Goal: Task Accomplishment & Management: Manage account settings

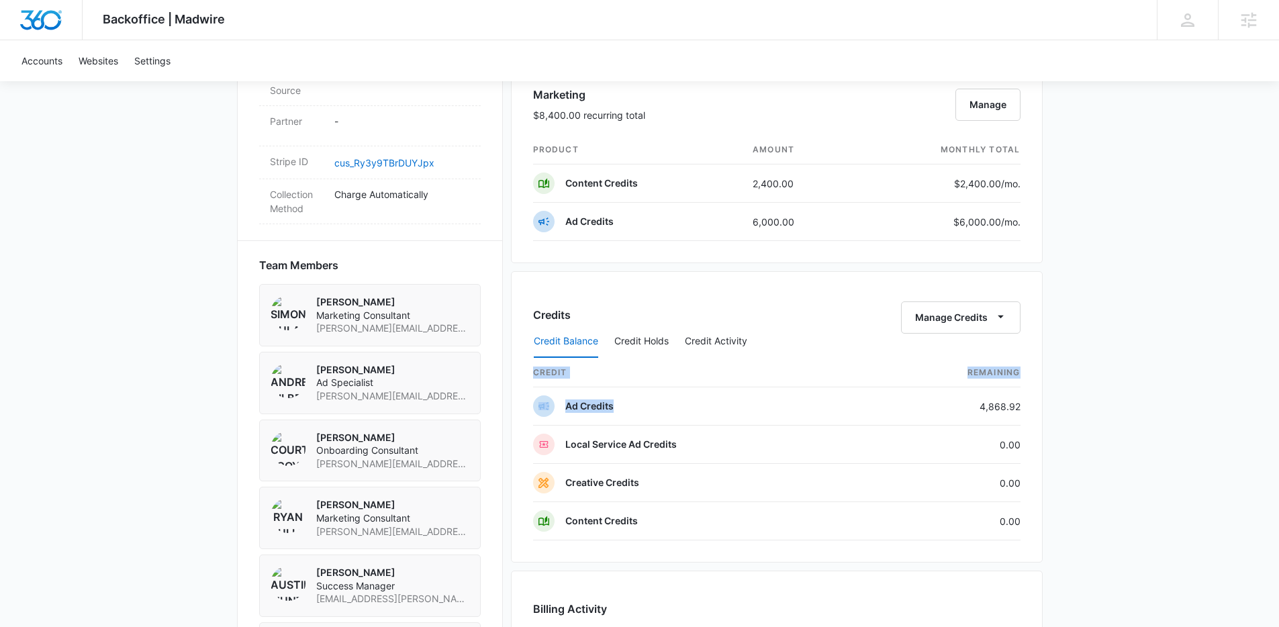
drag, startPoint x: 969, startPoint y: 410, endPoint x: 1056, endPoint y: 410, distance: 86.6
click at [1056, 410] on div "Backoffice | Madwire Apps Settings AH Austin Hunt austin.hunt@madwire.com My Pr…" at bounding box center [639, 116] width 1279 height 1842
click at [1086, 434] on div "Backoffice | Madwire Apps Settings AH Austin Hunt austin.hunt@madwire.com My Pr…" at bounding box center [639, 116] width 1279 height 1842
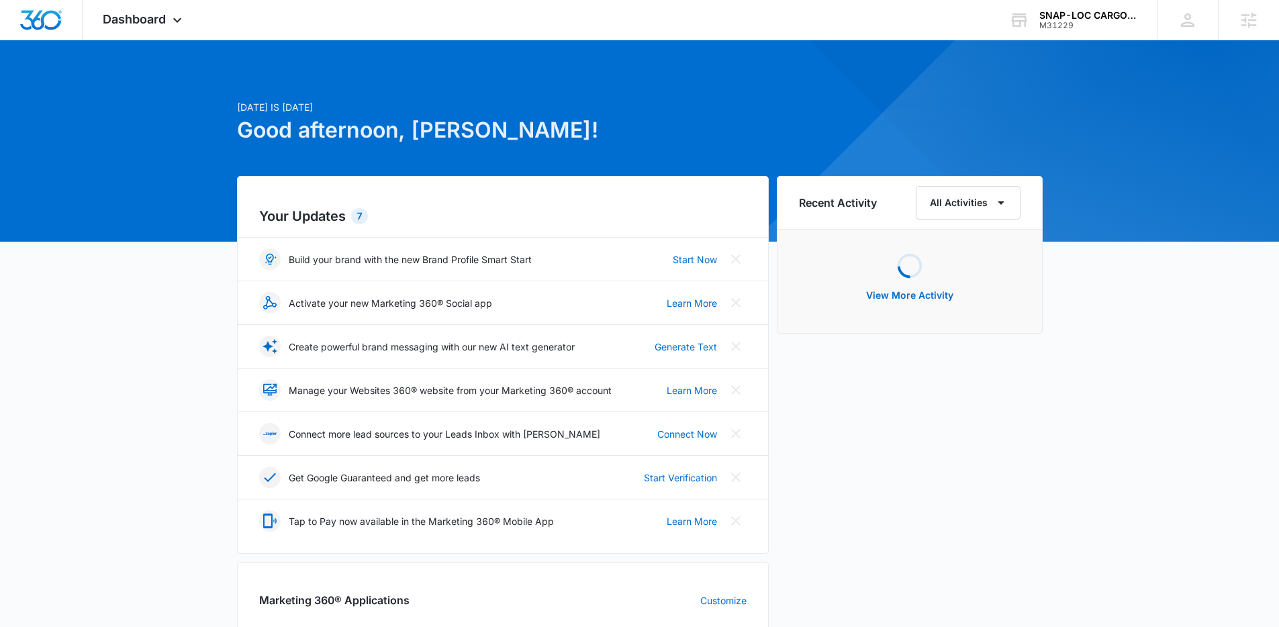
scroll to position [139, 0]
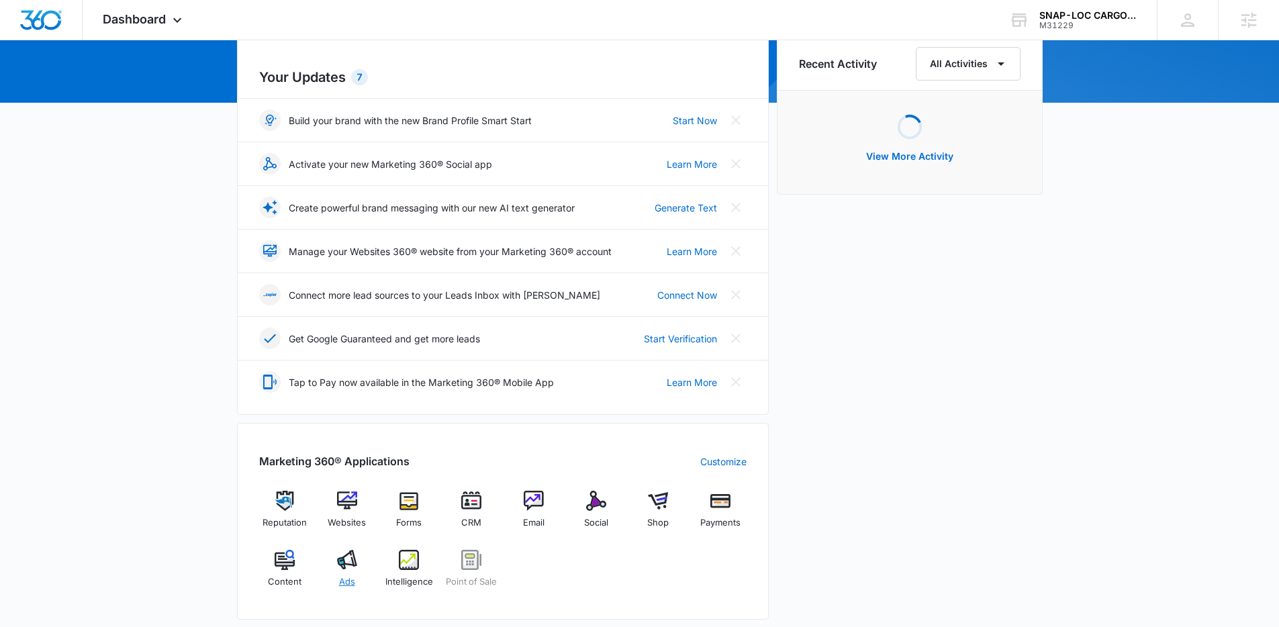
click at [347, 569] on img at bounding box center [347, 560] width 20 height 20
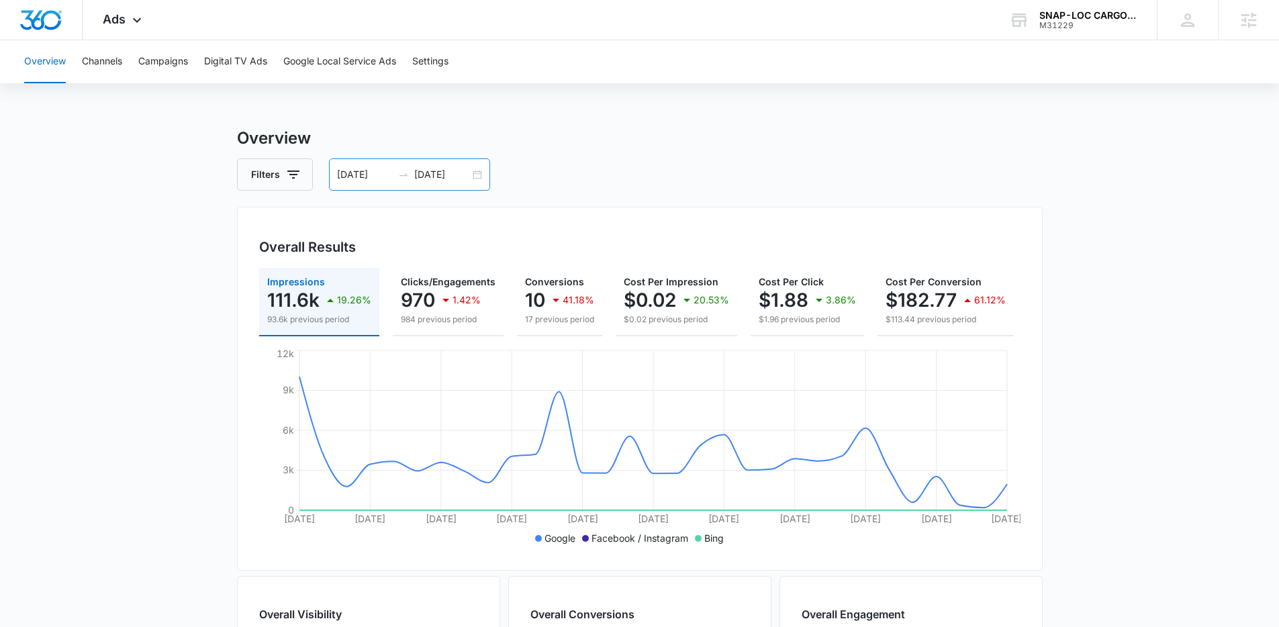
click at [480, 177] on div "06/30/2025 07/30/2025" at bounding box center [409, 174] width 161 height 32
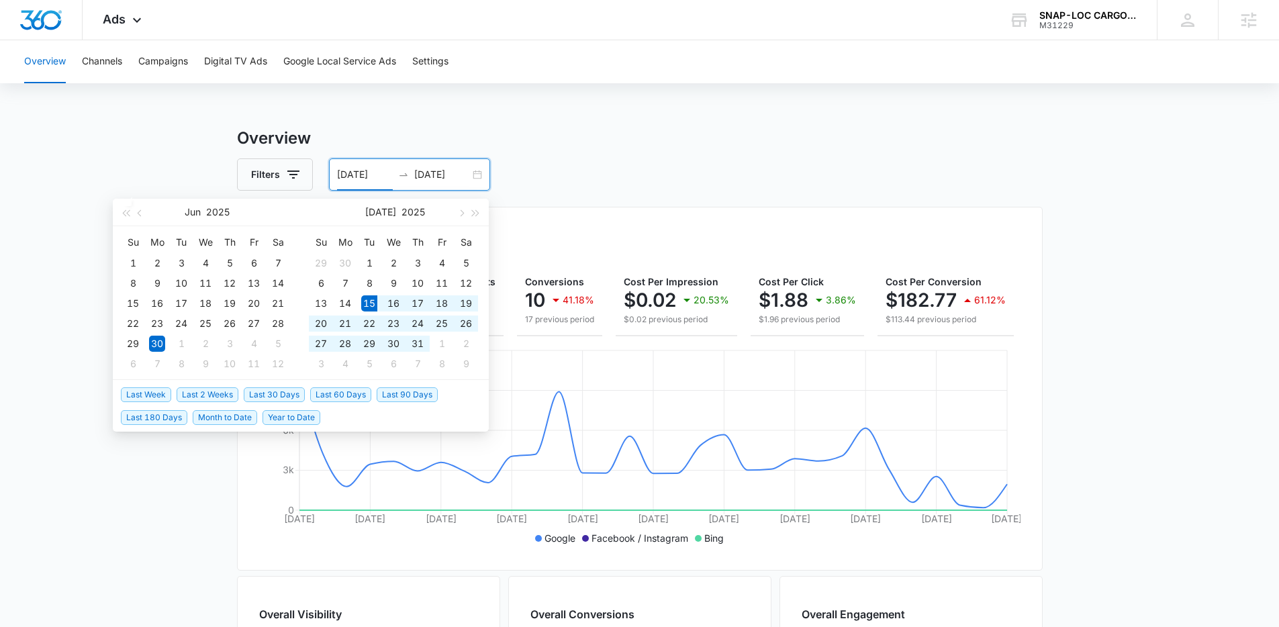
click at [275, 389] on span "Last 30 Days" at bounding box center [274, 394] width 61 height 15
type input "07/15/2025"
type input "08/14/2025"
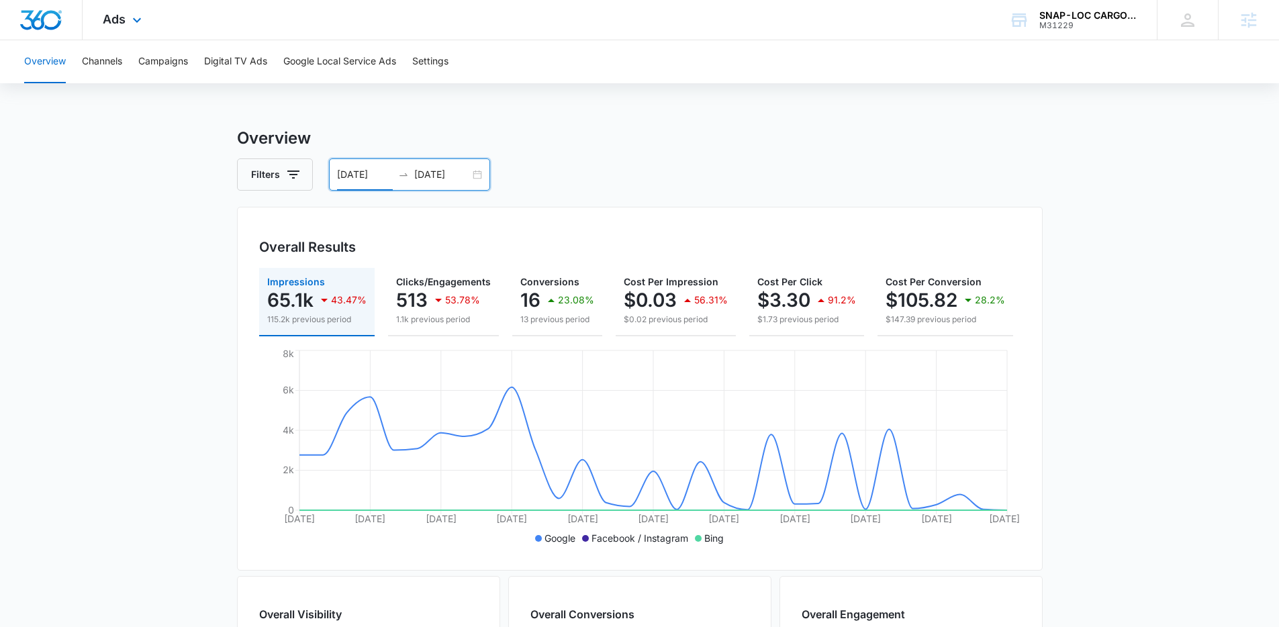
click at [99, 21] on div "Ads Apps Reputation Websites Forms CRM Email Social Shop Payments POS Content A…" at bounding box center [124, 20] width 83 height 40
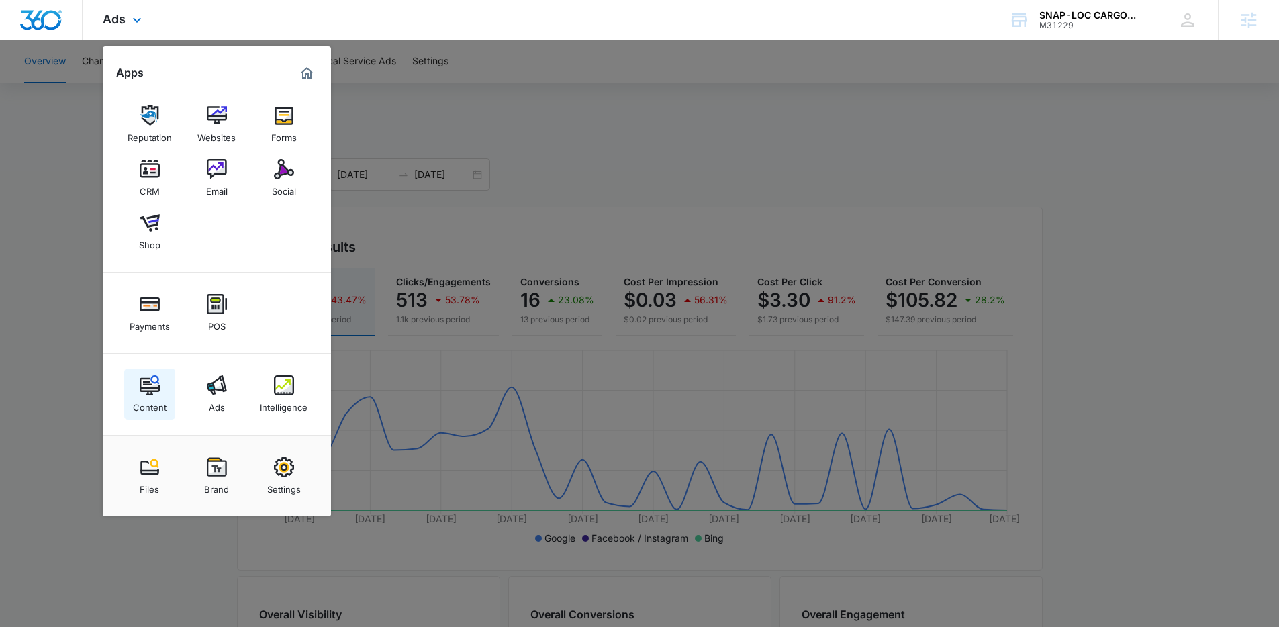
click at [138, 398] on div "Content" at bounding box center [150, 403] width 34 height 17
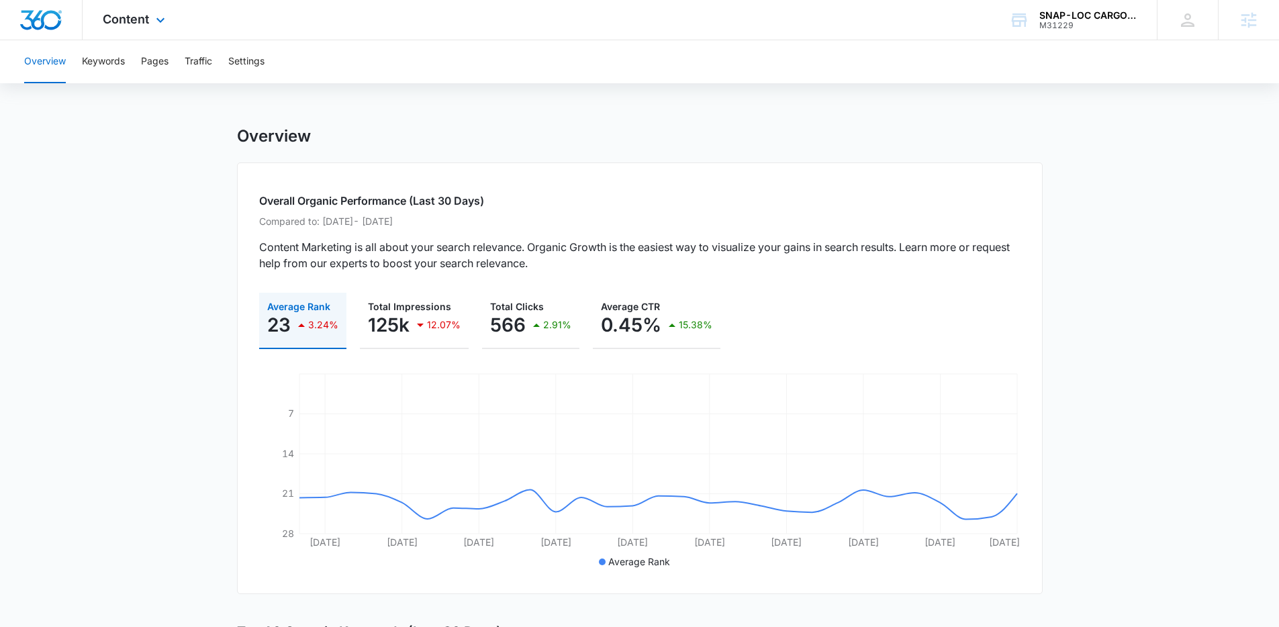
click at [143, 26] on div "Content Apps Reputation Websites Forms CRM Email Social Shop Payments POS Conte…" at bounding box center [136, 20] width 106 height 40
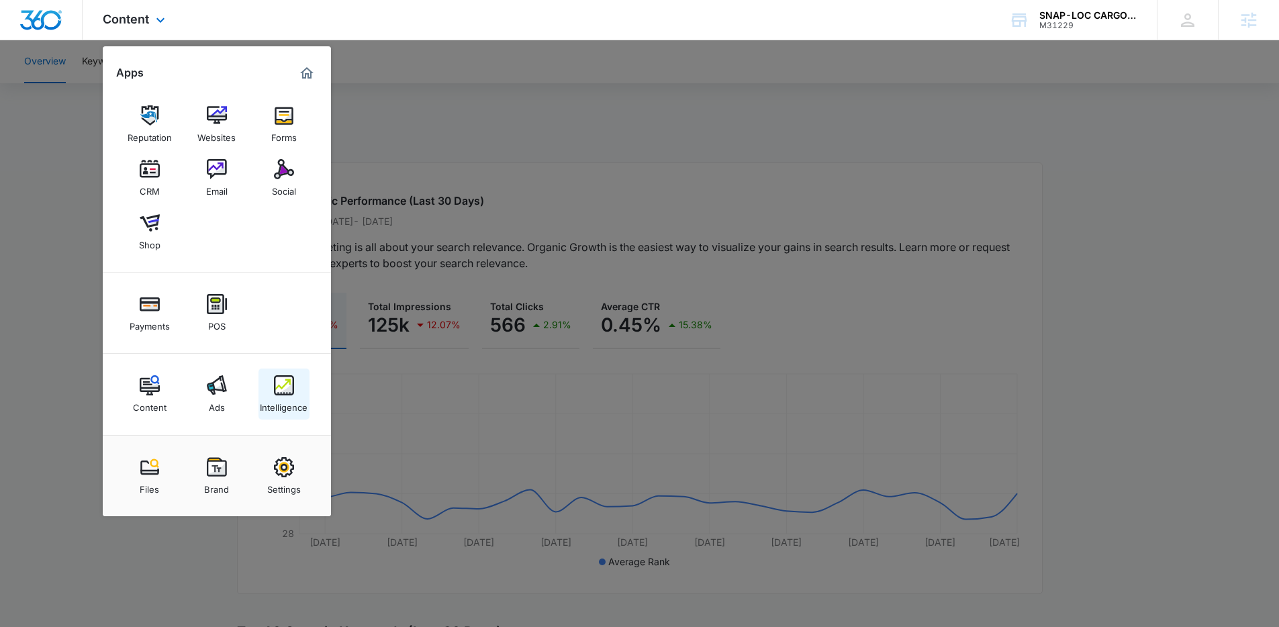
click at [293, 395] on img at bounding box center [284, 385] width 20 height 20
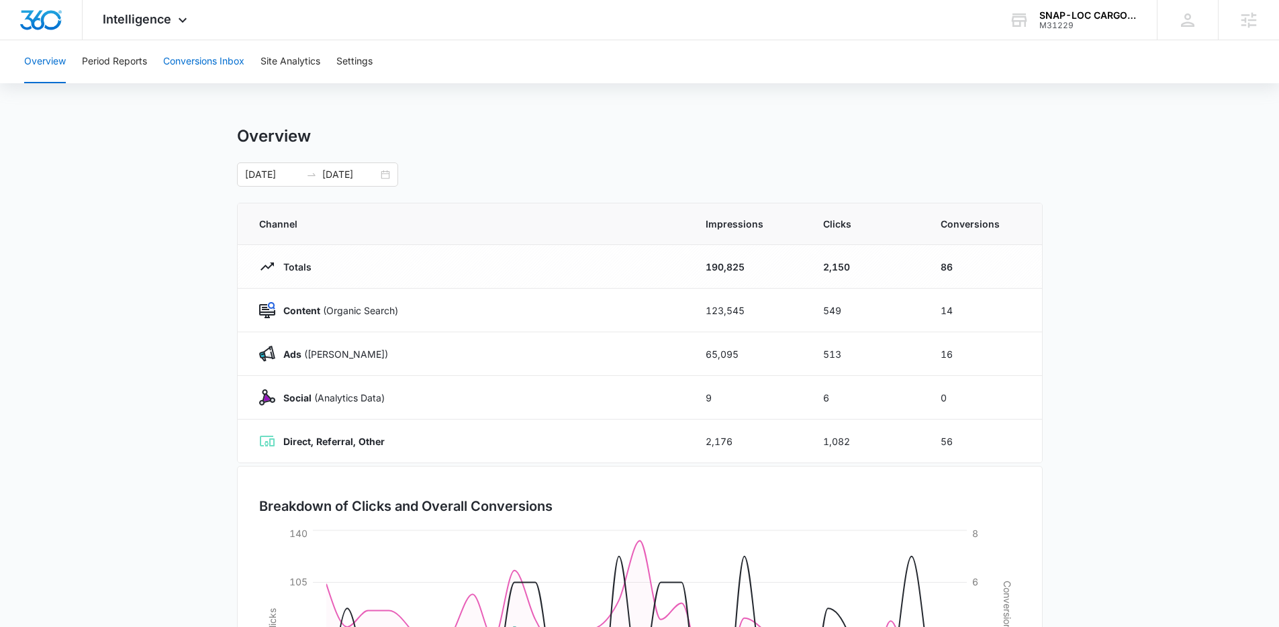
click at [191, 44] on button "Conversions Inbox" at bounding box center [203, 61] width 81 height 43
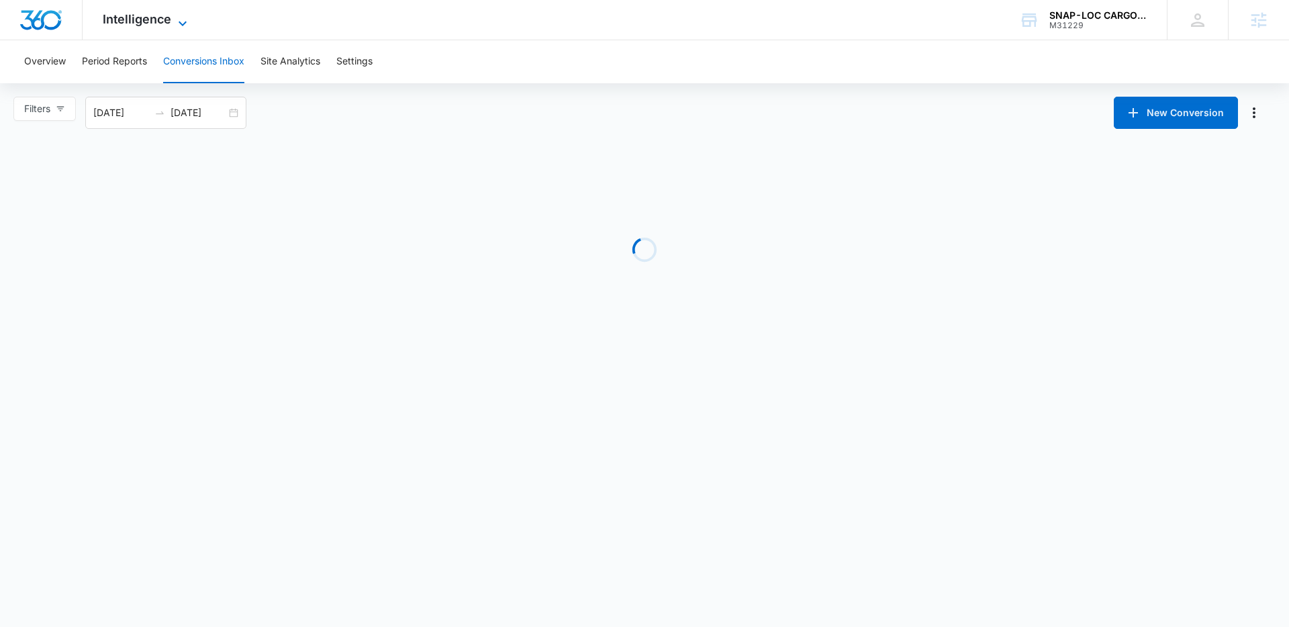
click at [131, 24] on span "Intelligence" at bounding box center [137, 19] width 68 height 14
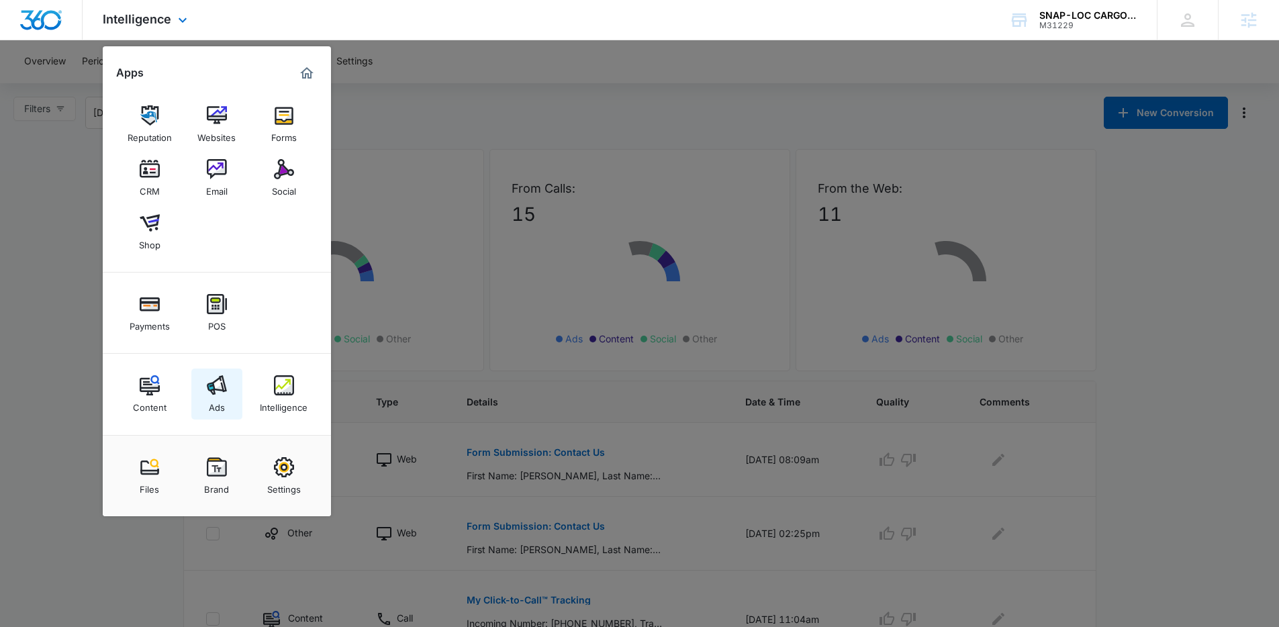
click at [228, 407] on link "Ads" at bounding box center [216, 394] width 51 height 51
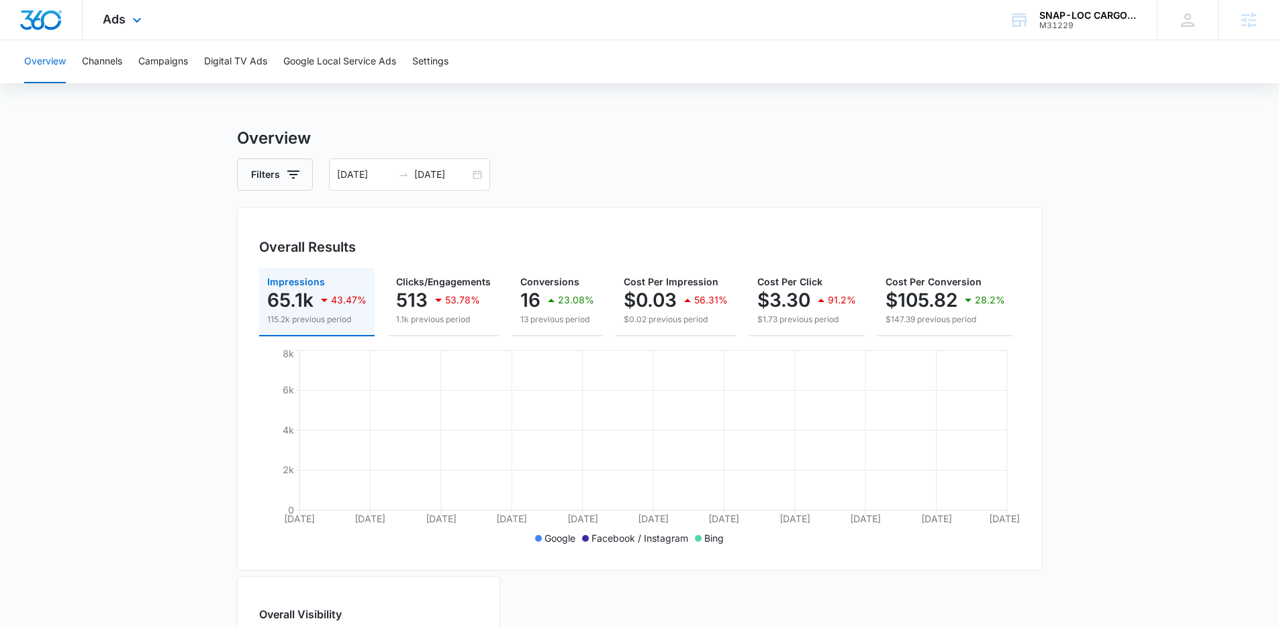
click at [121, 26] on div "Ads Apps Reputation Websites Forms CRM Email Social Shop Payments POS Content A…" at bounding box center [124, 20] width 83 height 40
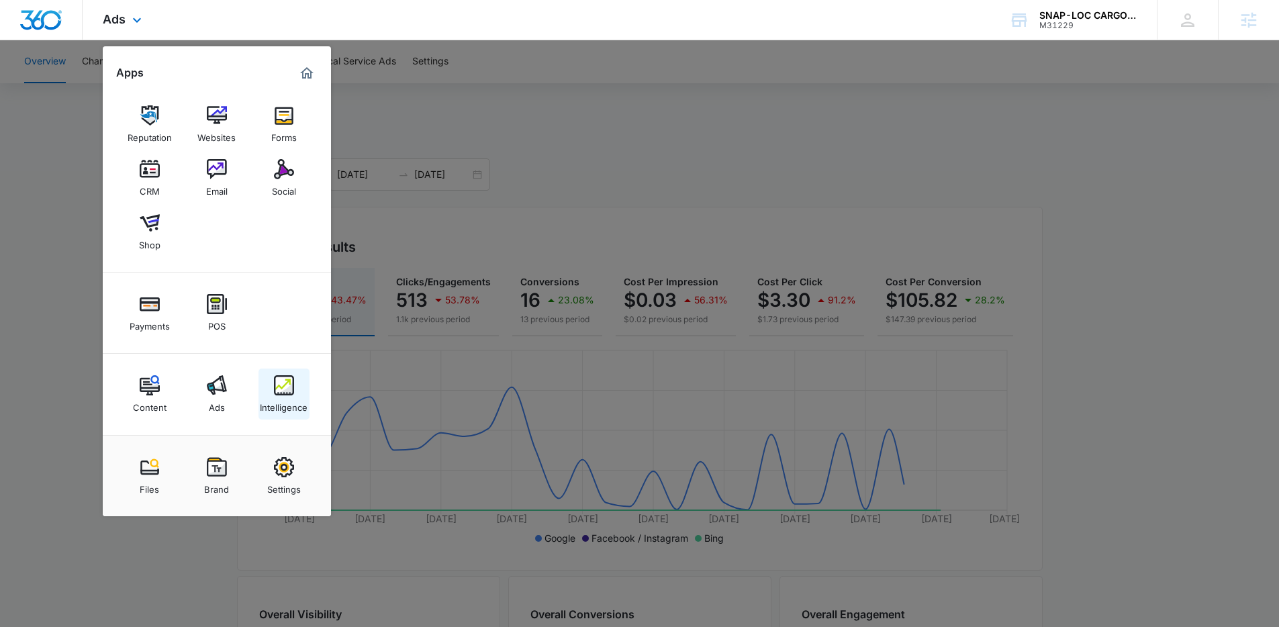
click at [279, 407] on div "Intelligence" at bounding box center [284, 403] width 48 height 17
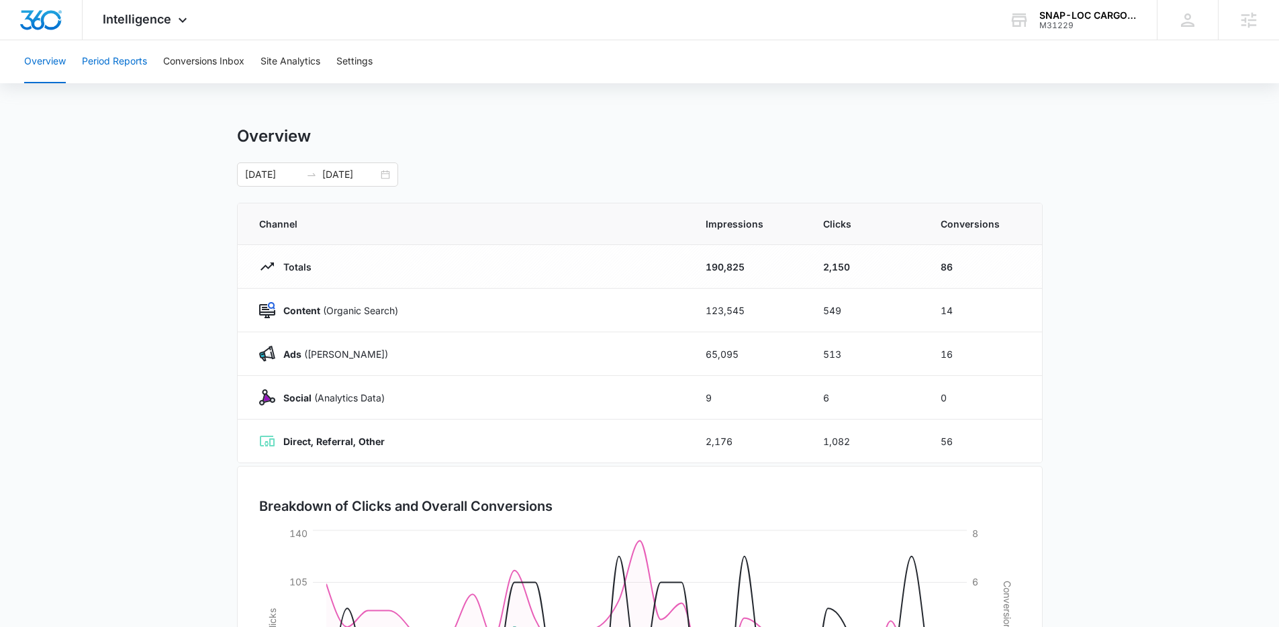
click at [120, 62] on button "Period Reports" at bounding box center [114, 61] width 65 height 43
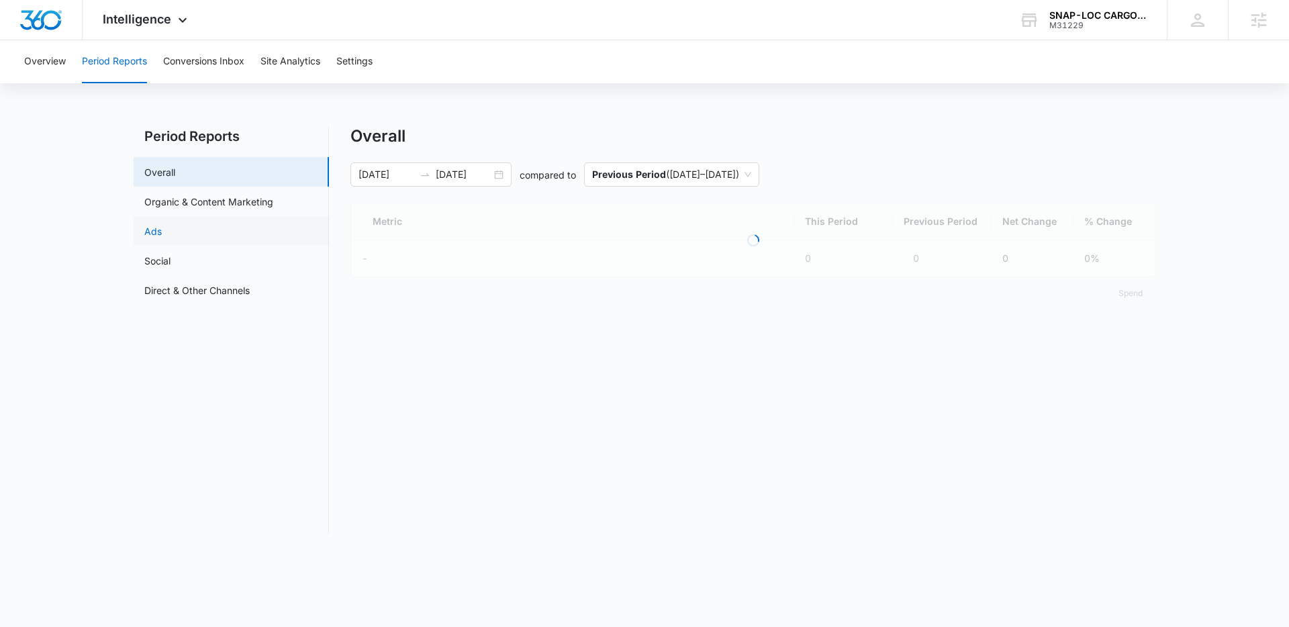
click at [162, 228] on link "Ads" at bounding box center [152, 231] width 17 height 14
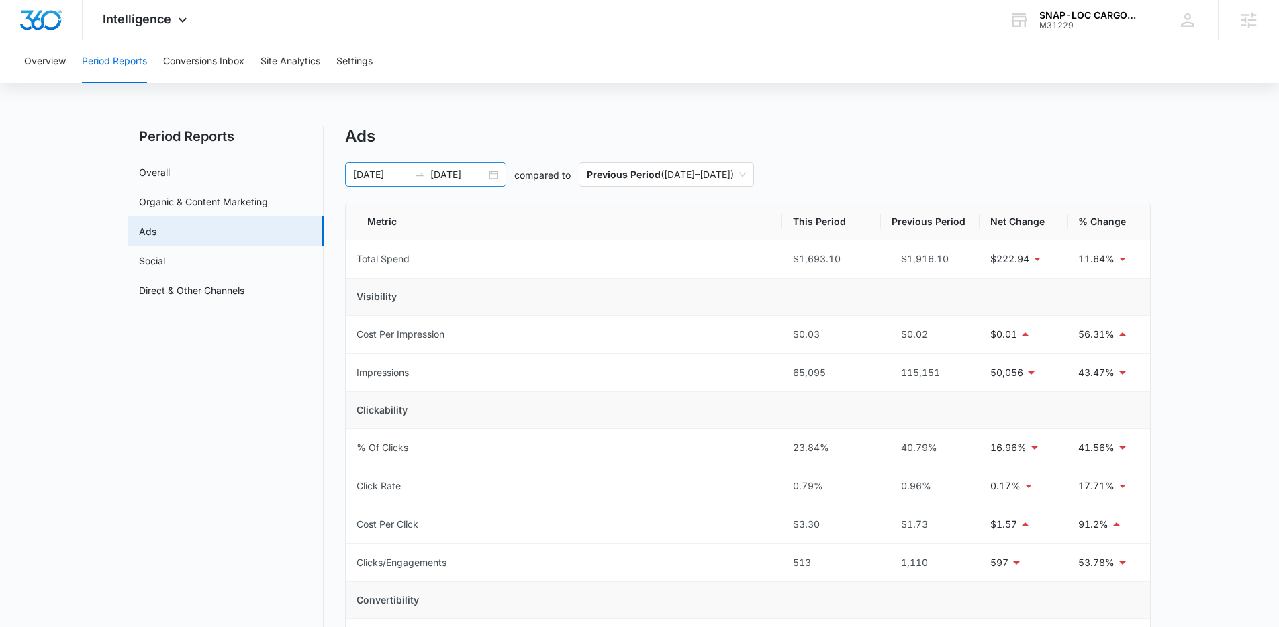
click at [492, 176] on div "07/15/2025 08/14/2025" at bounding box center [425, 174] width 161 height 24
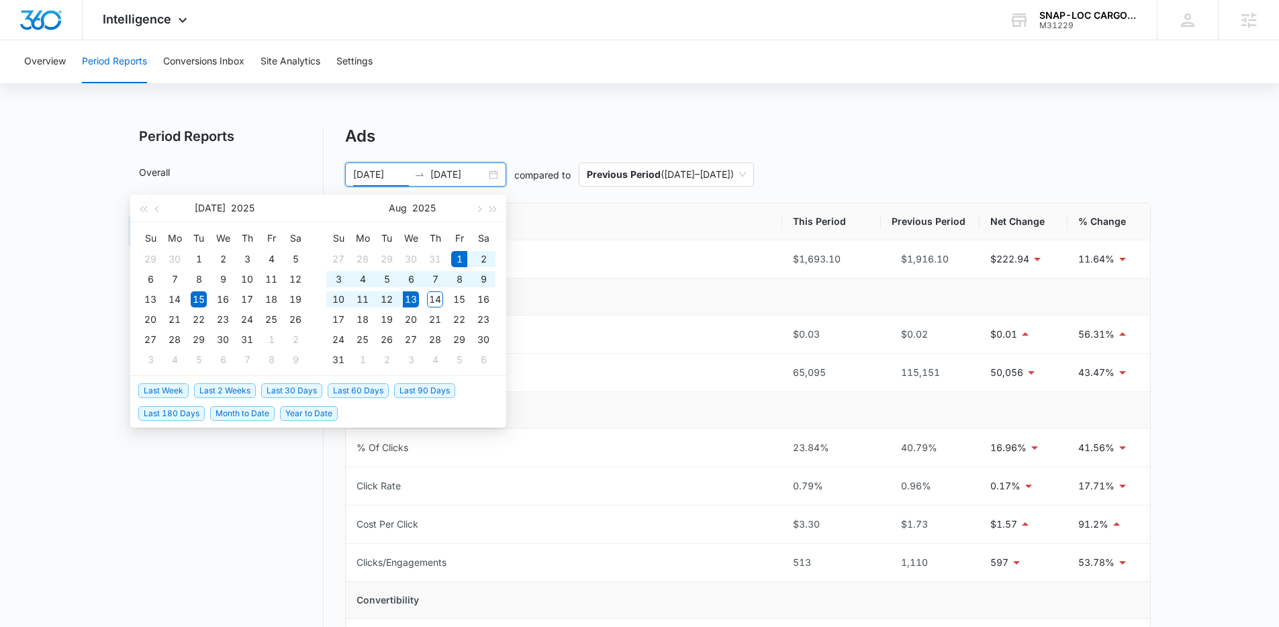
click at [253, 415] on span "Month to Date" at bounding box center [242, 413] width 64 height 15
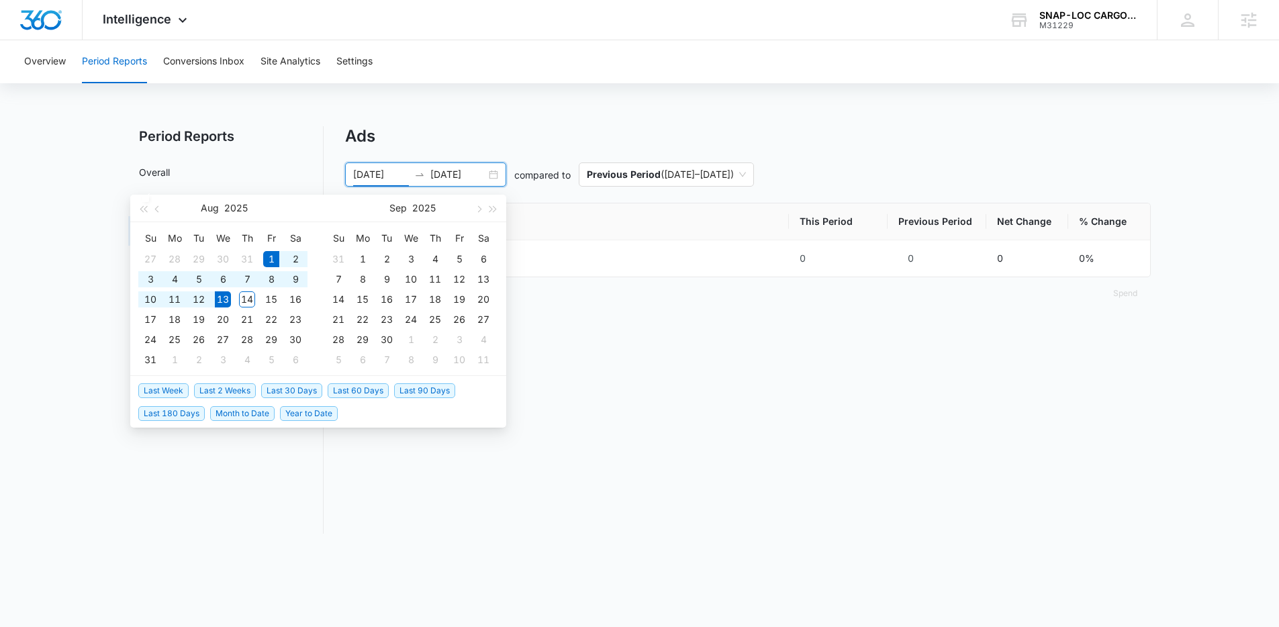
type input "08/01/2025"
type input "08/13/2025"
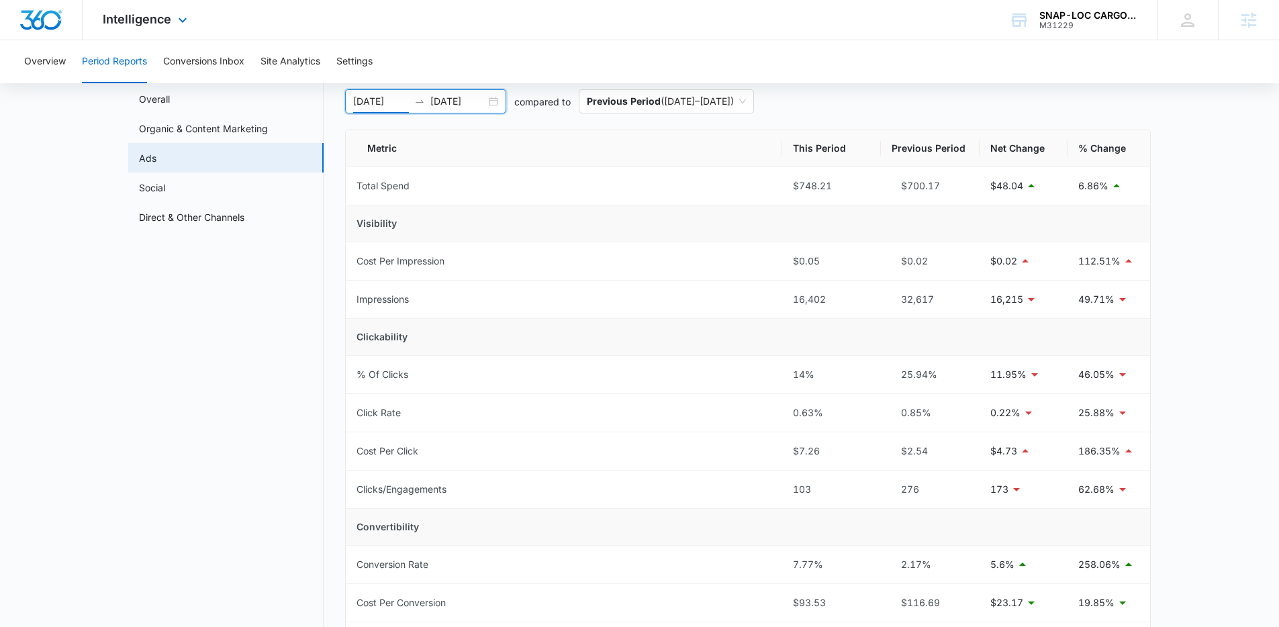
scroll to position [5, 0]
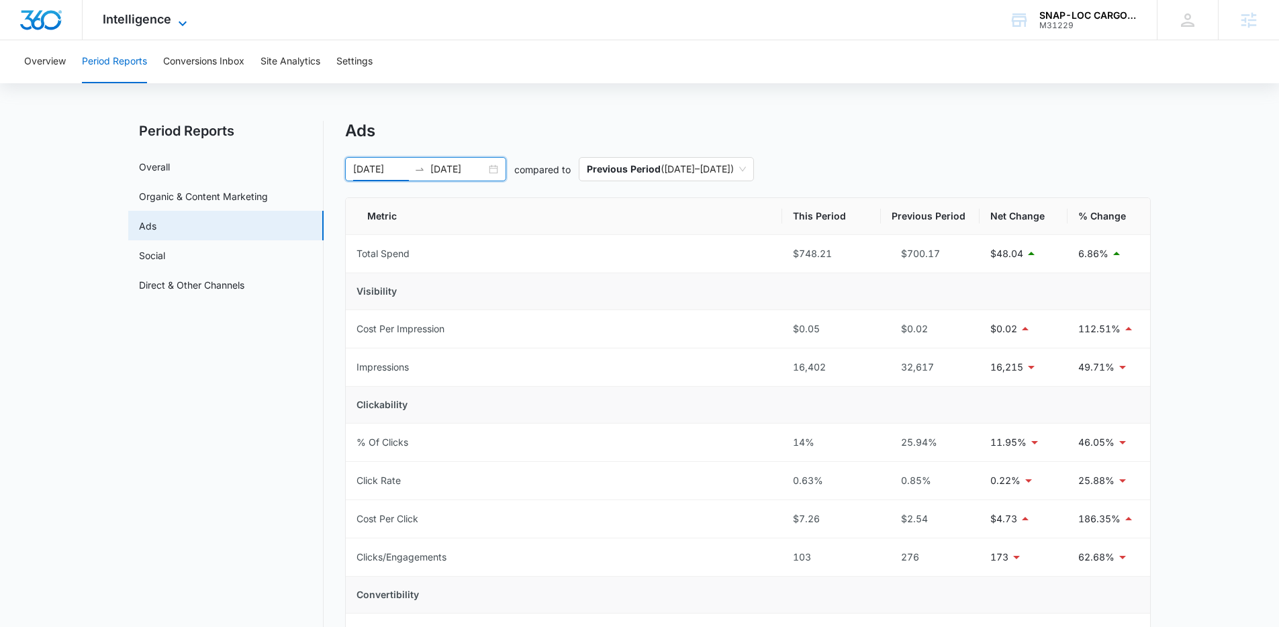
click at [159, 24] on span "Intelligence" at bounding box center [137, 19] width 68 height 14
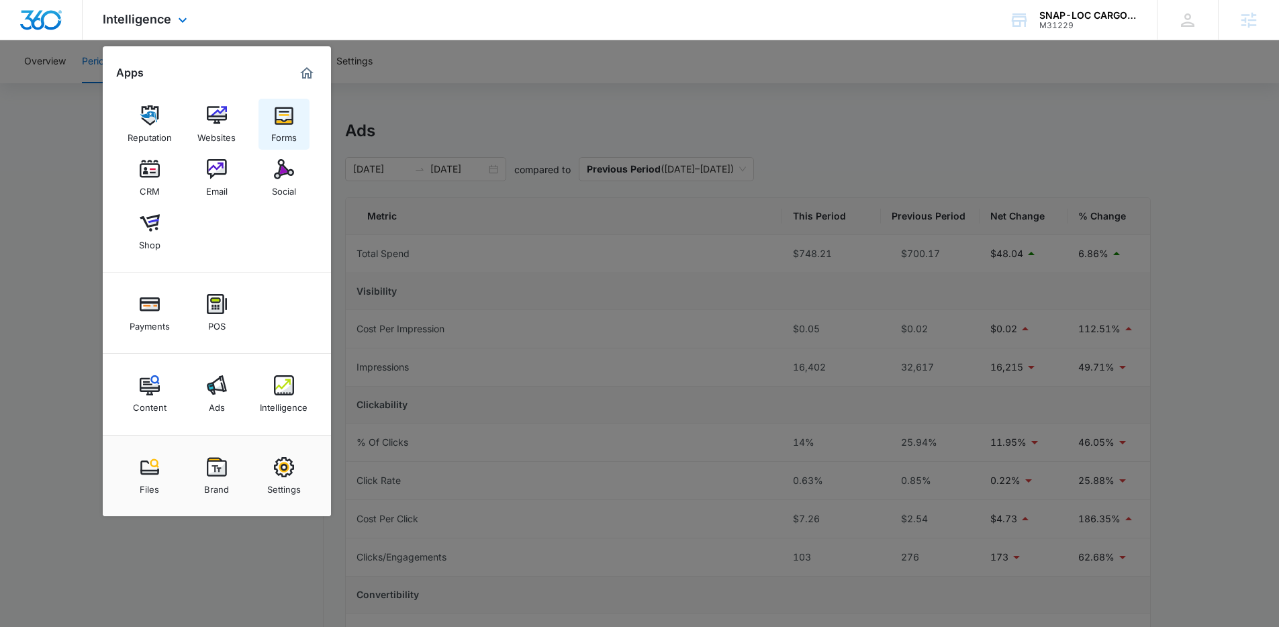
click at [289, 131] on div "Forms" at bounding box center [284, 134] width 26 height 17
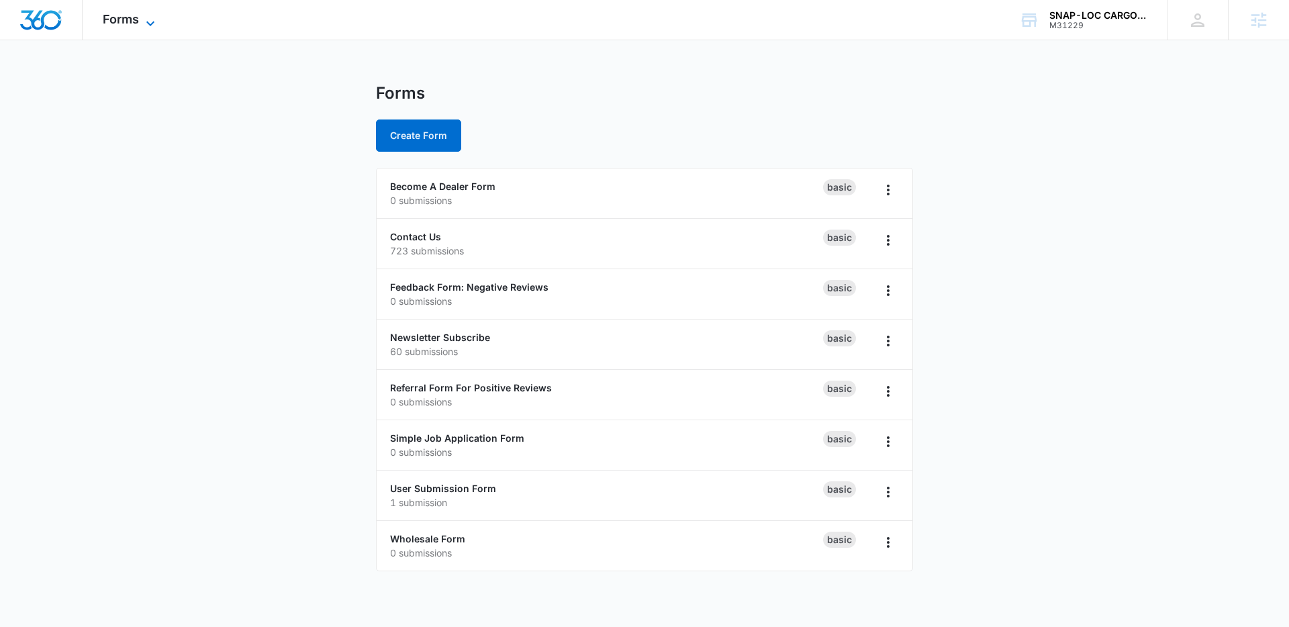
click at [143, 26] on icon at bounding box center [150, 23] width 16 height 16
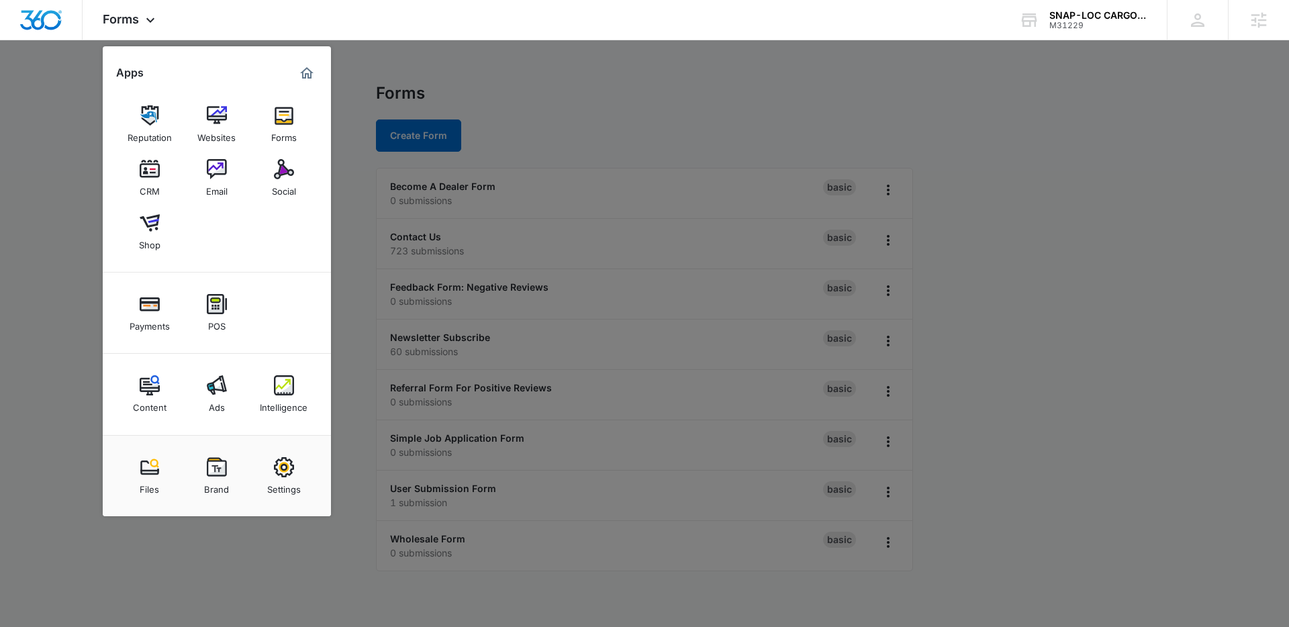
click at [492, 160] on div at bounding box center [644, 313] width 1289 height 627
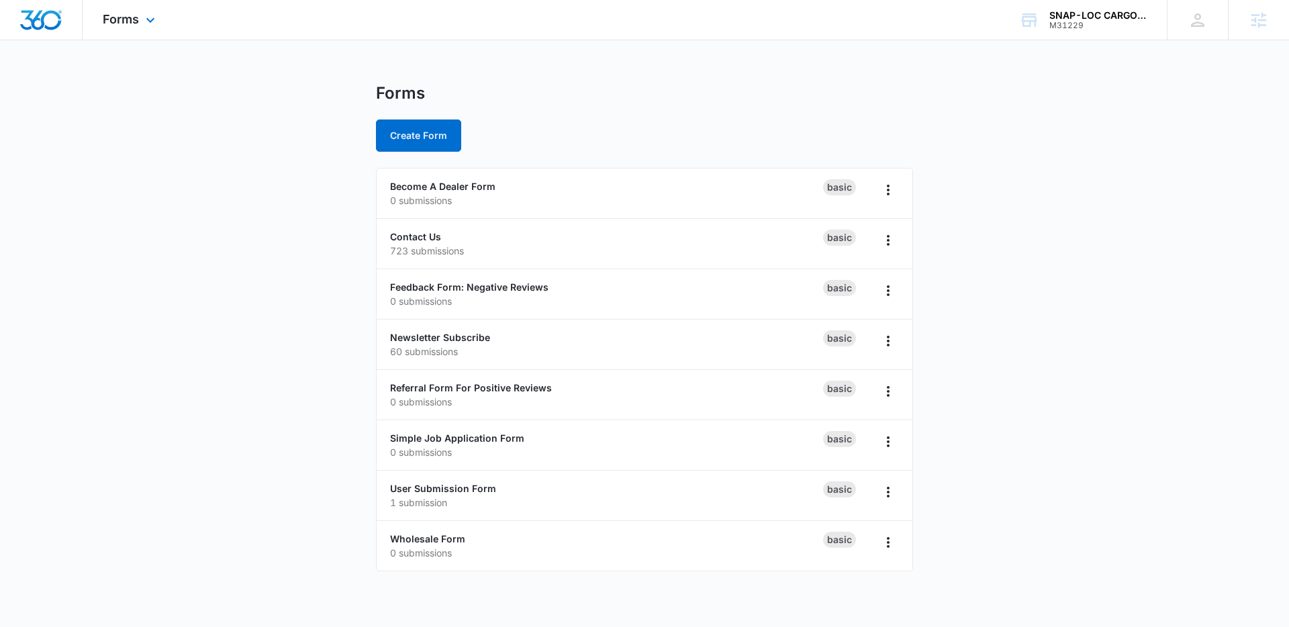
click at [145, 28] on div "Forms Apps Reputation Websites Forms CRM Email Social Shop Payments POS Content…" at bounding box center [131, 20] width 96 height 40
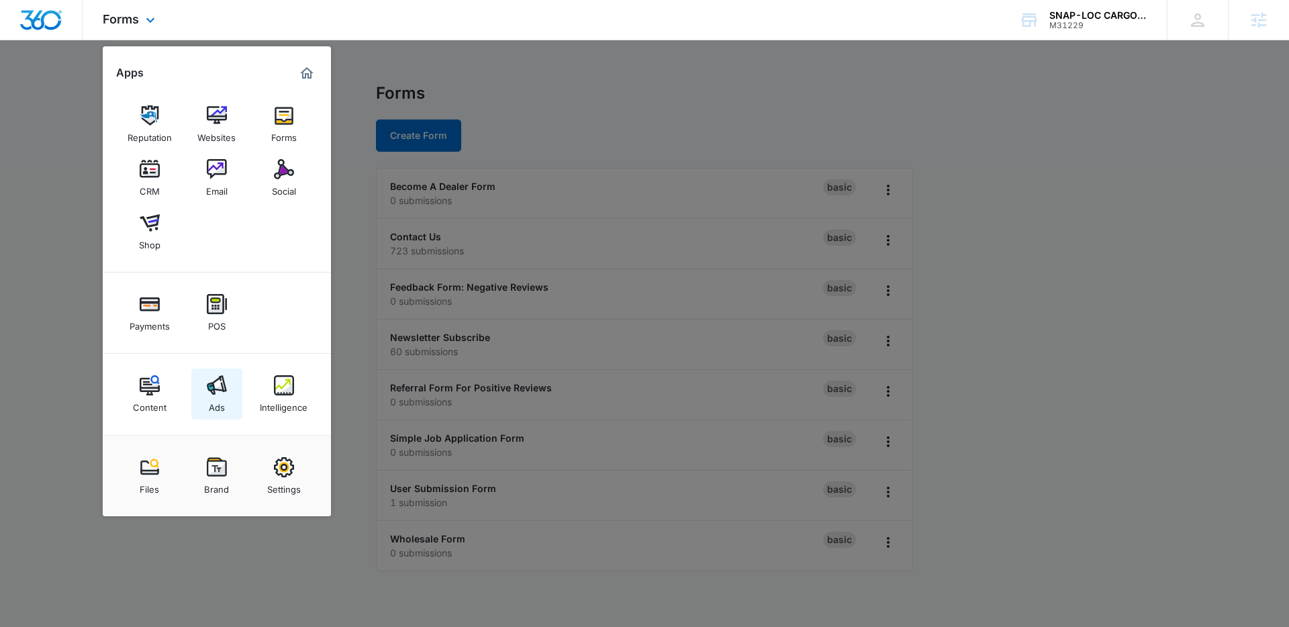
click at [217, 389] on img at bounding box center [217, 385] width 20 height 20
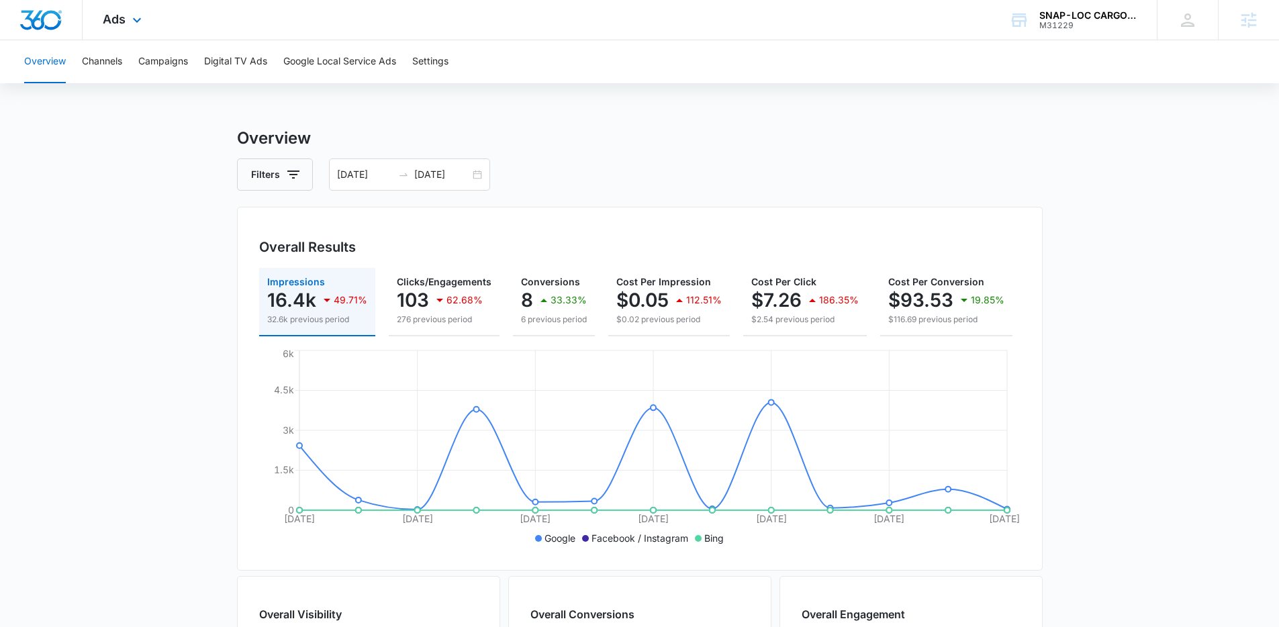
click at [125, 32] on div "Ads Apps Reputation Websites Forms CRM Email Social Shop Payments POS Content A…" at bounding box center [124, 20] width 83 height 40
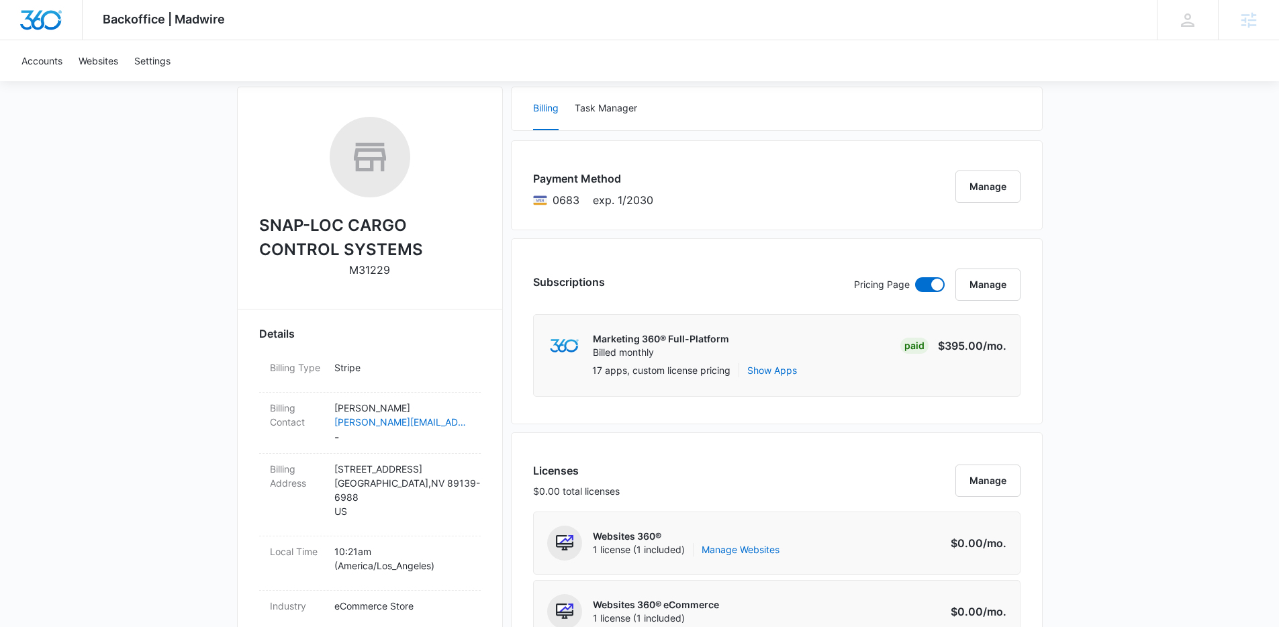
scroll to position [320, 0]
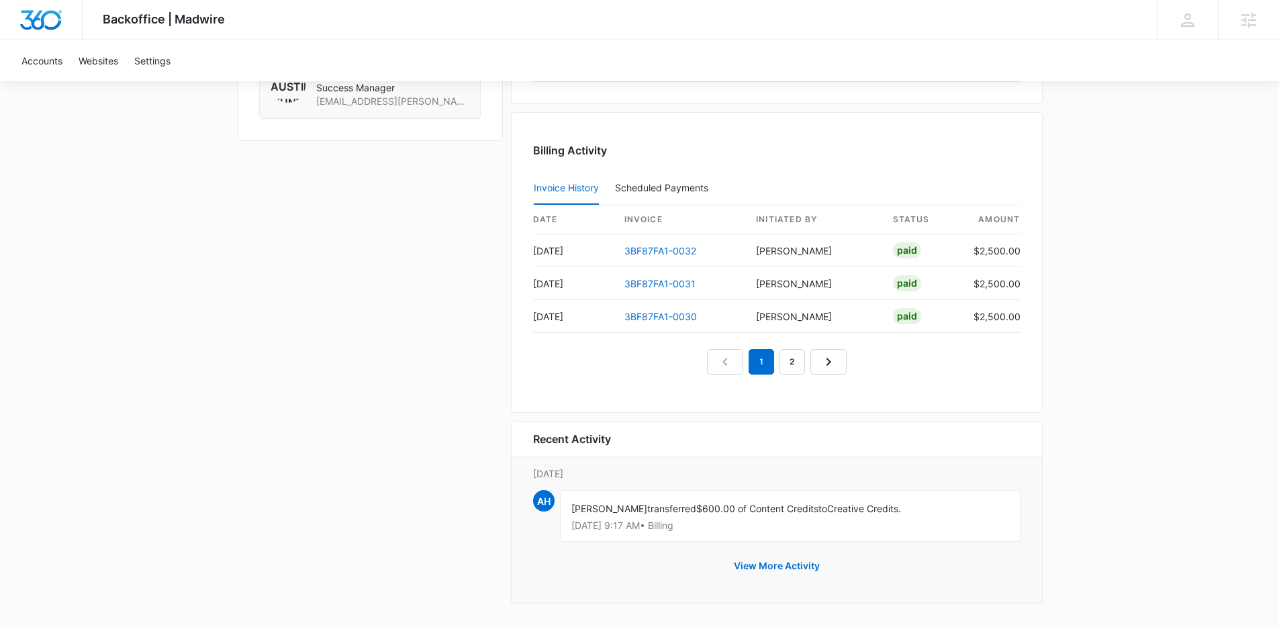
scroll to position [1266, 0]
click at [659, 246] on link "3BF87FA1-0032" at bounding box center [660, 247] width 72 height 11
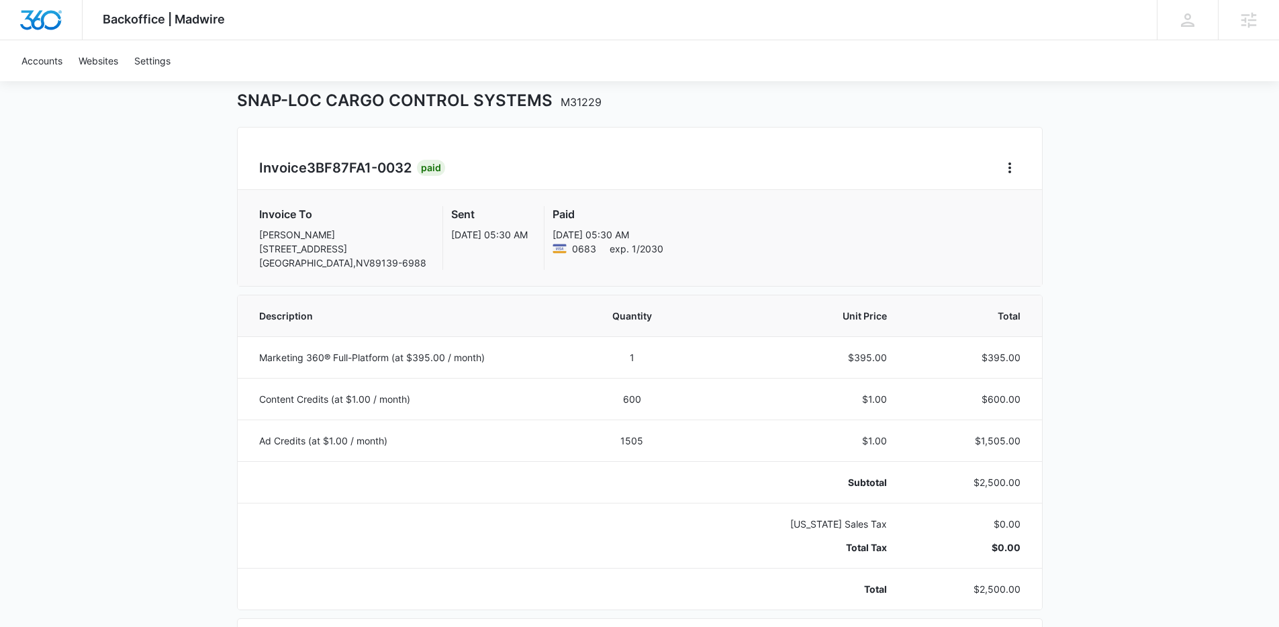
scroll to position [230, 0]
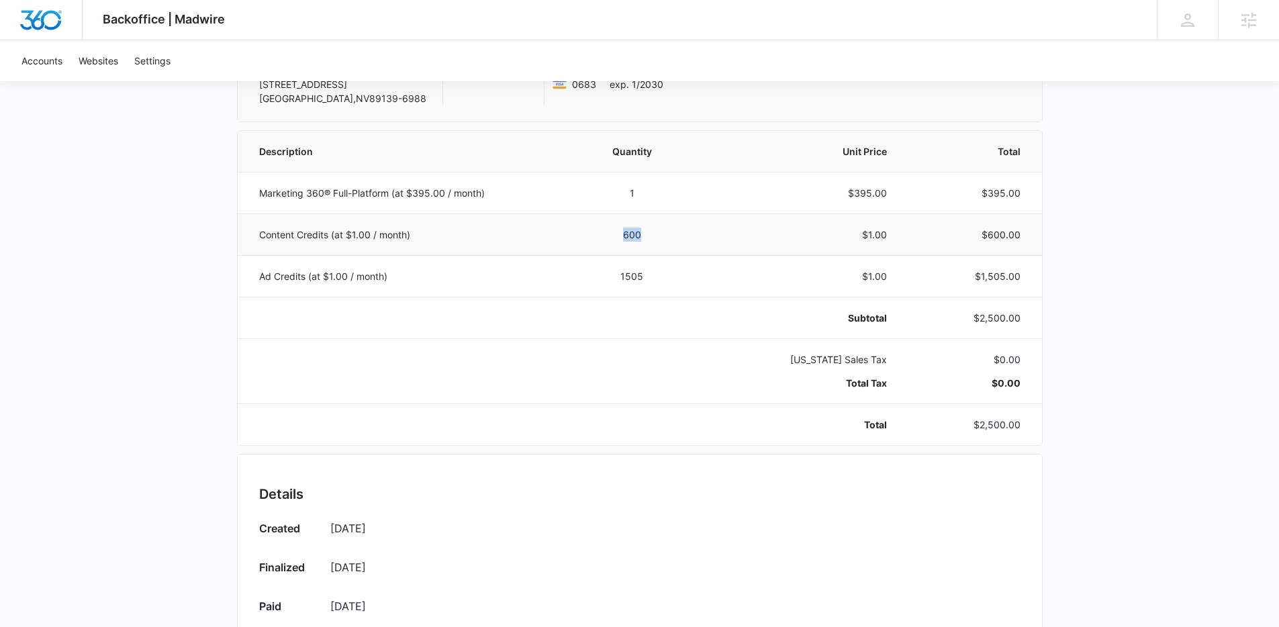
drag, startPoint x: 652, startPoint y: 230, endPoint x: 615, endPoint y: 238, distance: 37.8
click at [615, 238] on td "600" at bounding box center [632, 235] width 118 height 42
drag, startPoint x: 659, startPoint y: 252, endPoint x: 623, endPoint y: 252, distance: 35.6
click at [623, 252] on td "600" at bounding box center [632, 235] width 118 height 42
drag, startPoint x: 891, startPoint y: 200, endPoint x: 809, endPoint y: 204, distance: 82.0
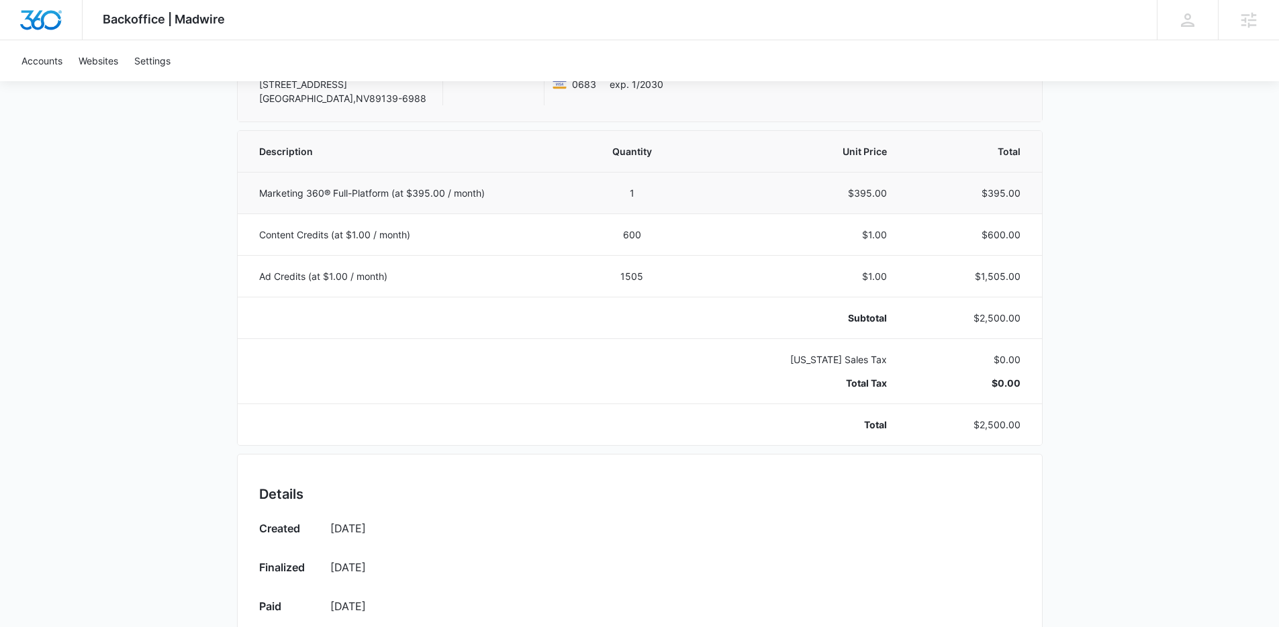
click at [809, 204] on td "$395.00" at bounding box center [797, 193] width 212 height 42
drag, startPoint x: 893, startPoint y: 199, endPoint x: 841, endPoint y: 188, distance: 53.6
click at [841, 188] on td "$395.00" at bounding box center [797, 193] width 212 height 42
click at [877, 210] on td "$395.00" at bounding box center [797, 193] width 212 height 42
drag, startPoint x: 895, startPoint y: 204, endPoint x: 848, endPoint y: 197, distance: 47.5
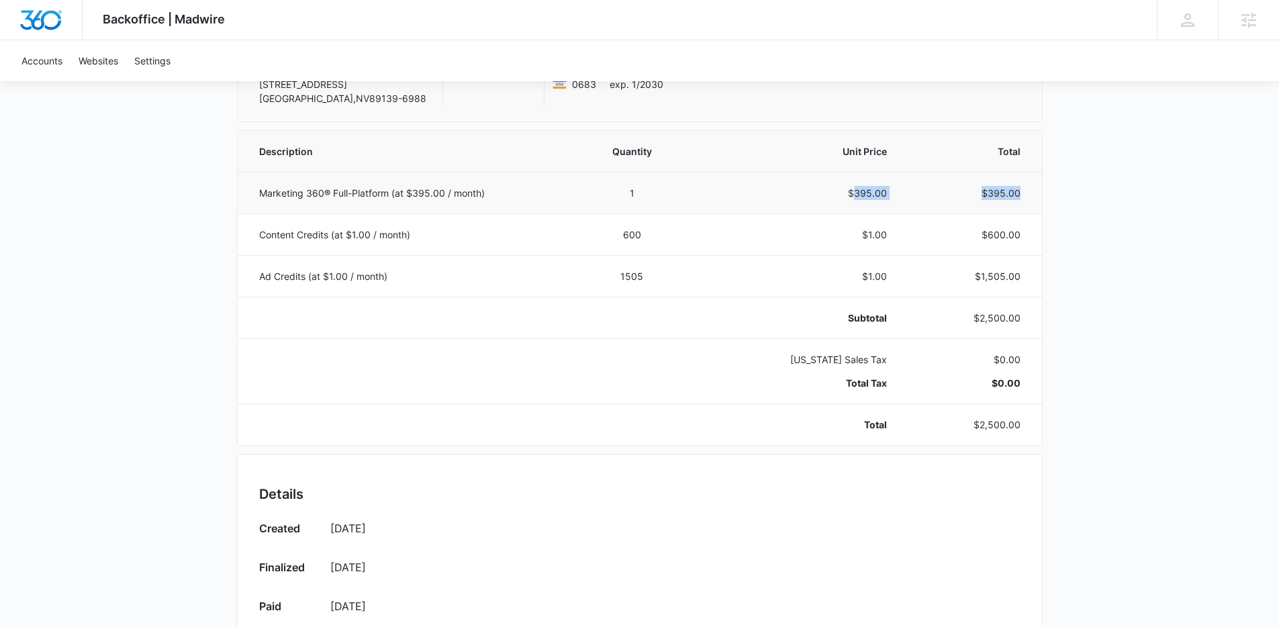
click at [848, 197] on tr "Marketing 360® Full-Platform (at $395.00 / month) 1 $395.00 $395.00" at bounding box center [640, 193] width 804 height 42
click at [903, 195] on td "$395.00" at bounding box center [972, 193] width 139 height 42
drag, startPoint x: 898, startPoint y: 193, endPoint x: 841, endPoint y: 191, distance: 57.1
click at [841, 191] on tr "Marketing 360® Full-Platform (at $395.00 / month) 1 $395.00 $395.00" at bounding box center [640, 193] width 804 height 42
drag, startPoint x: 896, startPoint y: 240, endPoint x: 827, endPoint y: 234, distance: 70.2
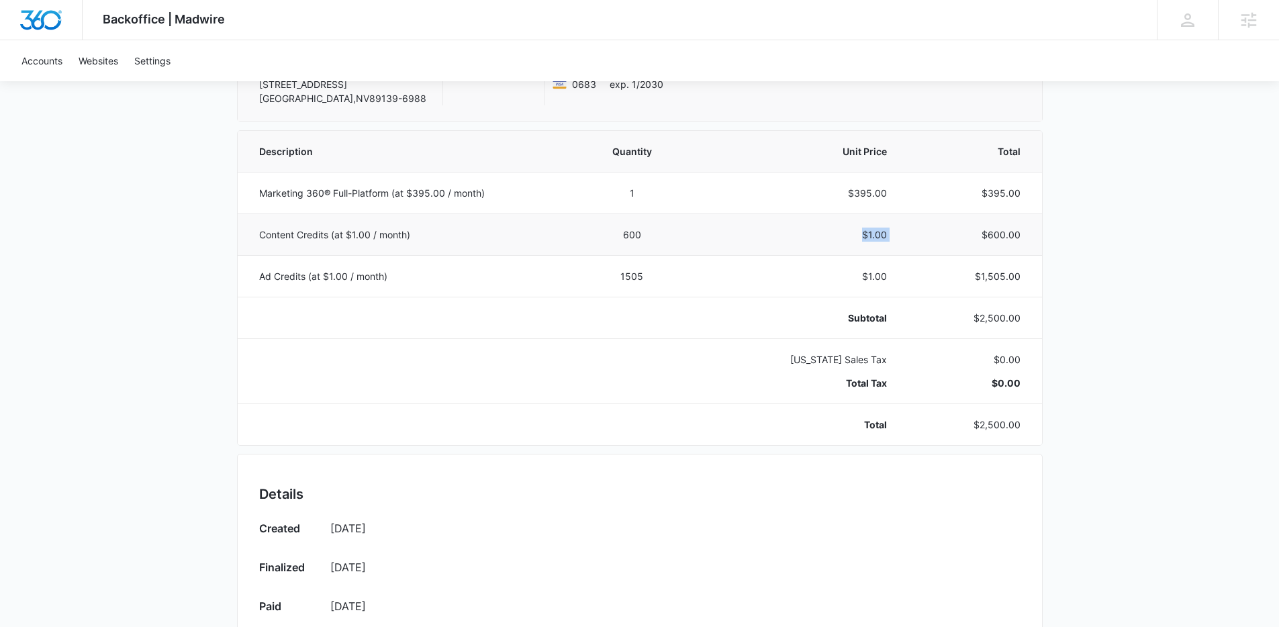
click at [776, 234] on tr "Content Credits (at $1.00 / month) 600 $1.00 $600.00" at bounding box center [640, 235] width 804 height 42
drag, startPoint x: 942, startPoint y: 248, endPoint x: 875, endPoint y: 251, distance: 67.2
click at [722, 242] on tr "Content Credits (at $1.00 / month) 600 $1.00 $600.00" at bounding box center [640, 235] width 804 height 42
drag, startPoint x: 658, startPoint y: 227, endPoint x: 623, endPoint y: 235, distance: 35.8
click at [622, 235] on td "600" at bounding box center [632, 235] width 118 height 42
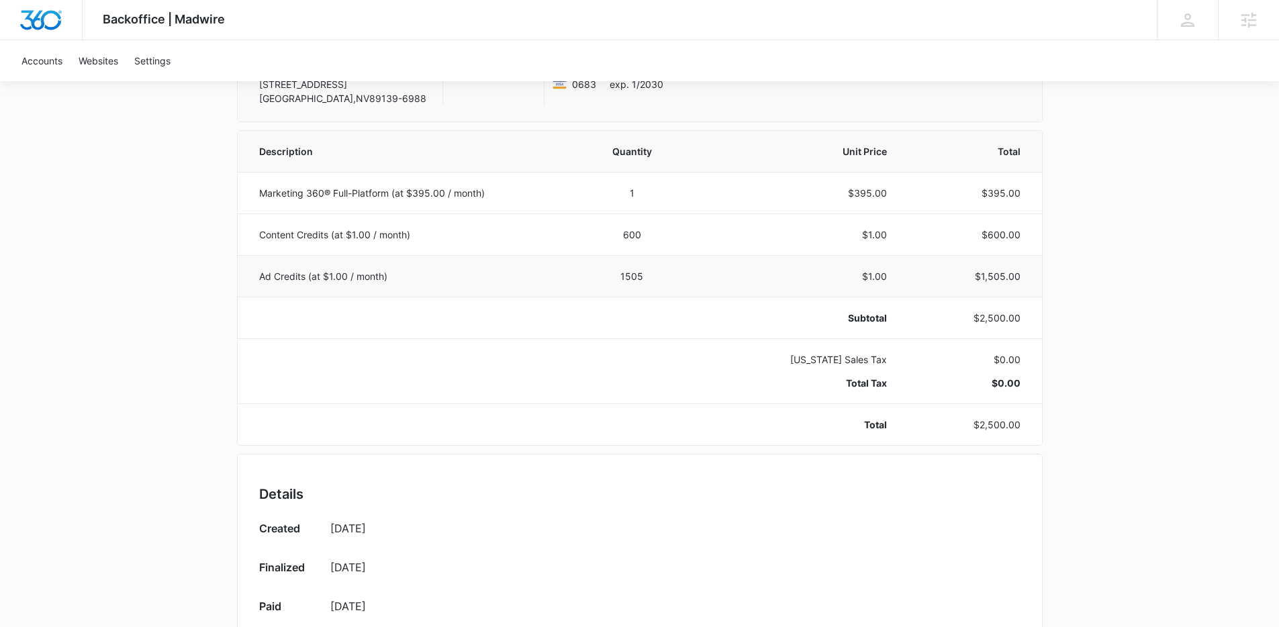
drag, startPoint x: 691, startPoint y: 262, endPoint x: 572, endPoint y: 267, distance: 118.9
click at [573, 267] on td "1505" at bounding box center [632, 276] width 118 height 42
drag, startPoint x: 653, startPoint y: 267, endPoint x: 599, endPoint y: 236, distance: 62.3
click at [599, 236] on tbody "Marketing 360® Full-Platform (at $395.00 / month) 1 $395.00 $395.00 Content Cre…" at bounding box center [640, 308] width 804 height 273
click at [745, 230] on p "$1.00" at bounding box center [796, 235] width 179 height 14
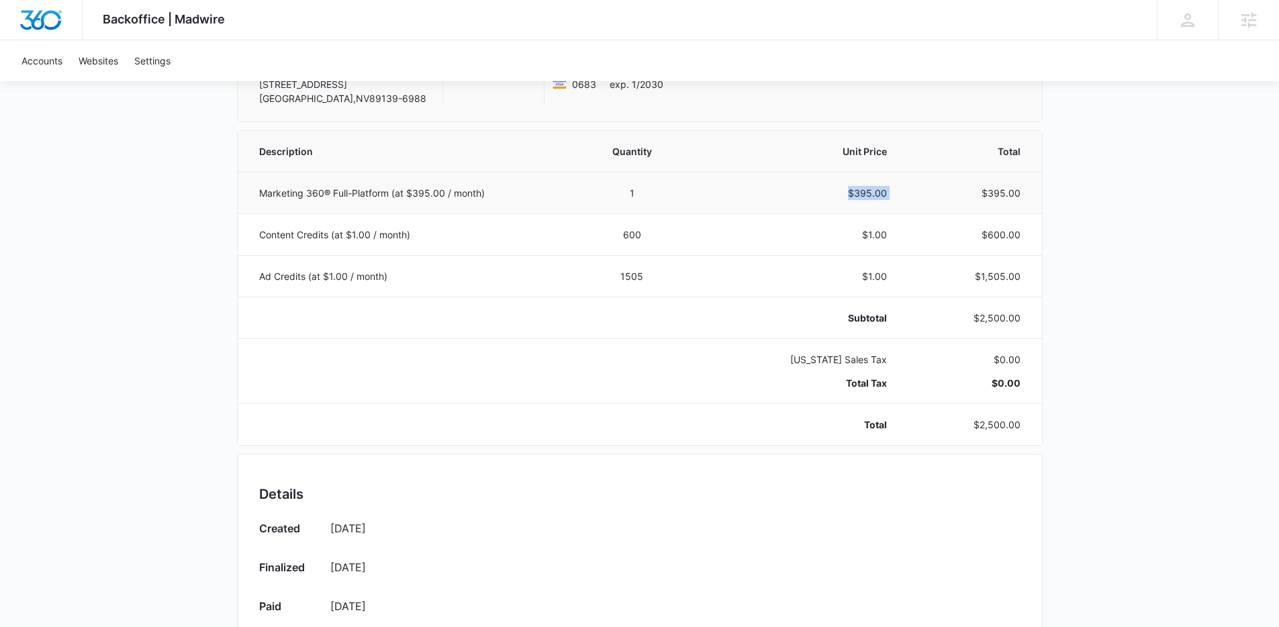
drag, startPoint x: 901, startPoint y: 198, endPoint x: 814, endPoint y: 191, distance: 86.9
click at [814, 191] on tr "Marketing 360® Full-Platform (at $395.00 / month) 1 $395.00 $395.00" at bounding box center [640, 193] width 804 height 42
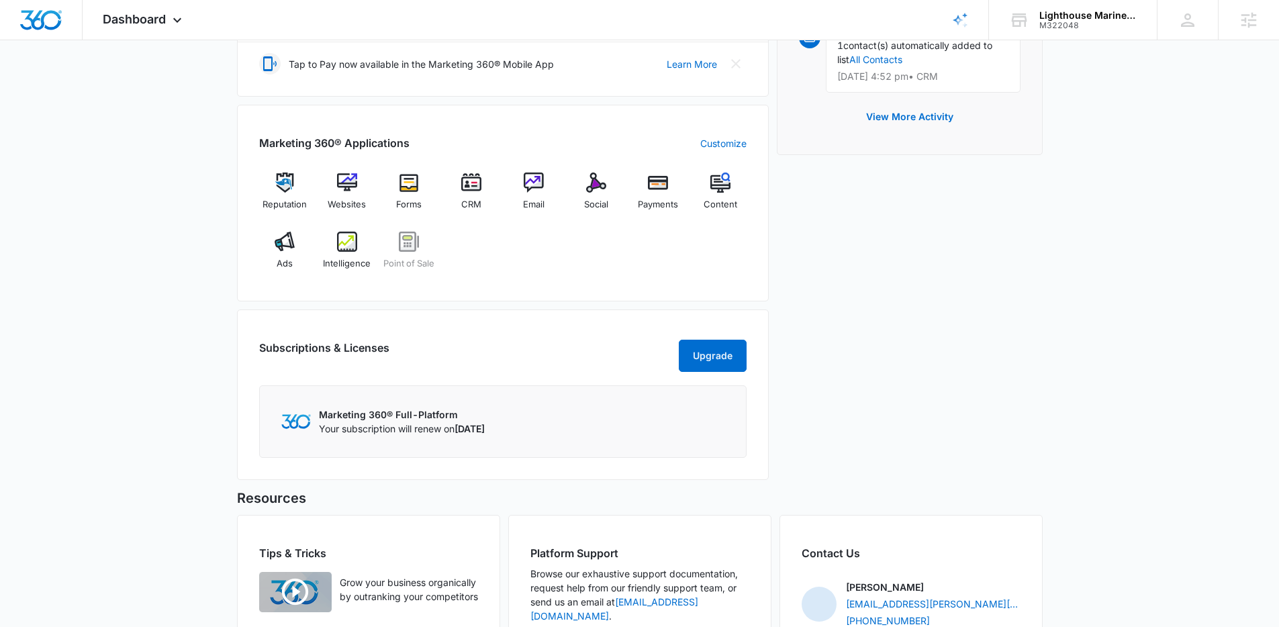
scroll to position [580, 0]
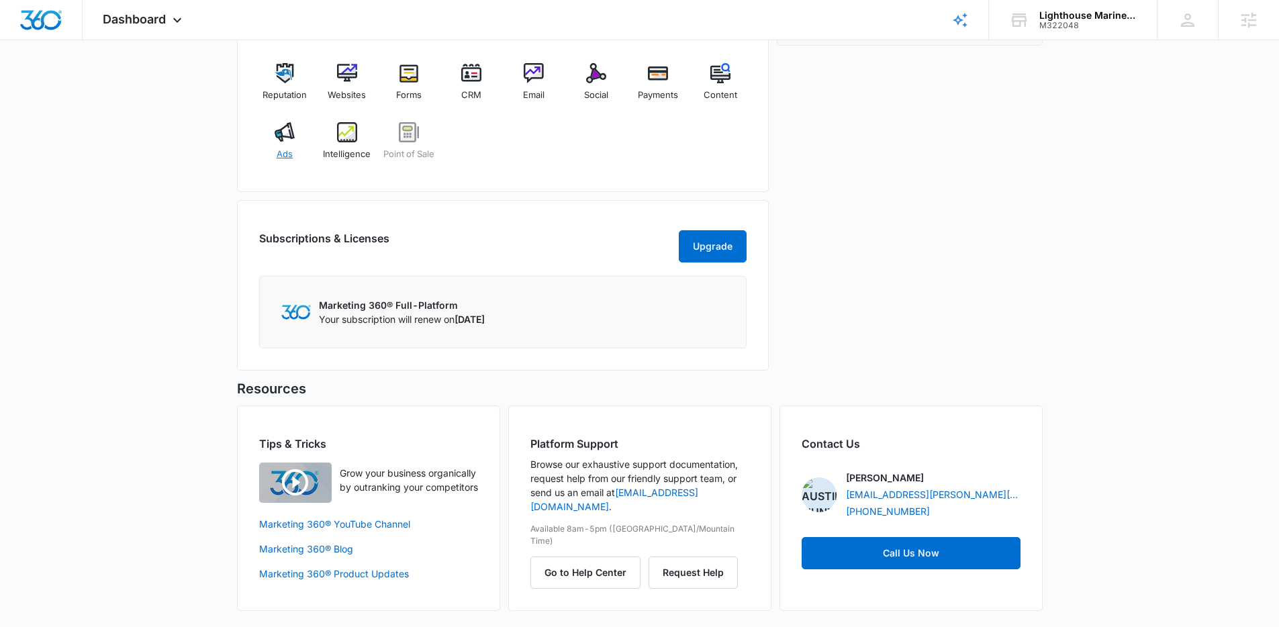
click at [268, 132] on div "Ads" at bounding box center [285, 146] width 52 height 48
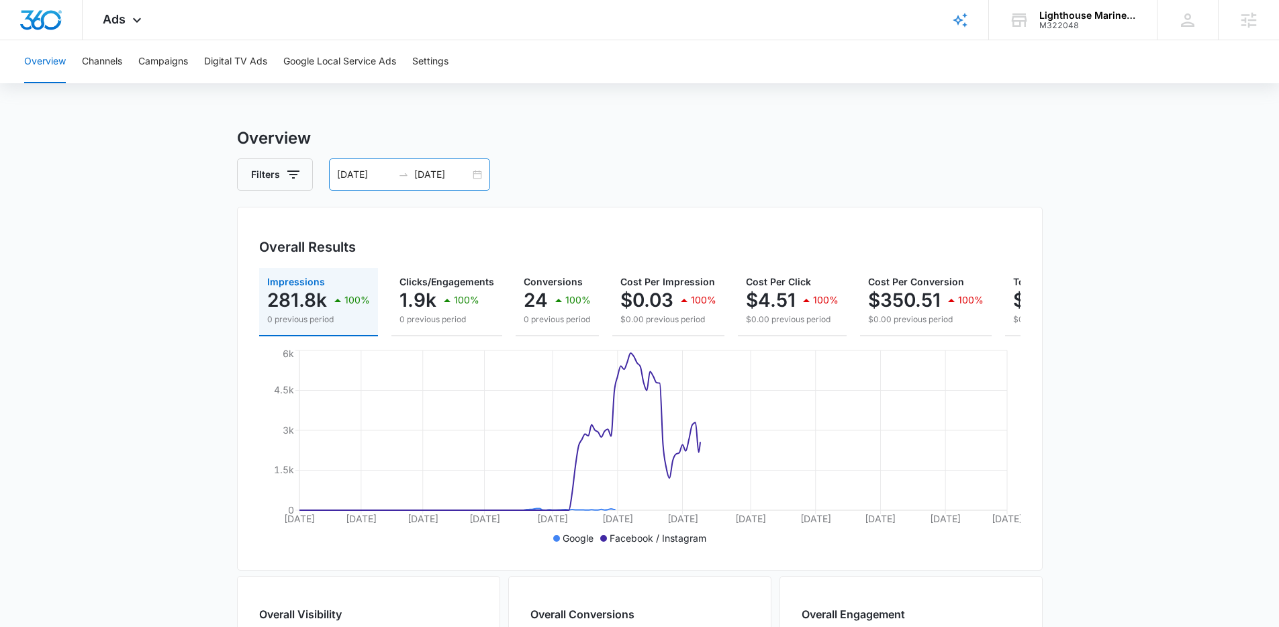
click at [481, 178] on div "01/01/2025 08/07/2025" at bounding box center [409, 174] width 161 height 32
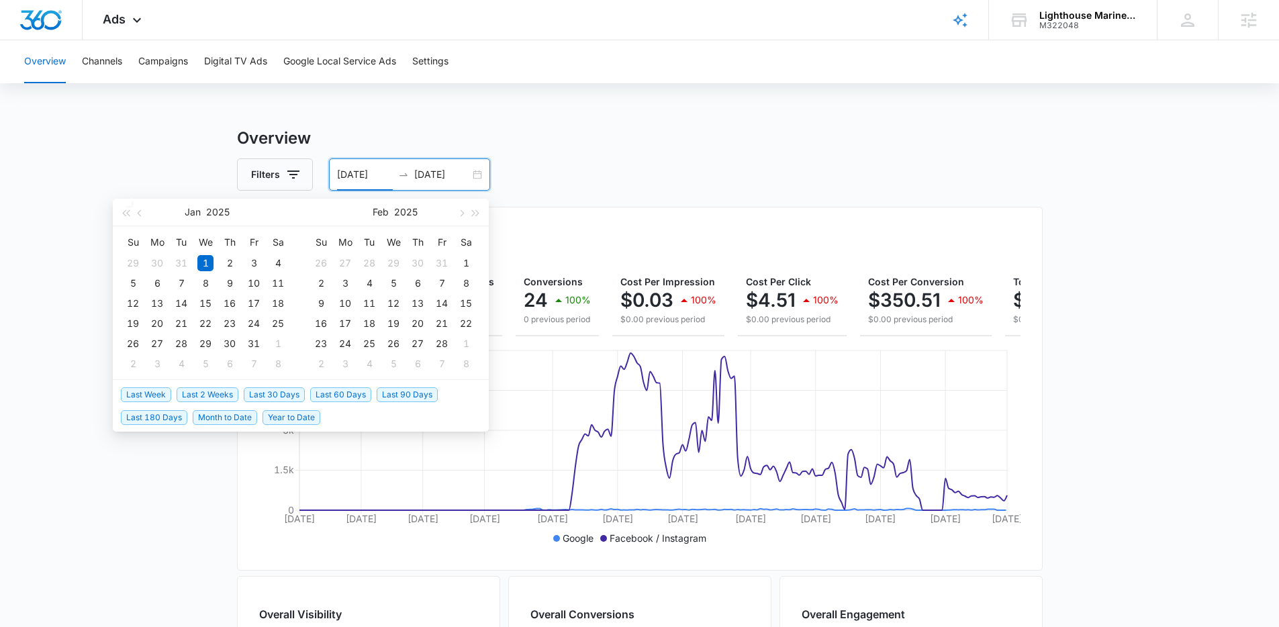
click at [281, 395] on span "Last 30 Days" at bounding box center [274, 394] width 61 height 15
type input "07/15/2025"
type input "08/14/2025"
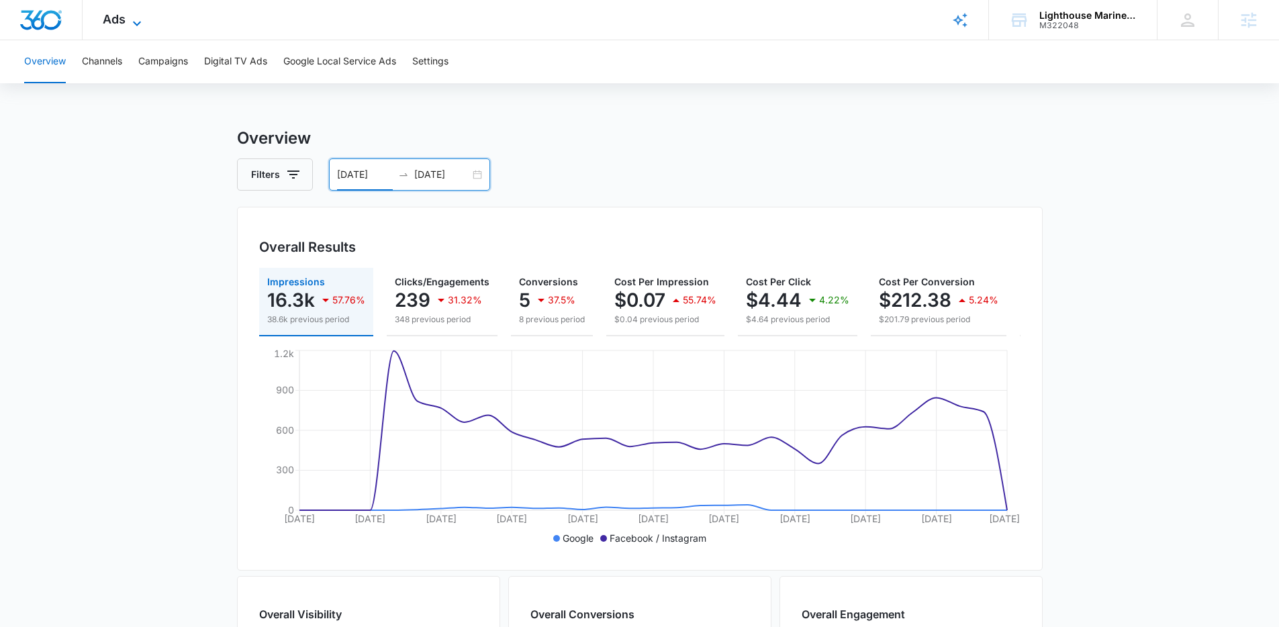
click at [138, 15] on icon at bounding box center [137, 23] width 16 height 16
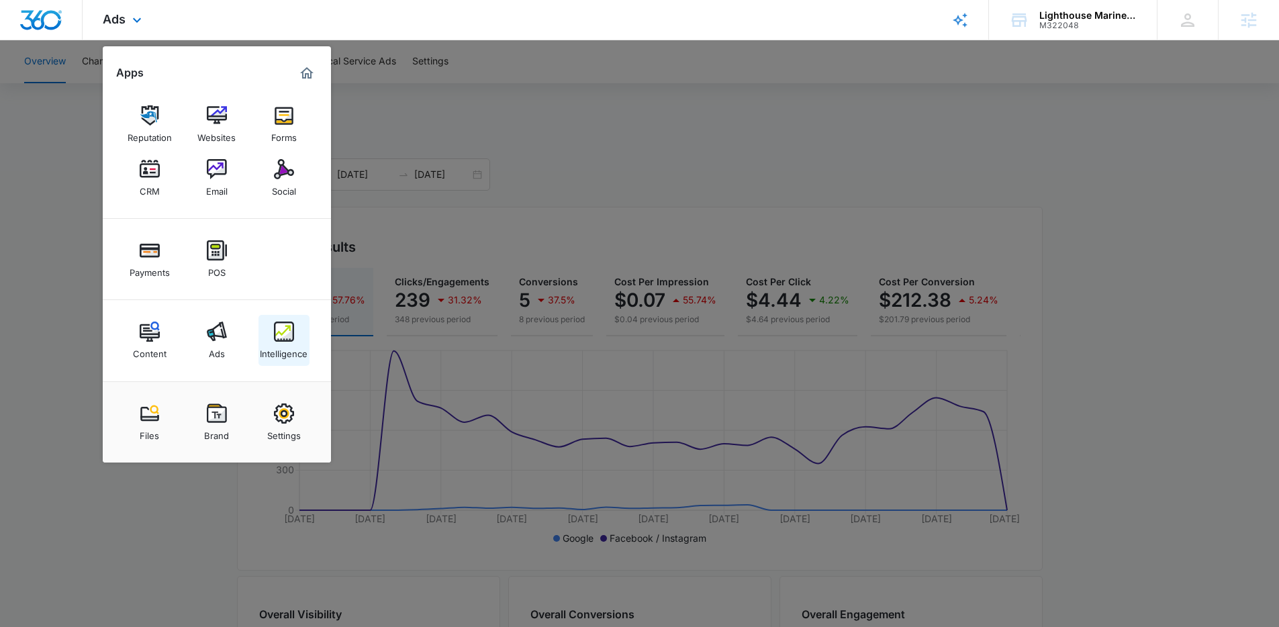
click at [297, 327] on link "Intelligence" at bounding box center [284, 340] width 51 height 51
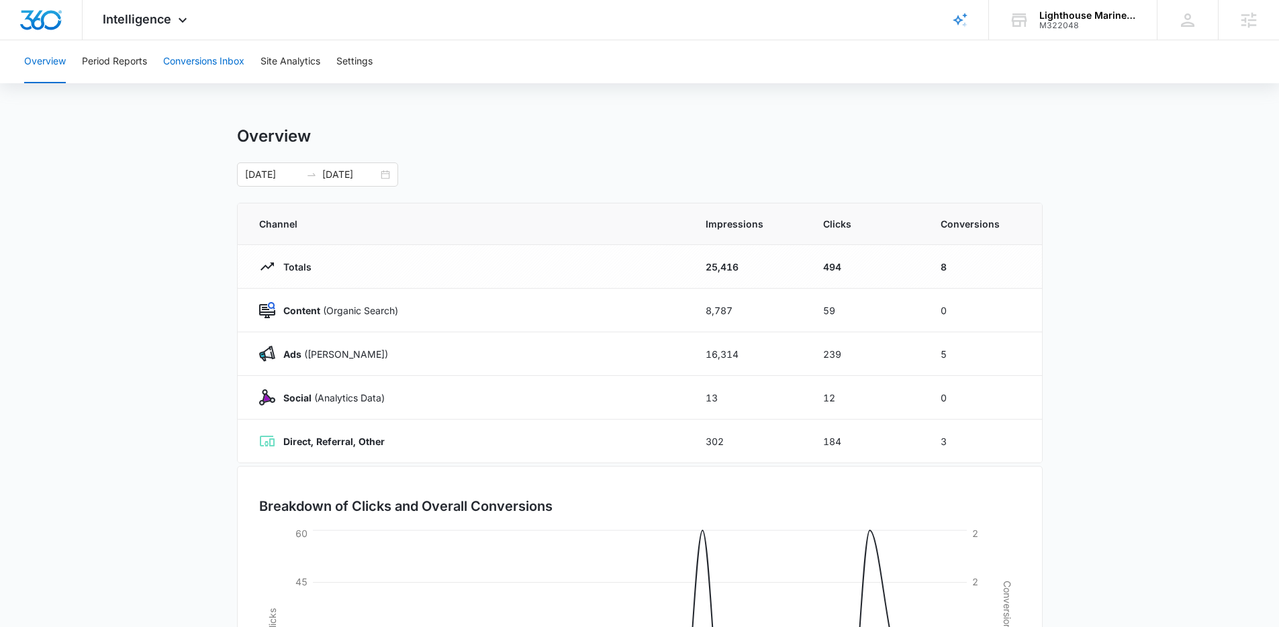
click at [197, 50] on button "Conversions Inbox" at bounding box center [203, 61] width 81 height 43
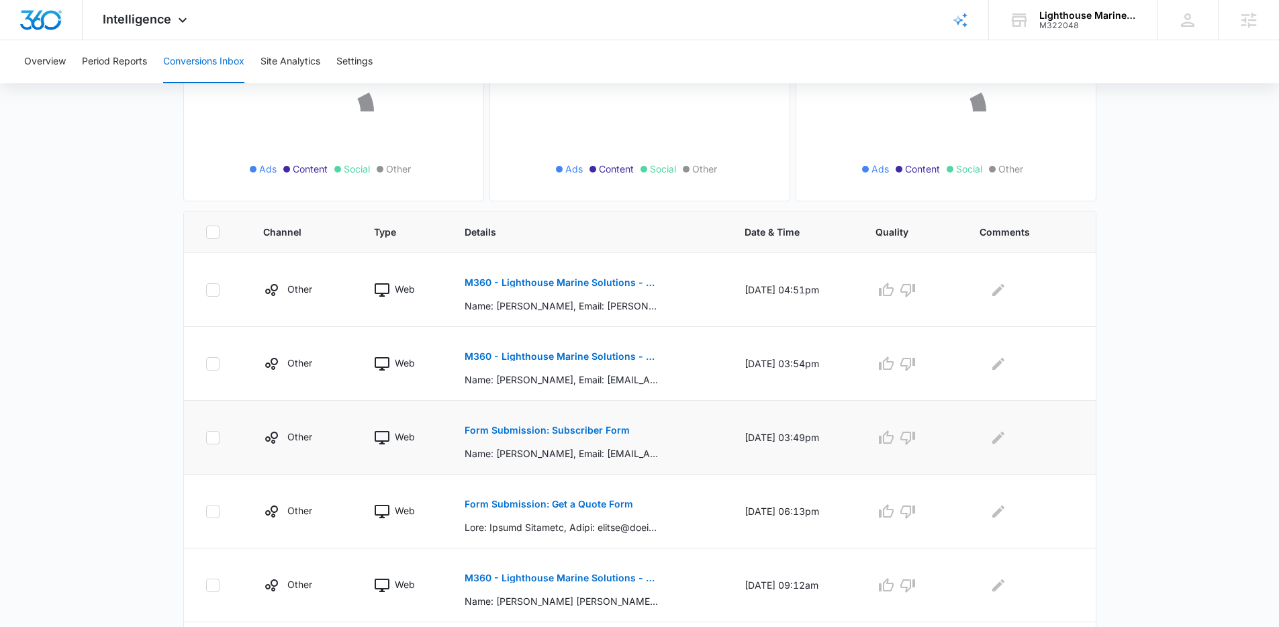
scroll to position [273, 0]
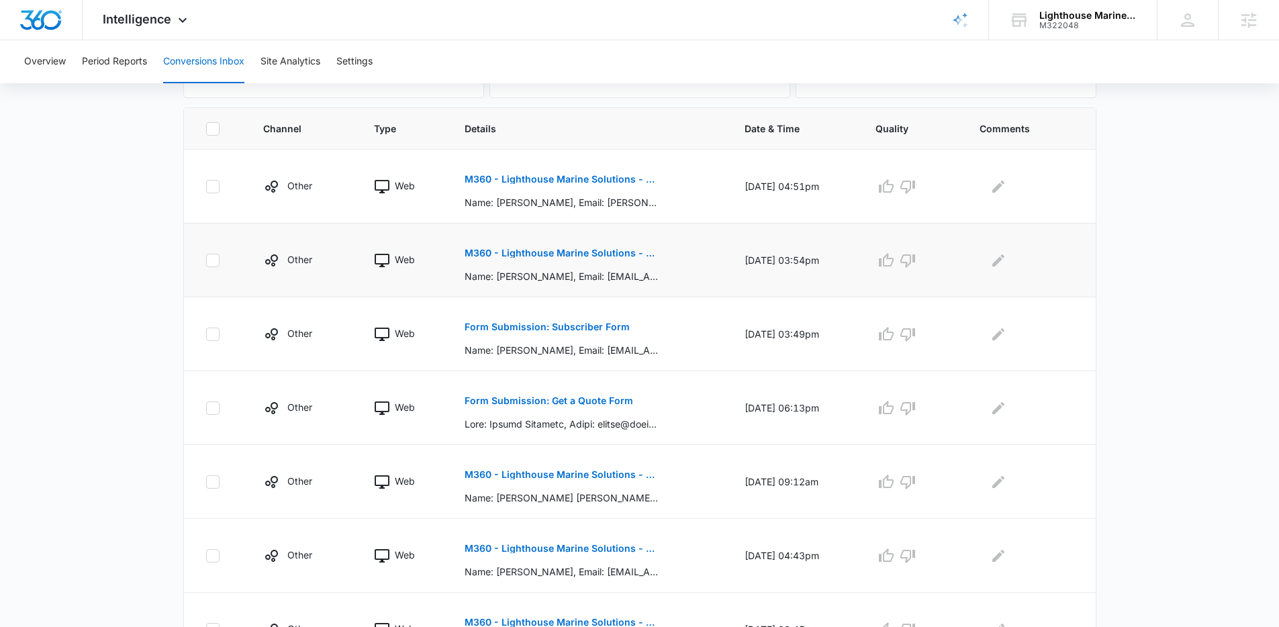
click at [573, 253] on p "M360 - Lighthouse Marine Solutions - Get Quote FB Lead Form" at bounding box center [562, 252] width 195 height 9
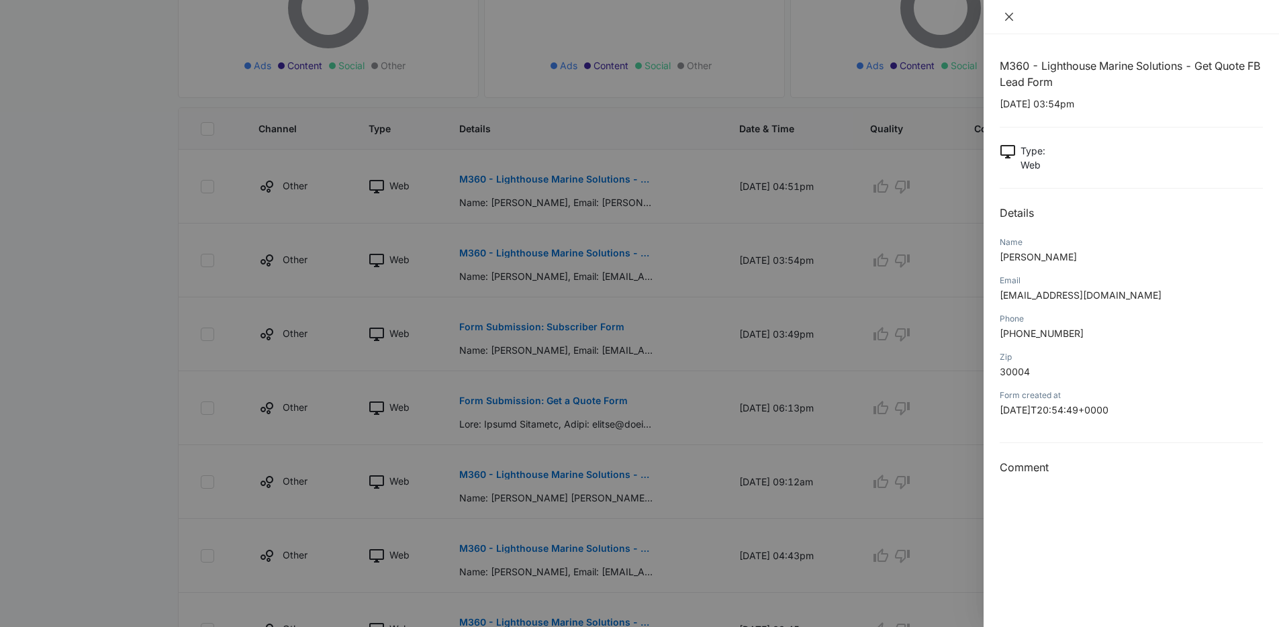
click at [1007, 13] on icon "close" at bounding box center [1009, 16] width 11 height 11
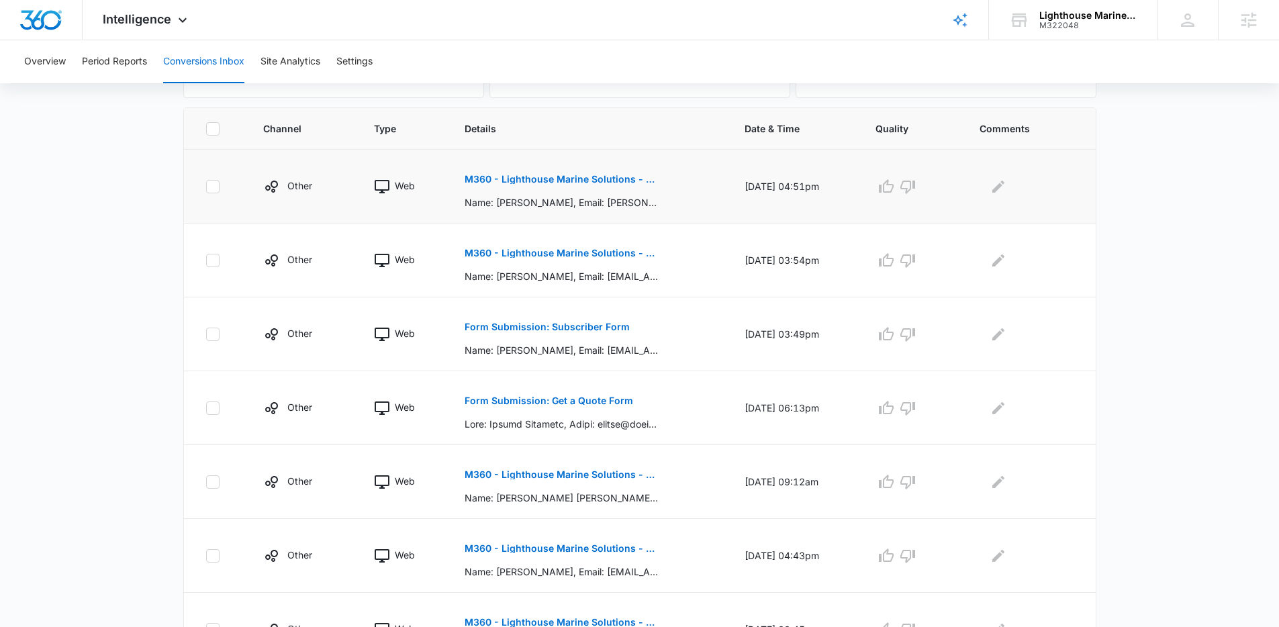
click at [535, 182] on p "M360 - Lighthouse Marine Solutions - Get Quote FB Lead Form" at bounding box center [562, 179] width 195 height 9
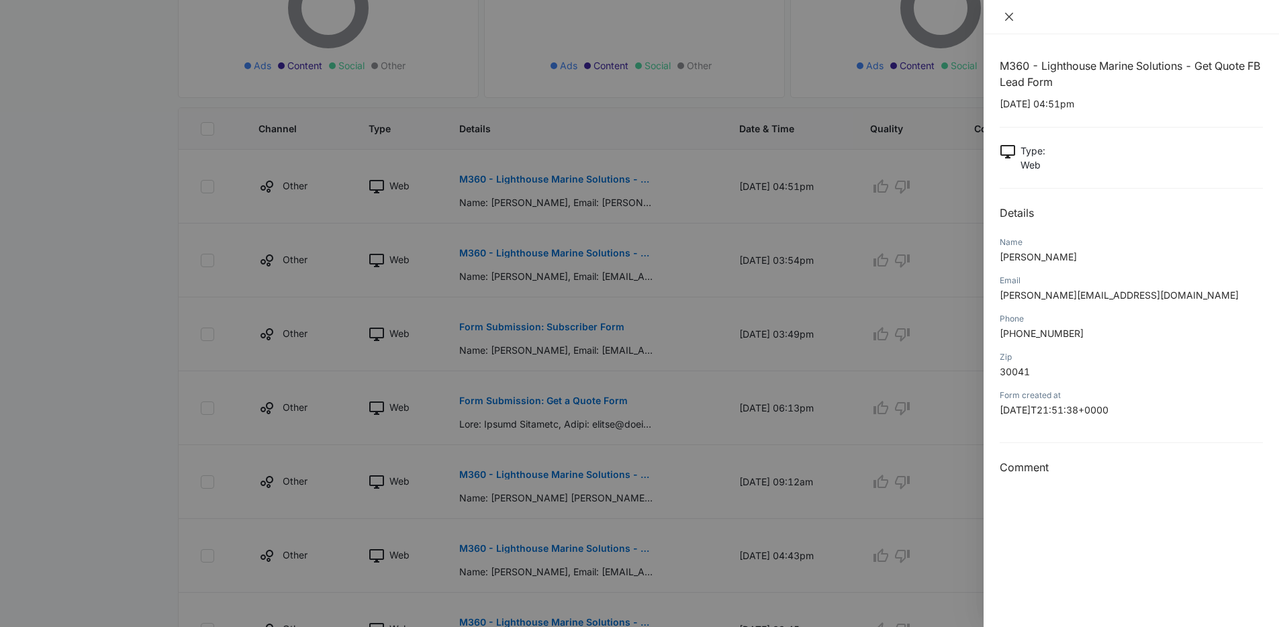
click at [1007, 21] on icon "close" at bounding box center [1009, 16] width 11 height 11
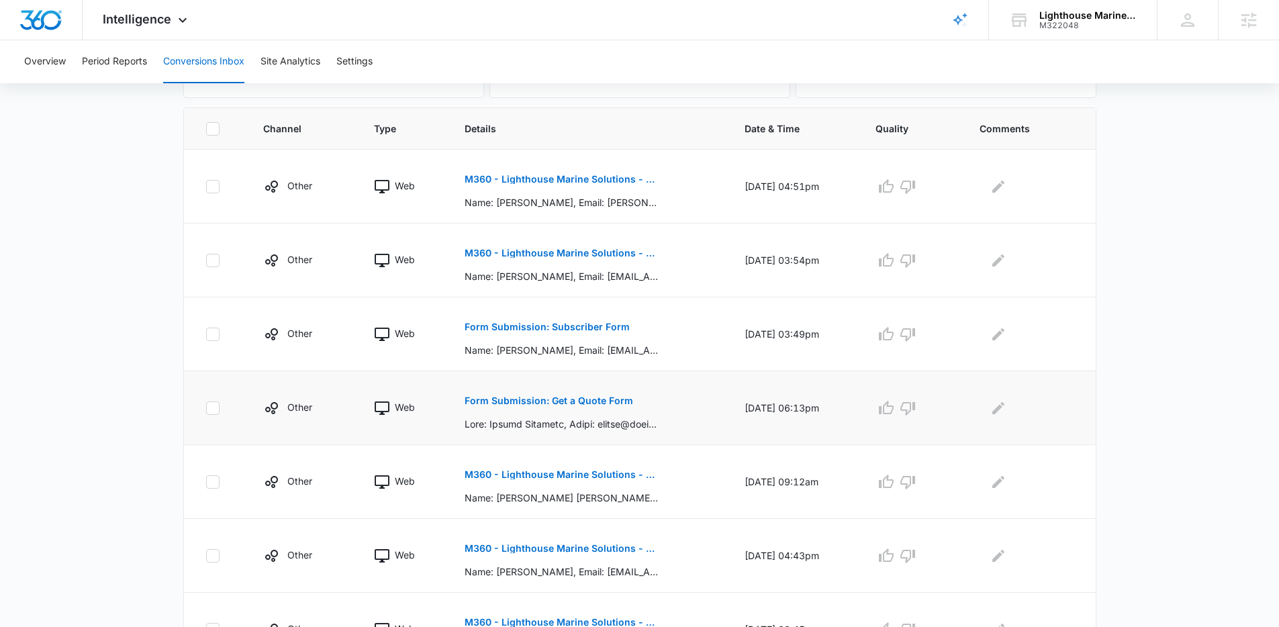
click at [564, 399] on p "Form Submission: Get a Quote Form" at bounding box center [549, 400] width 169 height 9
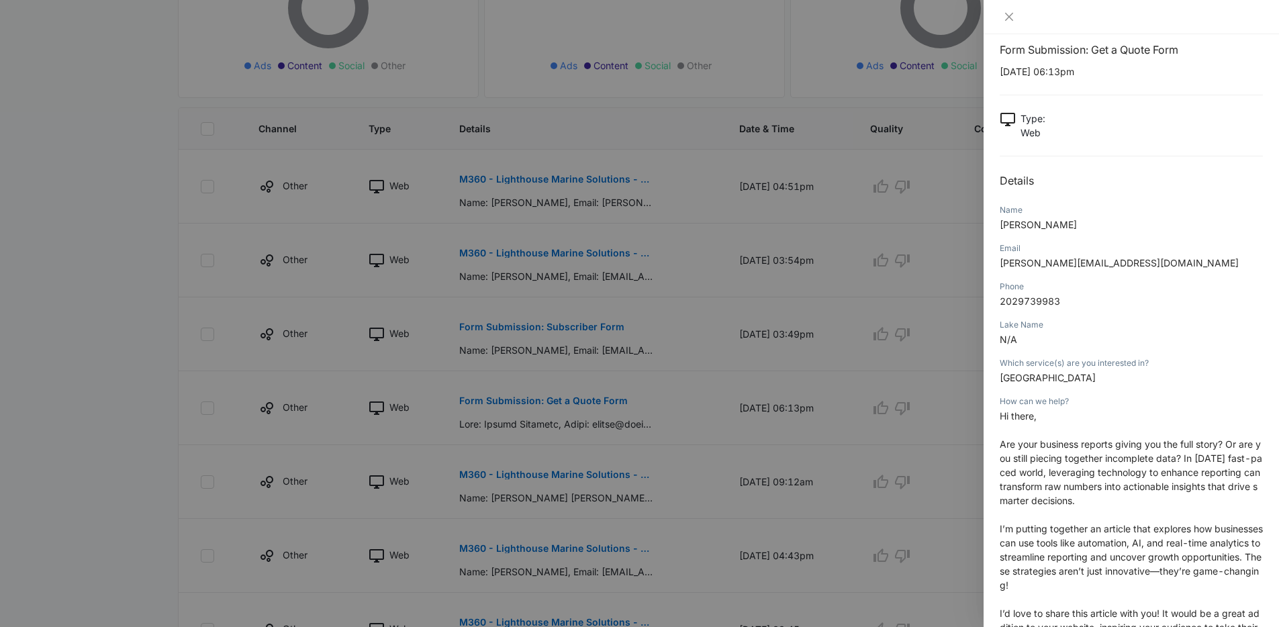
scroll to position [17, 0]
click at [1008, 24] on div at bounding box center [1131, 17] width 295 height 34
click at [1009, 21] on button "Close" at bounding box center [1009, 17] width 19 height 12
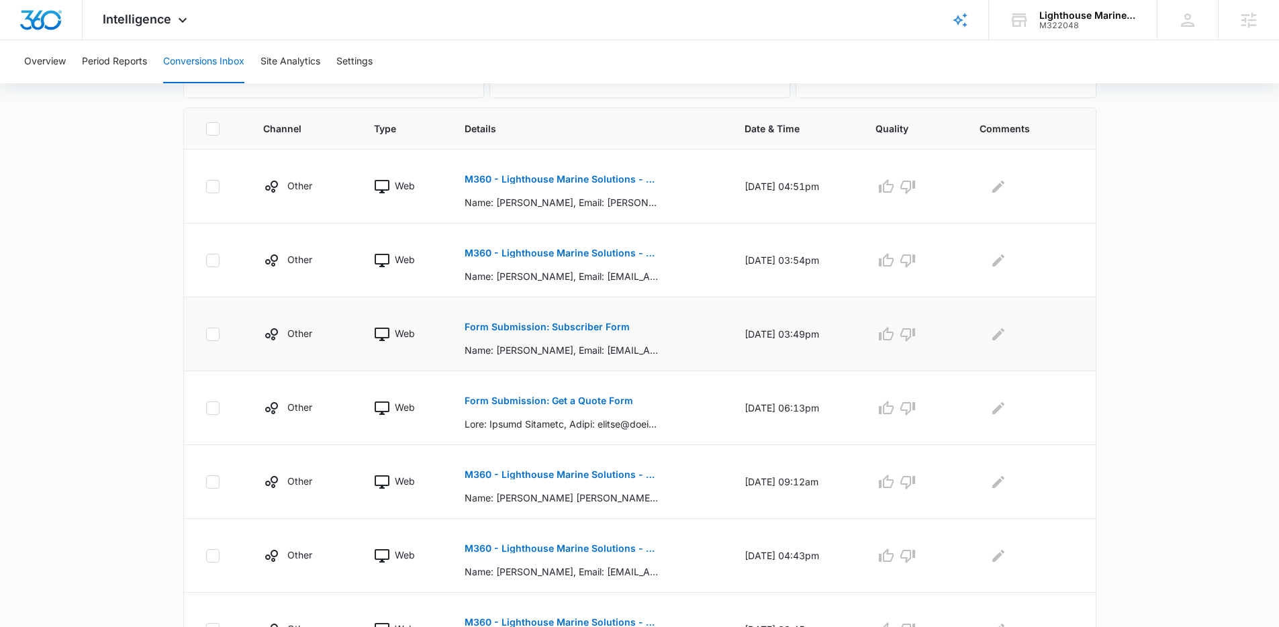
scroll to position [252, 0]
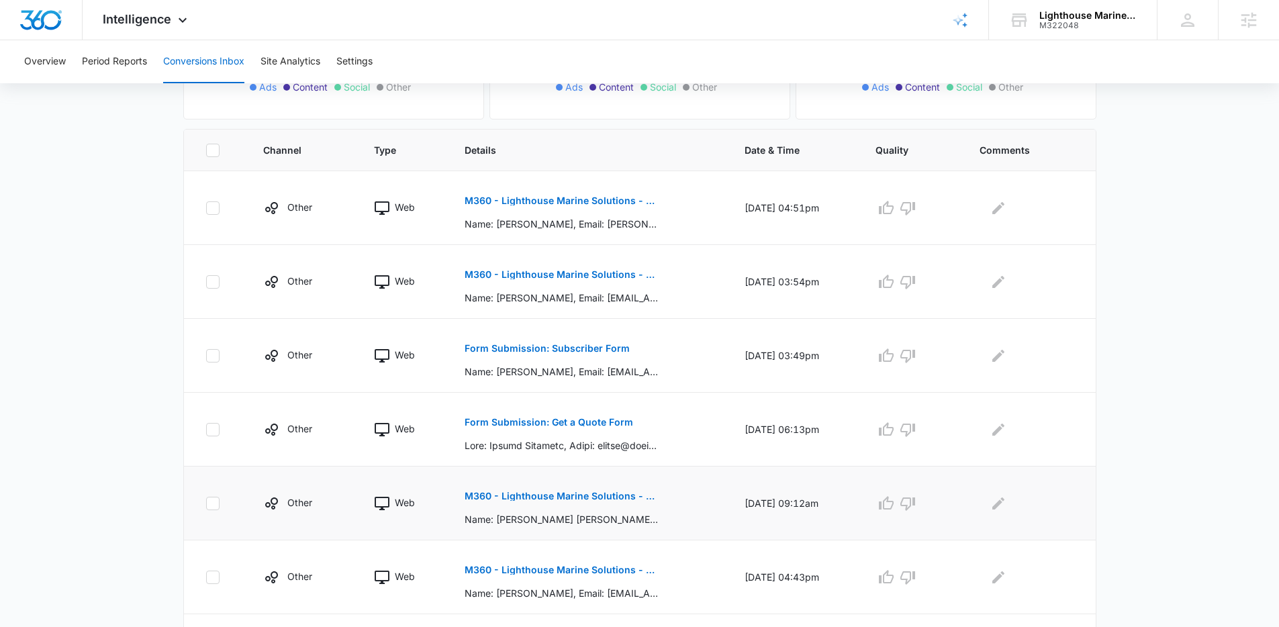
click at [581, 494] on p "M360 - Lighthouse Marine Solutions - Get Quote FB Lead Form" at bounding box center [562, 496] width 195 height 9
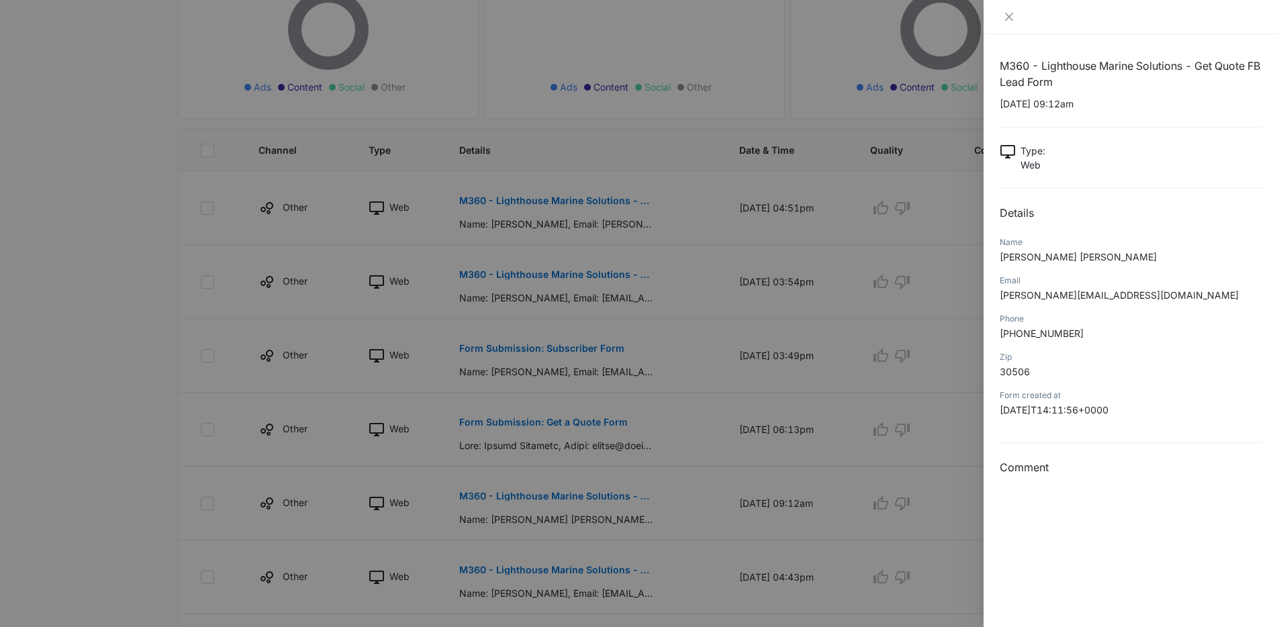
click at [1023, 22] on div at bounding box center [1131, 17] width 263 height 12
drag, startPoint x: 1011, startPoint y: 15, endPoint x: 938, endPoint y: 13, distance: 72.5
click at [1010, 15] on icon "close" at bounding box center [1009, 16] width 11 height 11
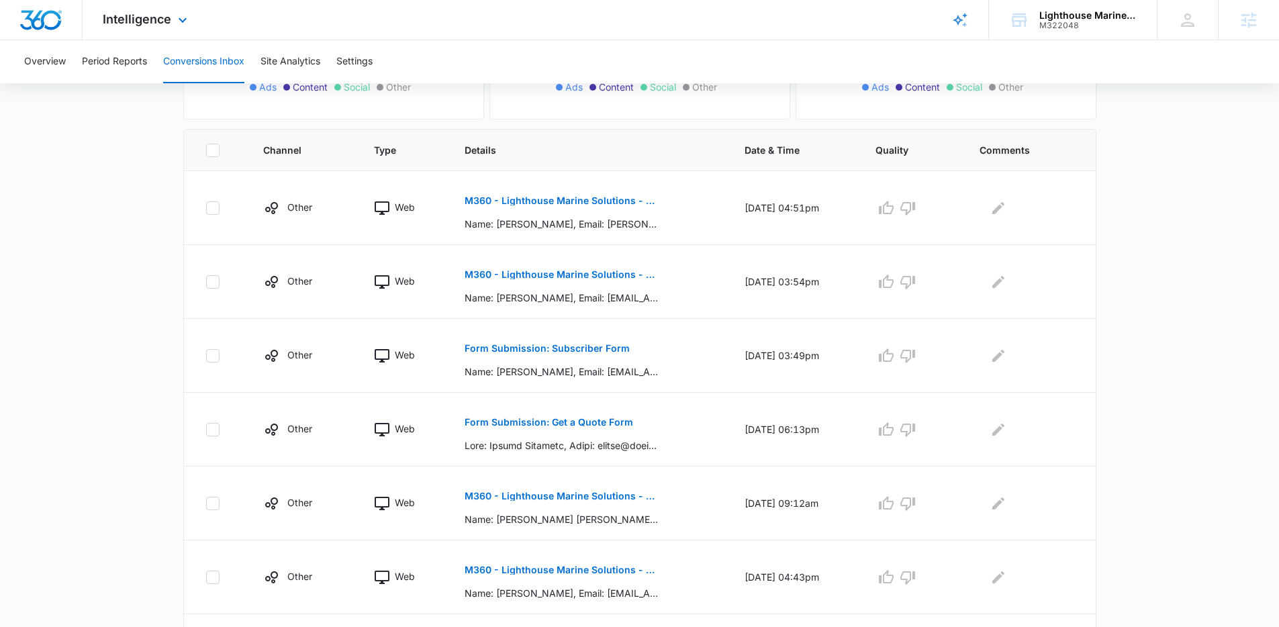
click at [142, 28] on div "Intelligence Apps Reputation Websites Forms CRM Email Social Payments POS Conte…" at bounding box center [147, 20] width 128 height 40
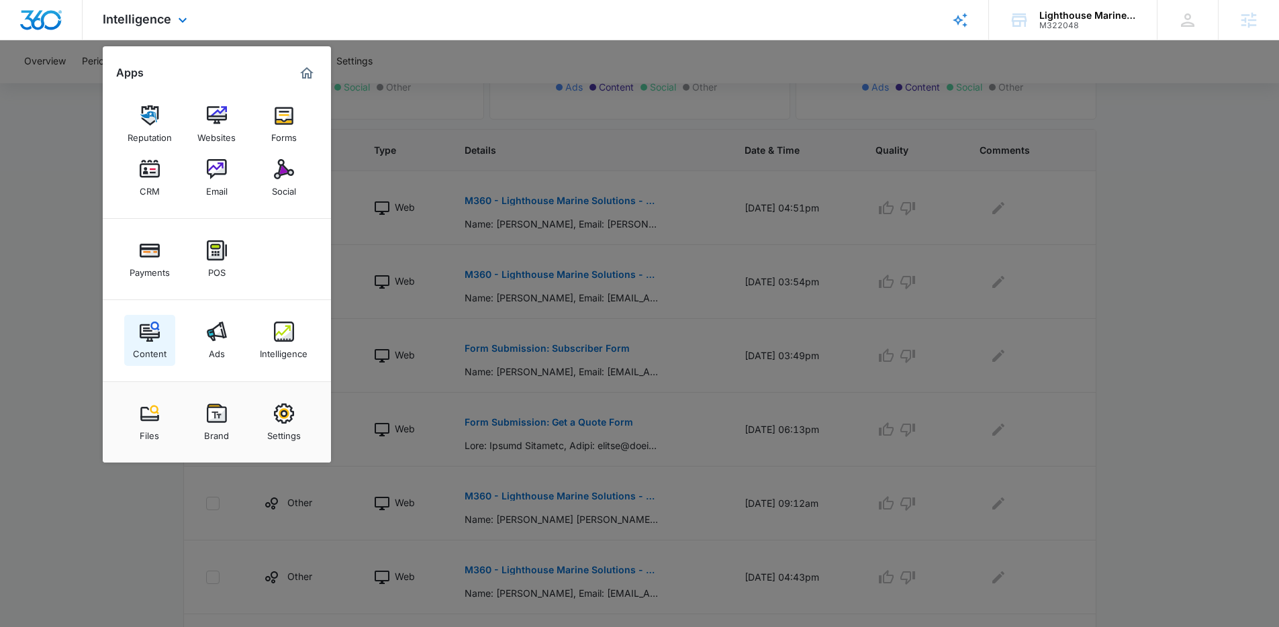
click at [136, 338] on link "Content" at bounding box center [149, 340] width 51 height 51
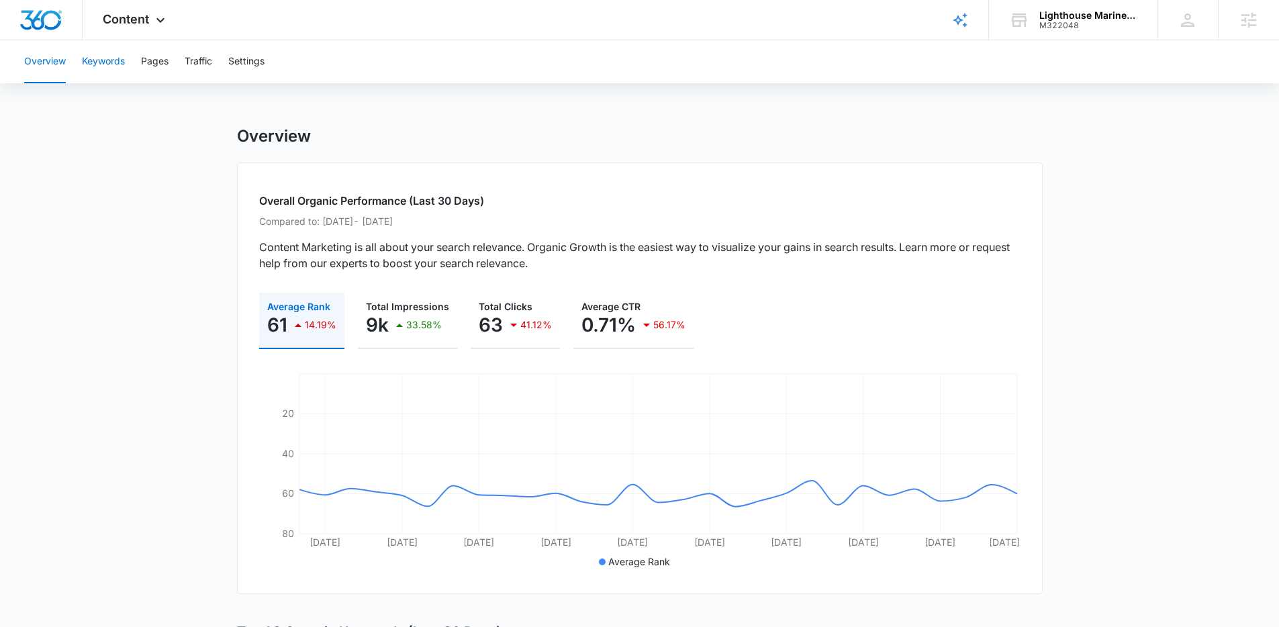
click at [116, 55] on button "Keywords" at bounding box center [103, 61] width 43 height 43
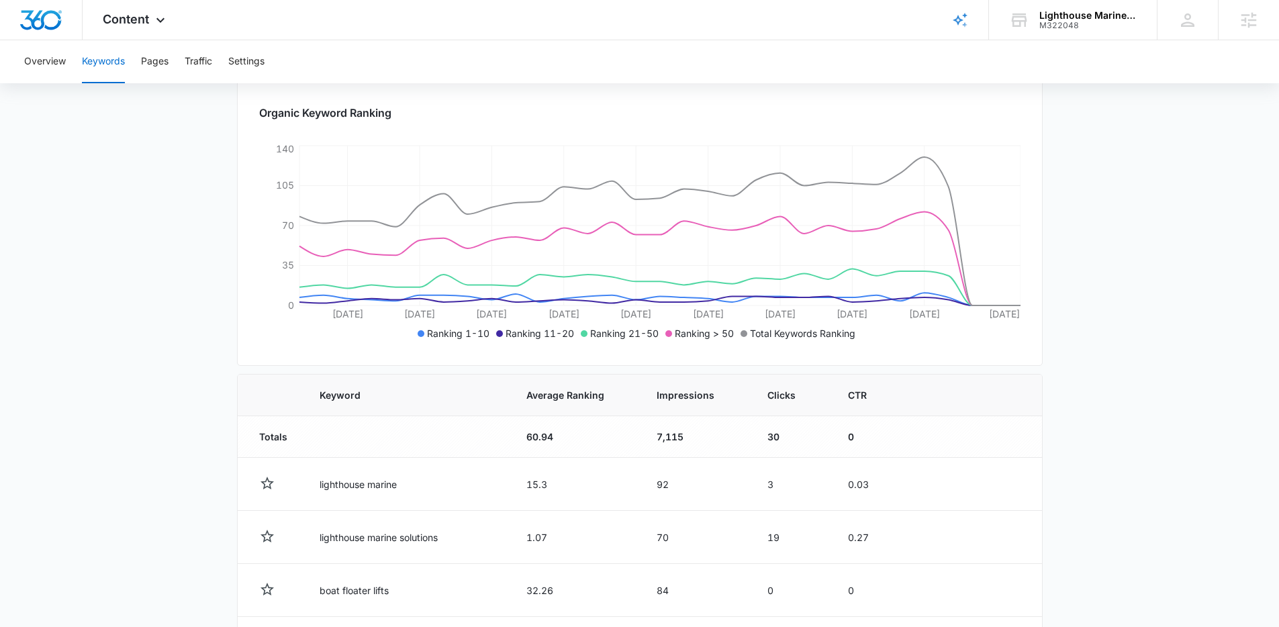
scroll to position [78, 0]
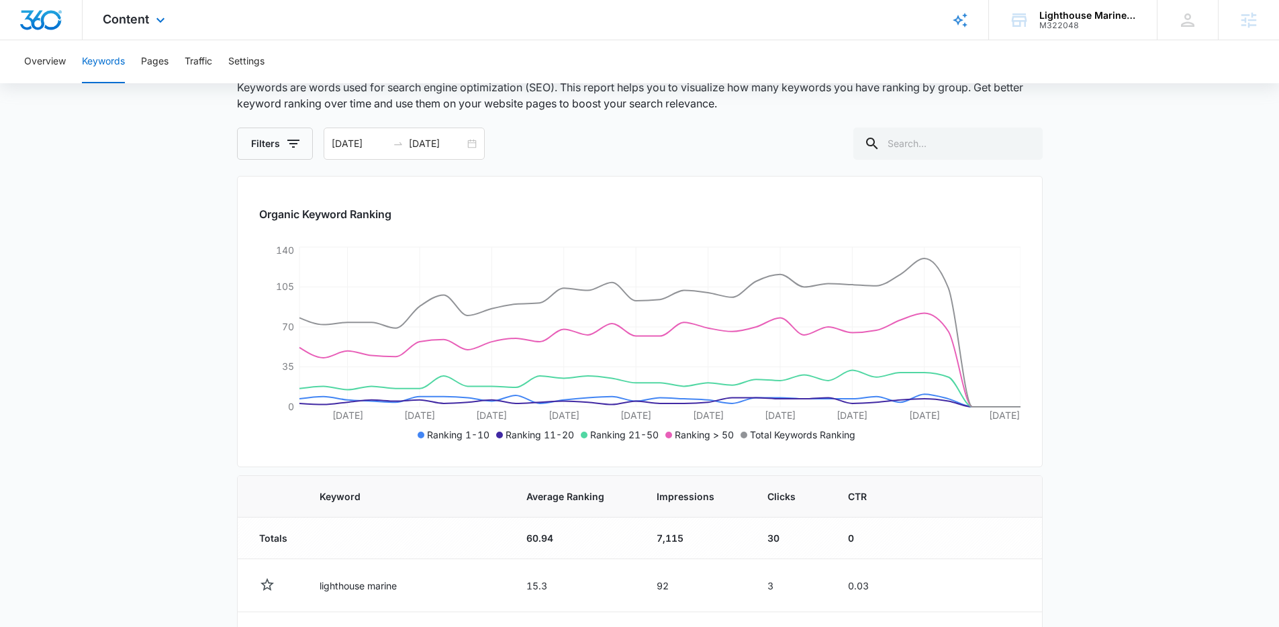
click at [129, 32] on div "Content Apps Reputation Websites Forms CRM Email Social Payments POS Content Ad…" at bounding box center [136, 20] width 106 height 40
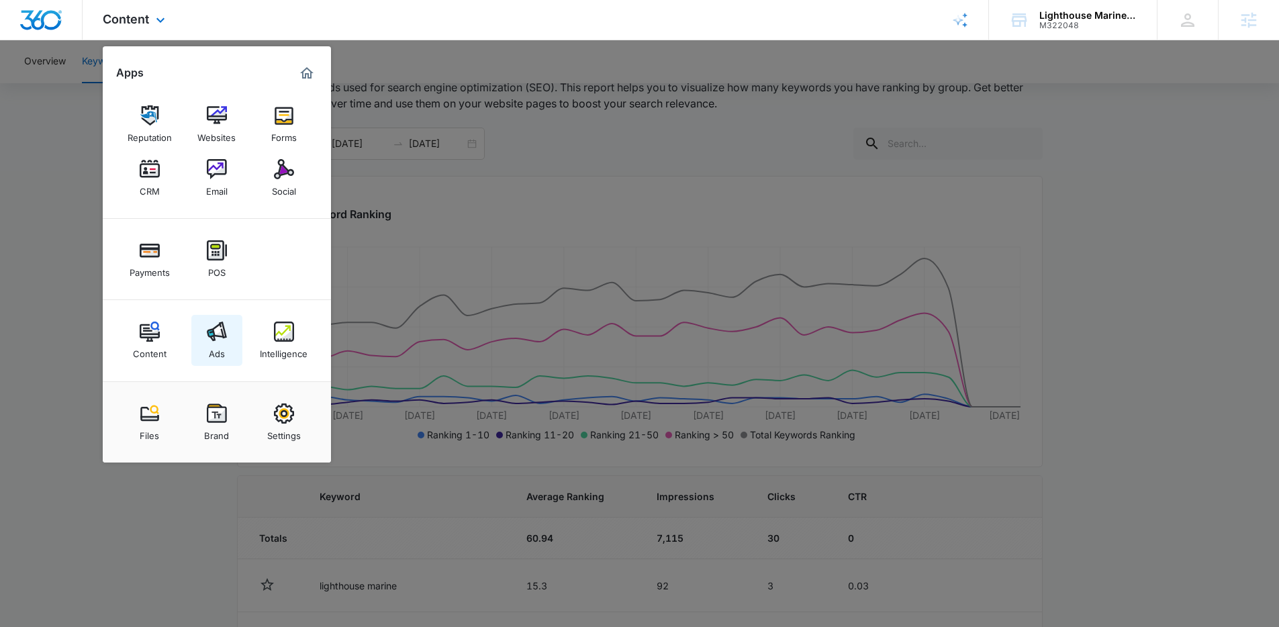
click at [205, 338] on link "Ads" at bounding box center [216, 340] width 51 height 51
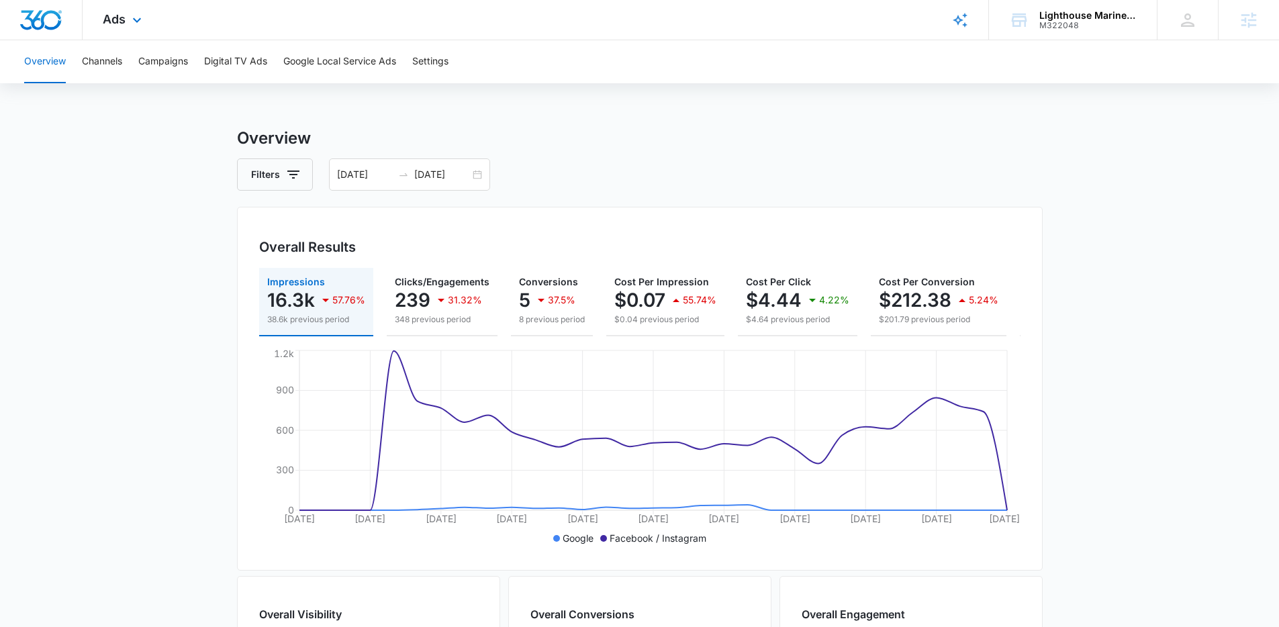
click at [119, 27] on div "Ads Apps Reputation Websites Forms CRM Email Social Payments POS Content Ads In…" at bounding box center [124, 20] width 83 height 40
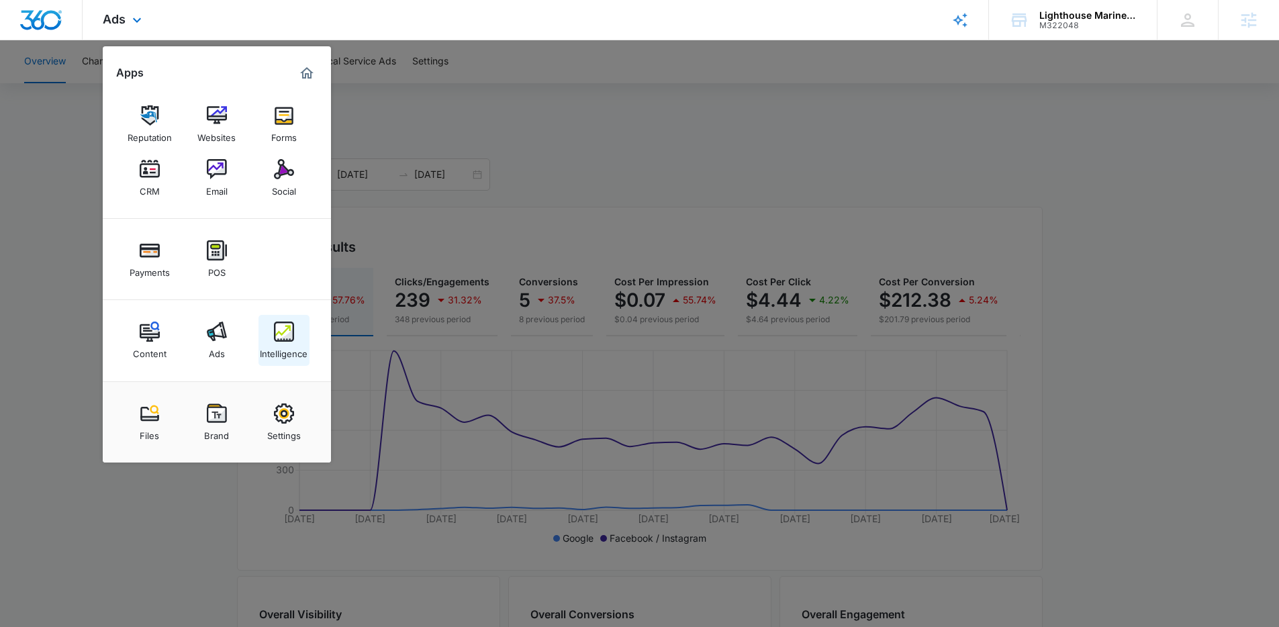
click at [289, 341] on img at bounding box center [284, 332] width 20 height 20
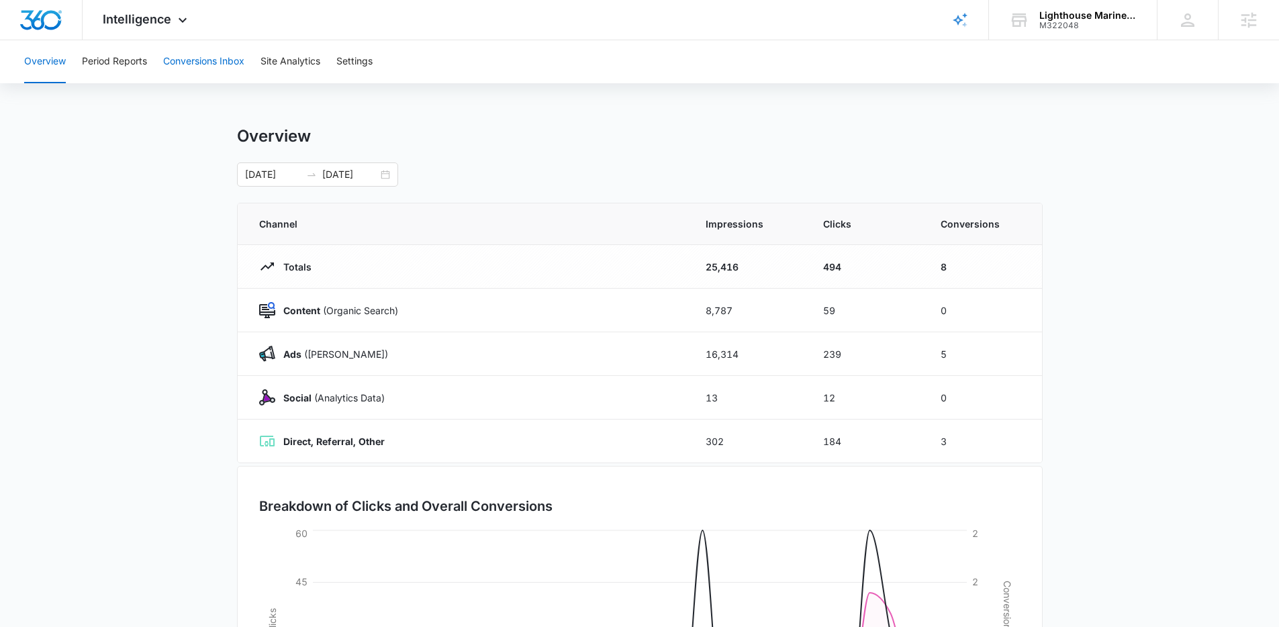
click at [218, 65] on button "Conversions Inbox" at bounding box center [203, 61] width 81 height 43
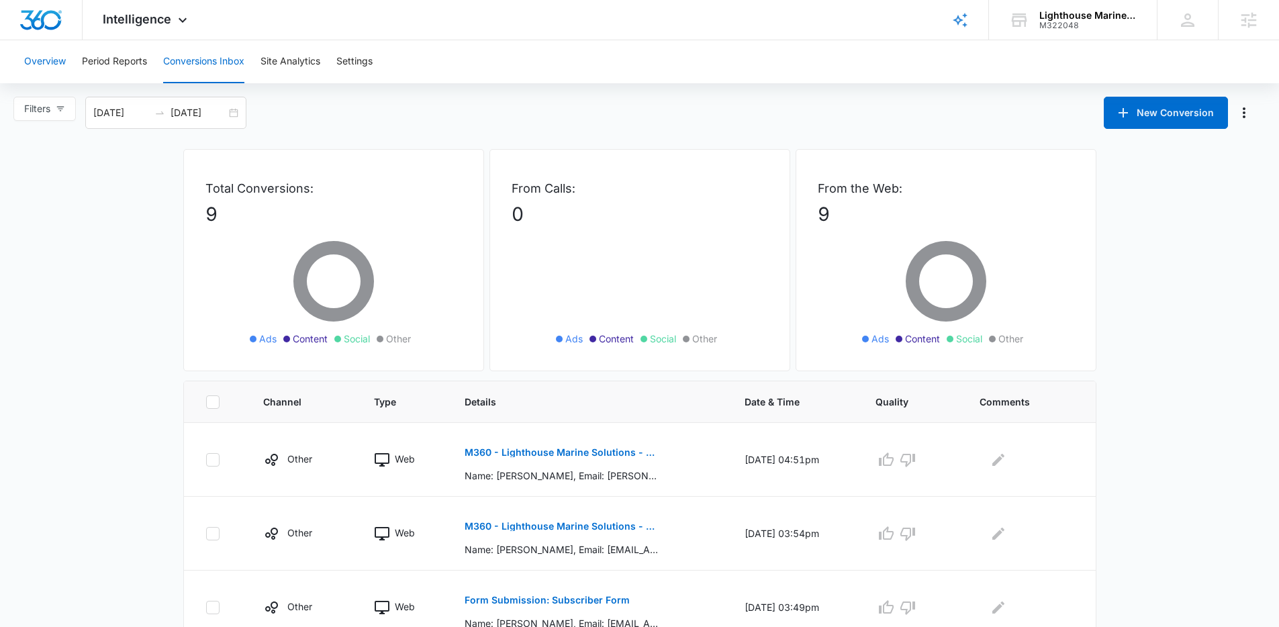
click at [36, 58] on button "Overview" at bounding box center [45, 61] width 42 height 43
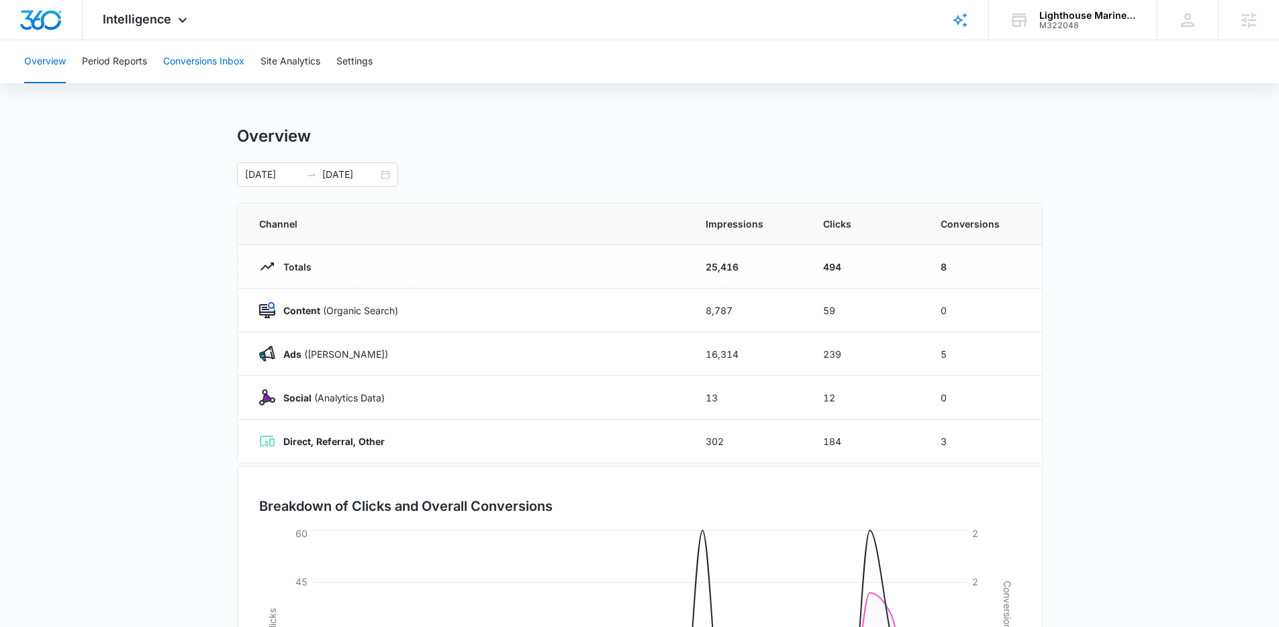
click at [186, 69] on button "Conversions Inbox" at bounding box center [203, 61] width 81 height 43
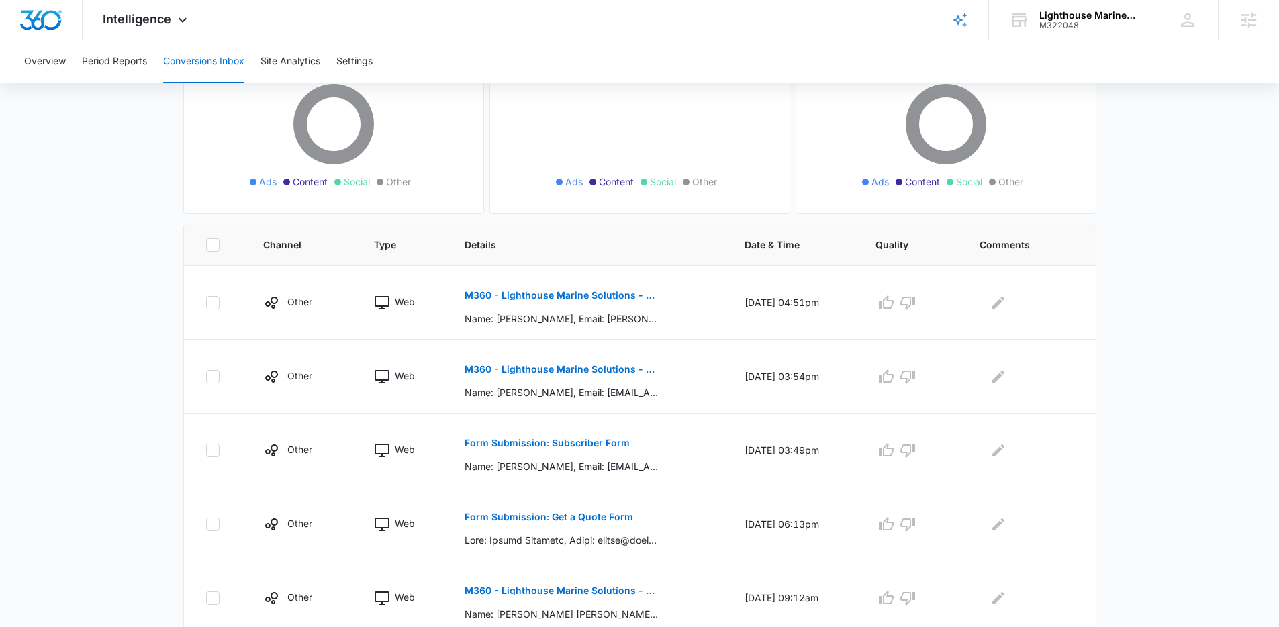
scroll to position [160, 0]
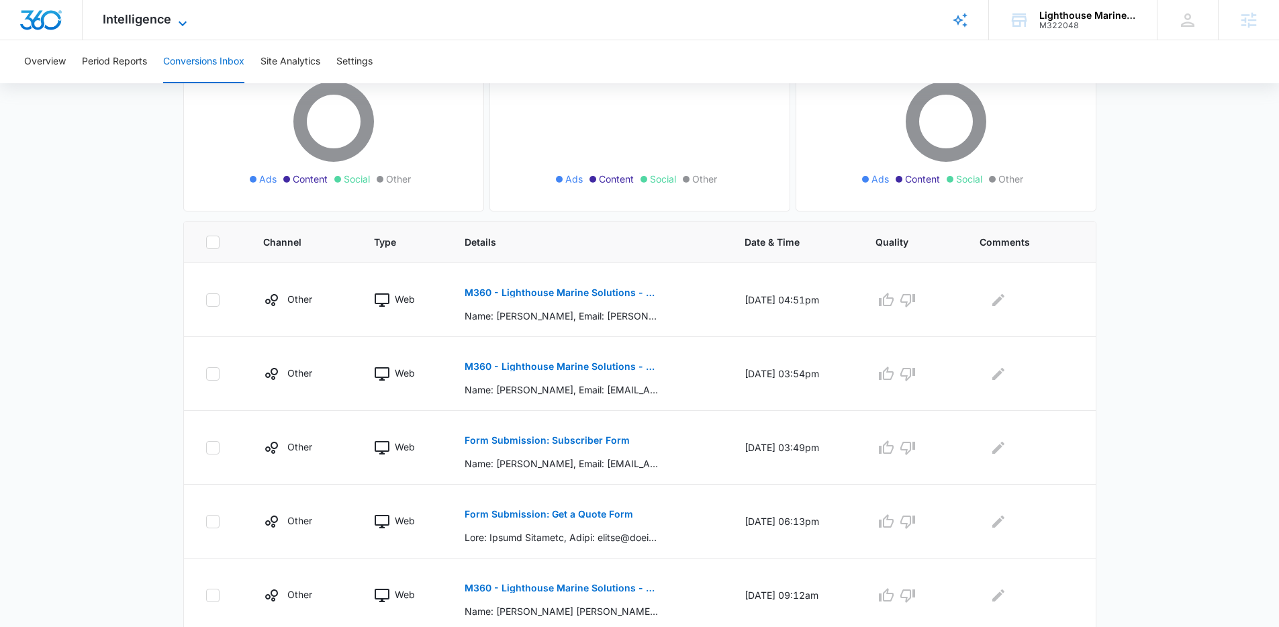
click at [152, 26] on span "Intelligence" at bounding box center [137, 19] width 68 height 14
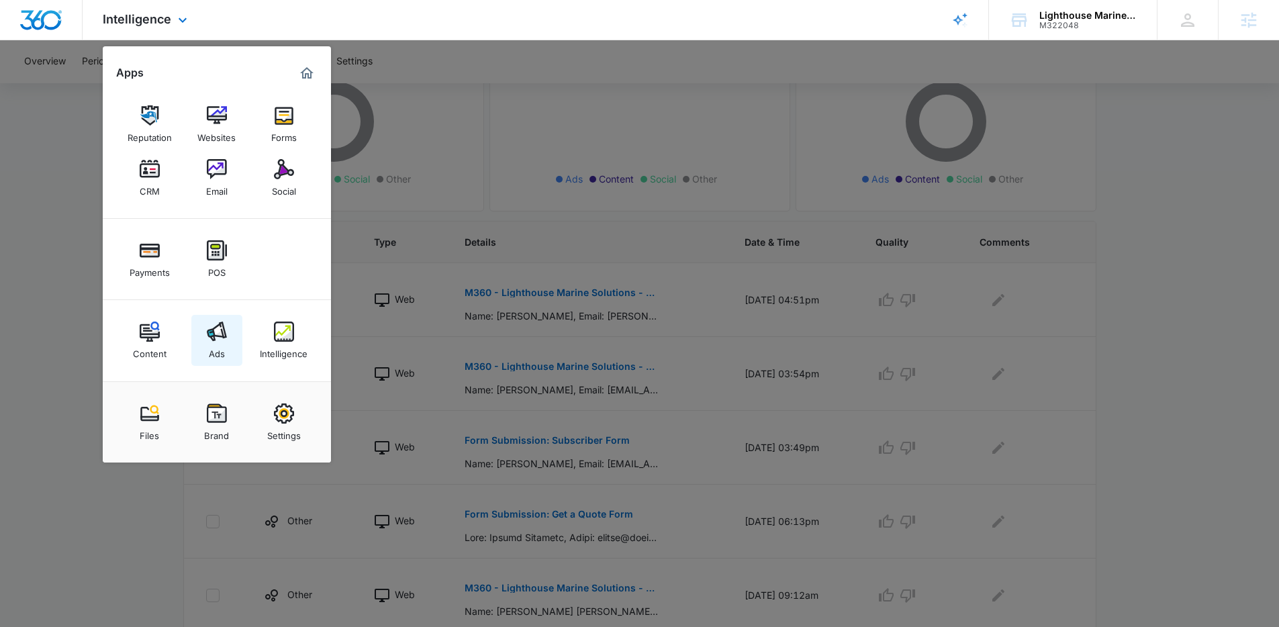
click at [229, 355] on link "Ads" at bounding box center [216, 340] width 51 height 51
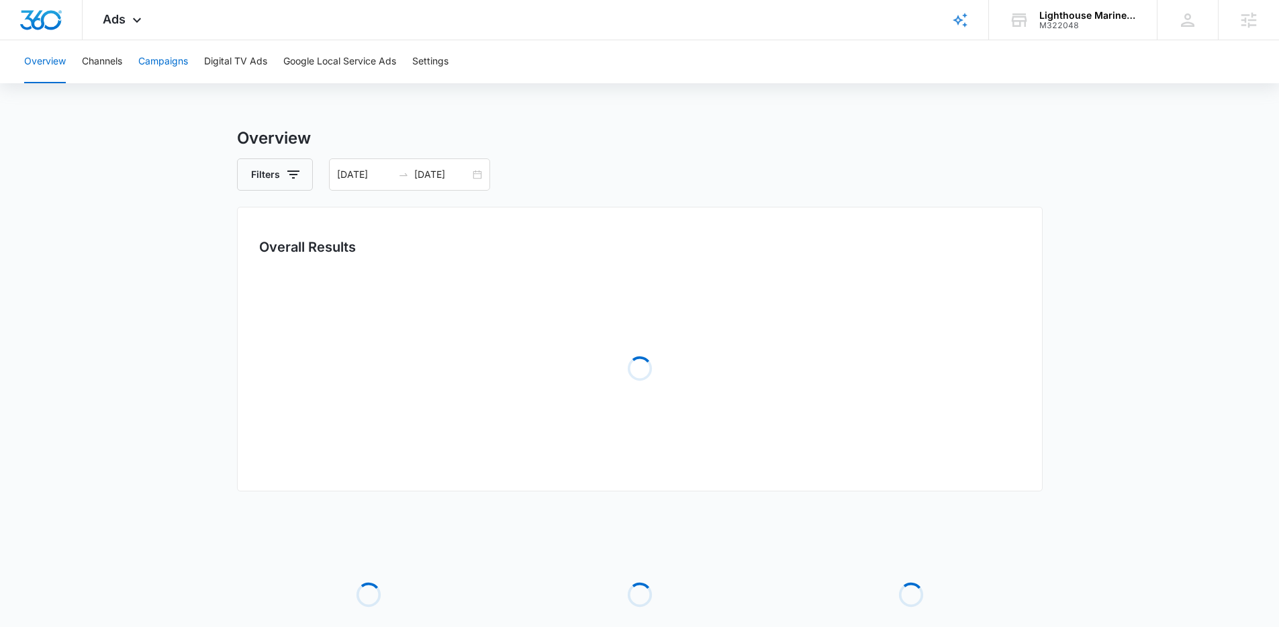
click at [160, 49] on button "Campaigns" at bounding box center [163, 61] width 50 height 43
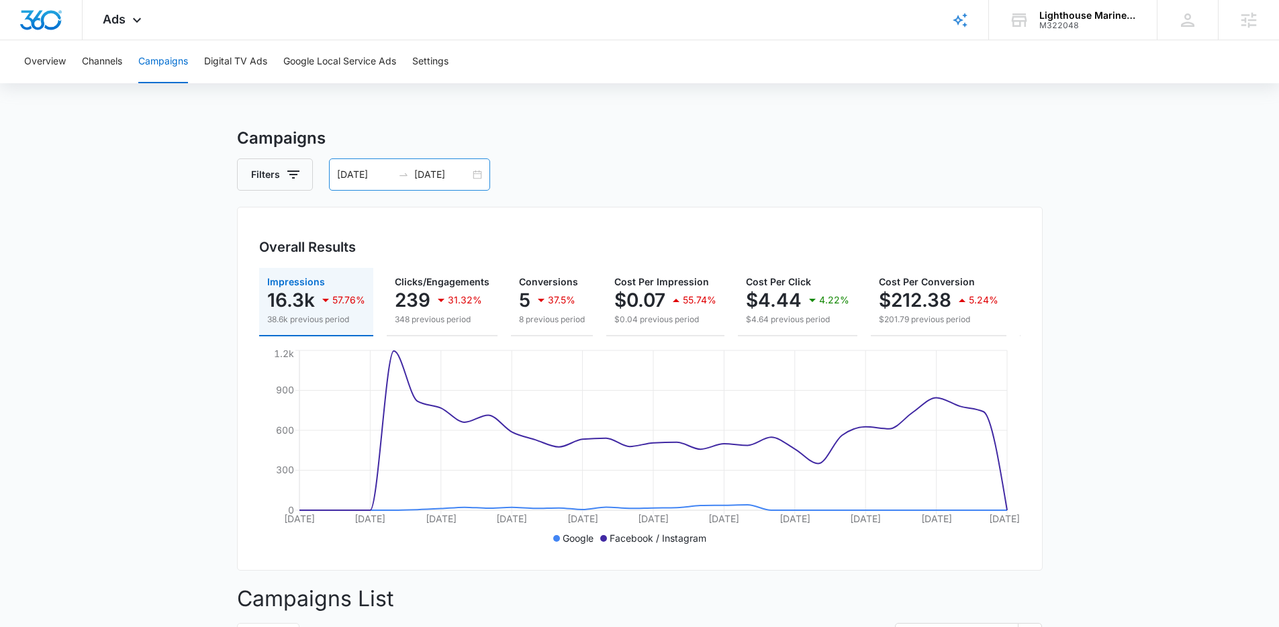
click at [481, 177] on div "07/15/2025 08/14/2025" at bounding box center [409, 174] width 161 height 32
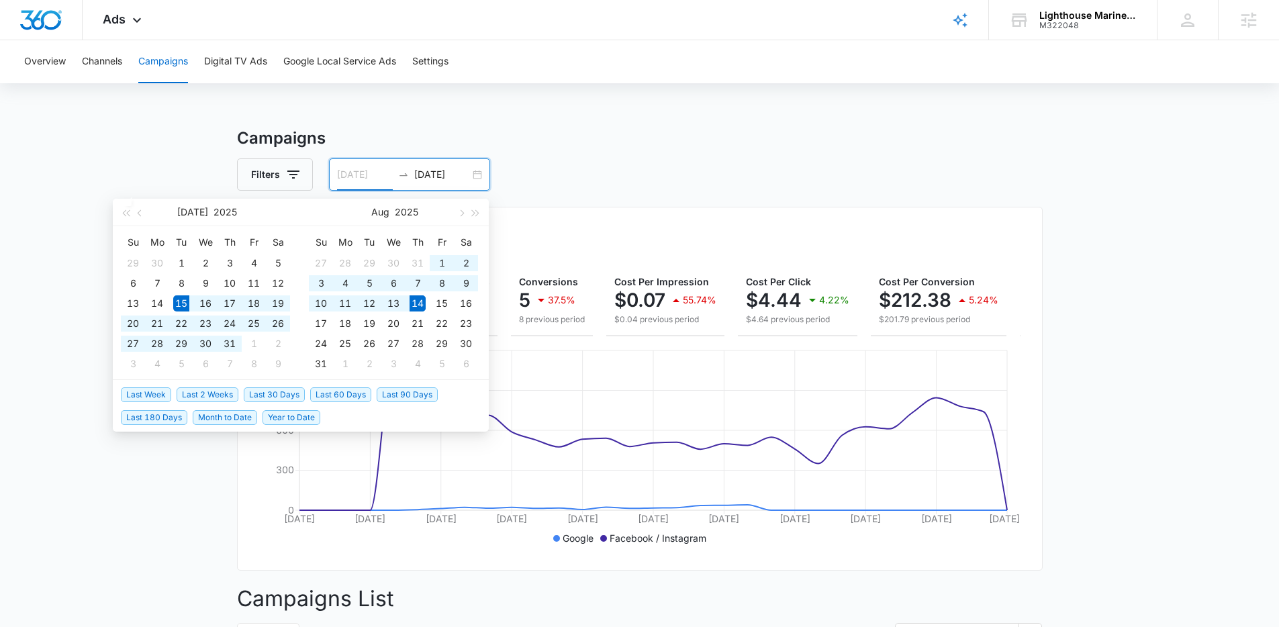
type input "07/15/2025"
click at [267, 387] on span "Last 30 Days" at bounding box center [274, 394] width 61 height 15
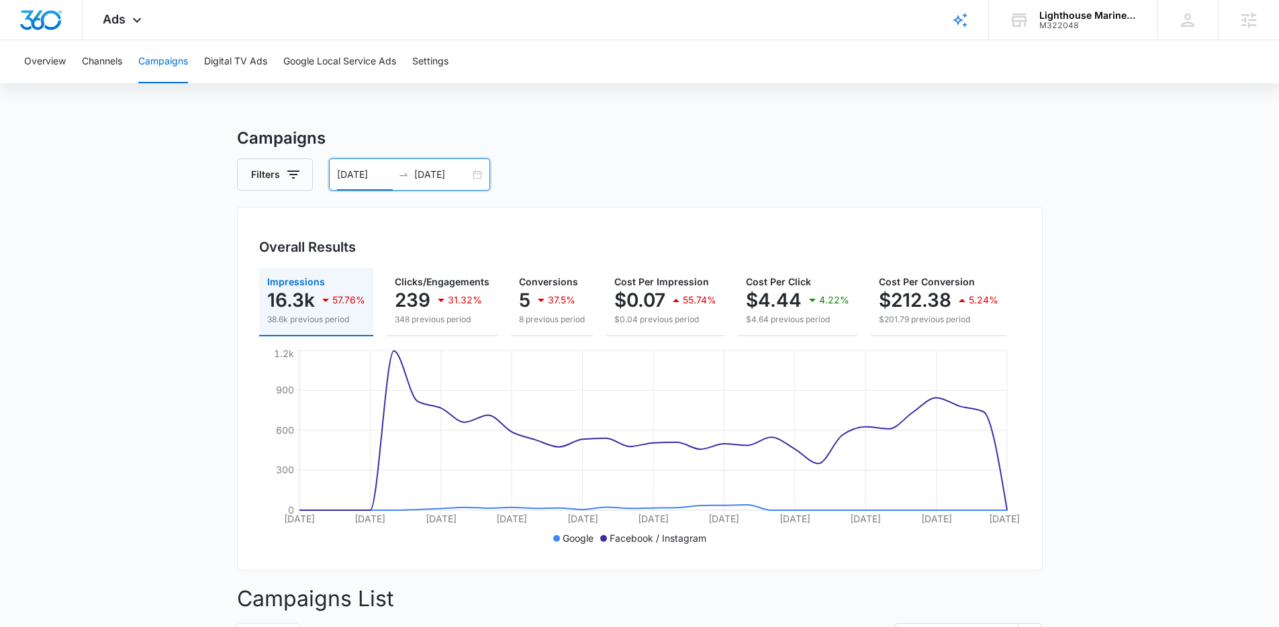
click at [275, 390] on icon "Jul 15 Jul 18 Jul 21 Jul 24 Jul 27 Jul 30 Aug 2 Aug 5 Aug 8 Aug 11 Aug 14 0 300…" at bounding box center [639, 447] width 761 height 201
click at [48, 65] on button "Overview" at bounding box center [45, 61] width 42 height 43
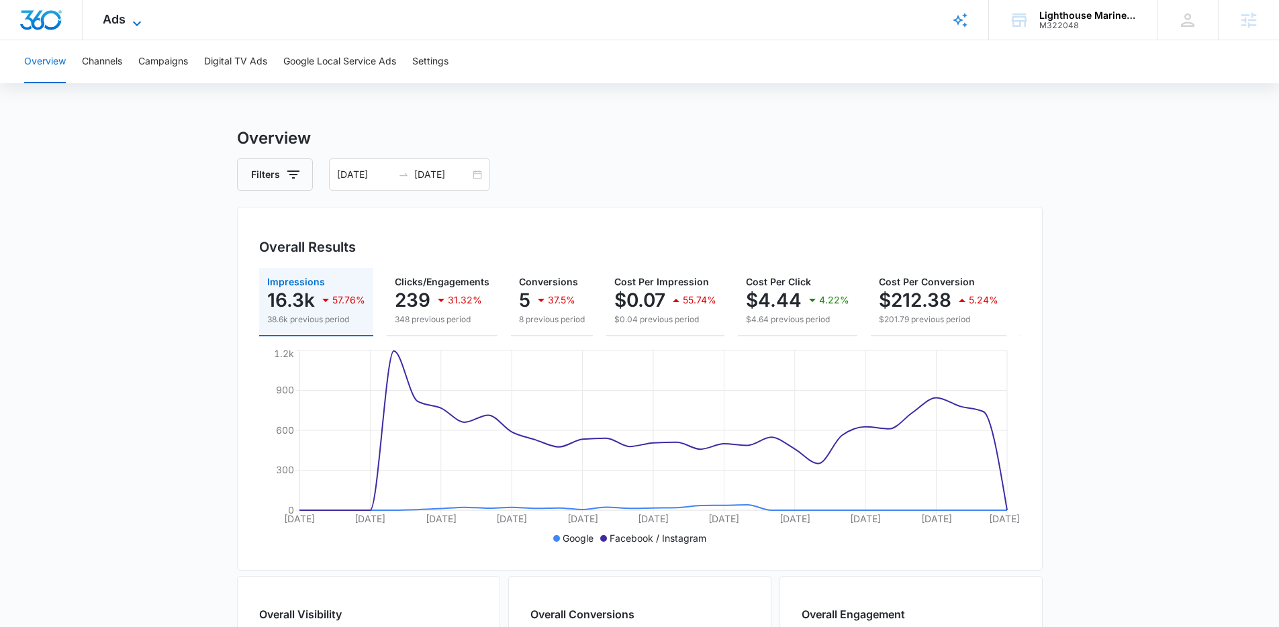
click at [130, 25] on icon at bounding box center [137, 23] width 16 height 16
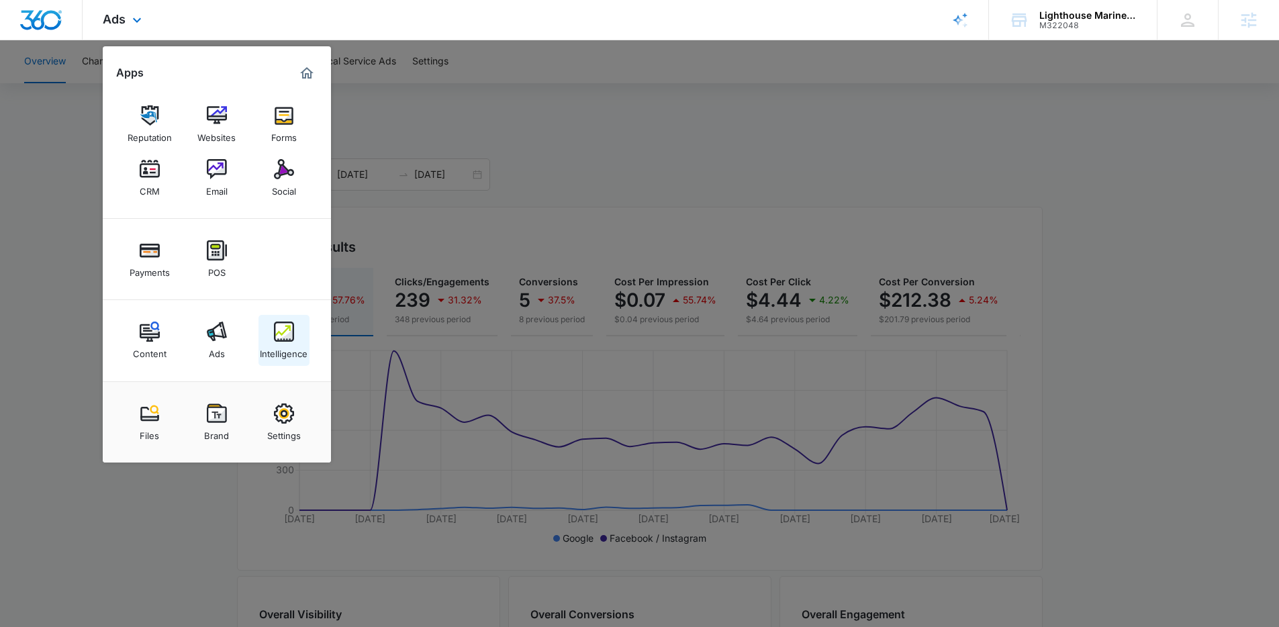
click at [286, 326] on img at bounding box center [284, 332] width 20 height 20
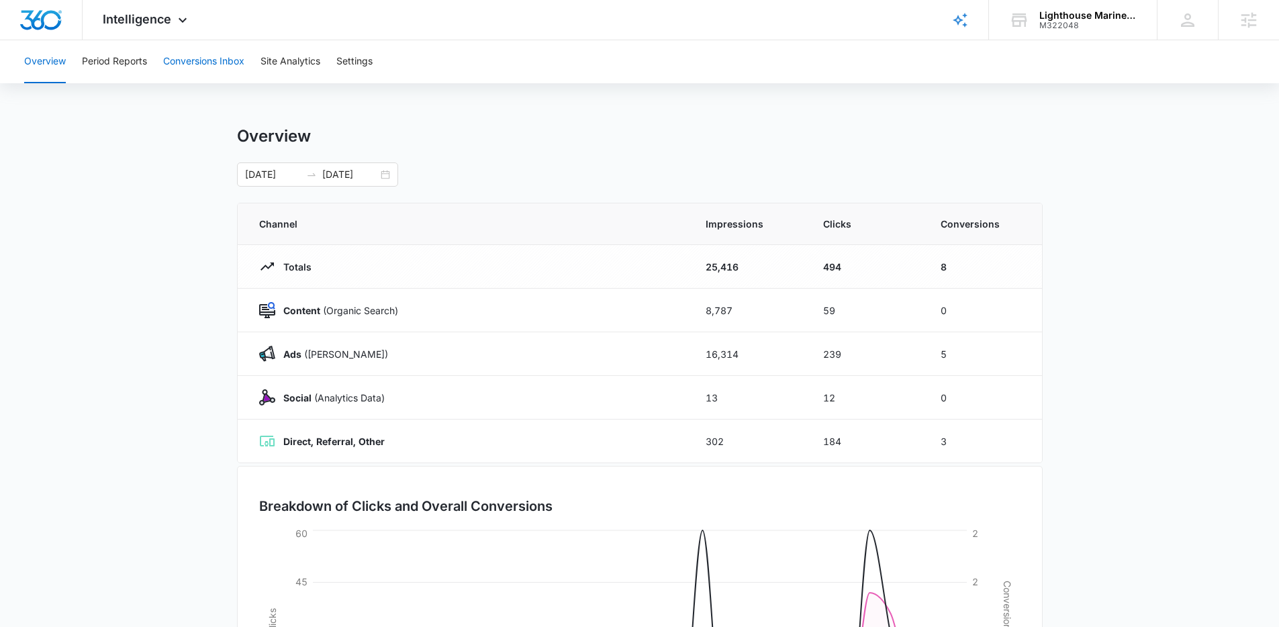
click at [218, 62] on button "Conversions Inbox" at bounding box center [203, 61] width 81 height 43
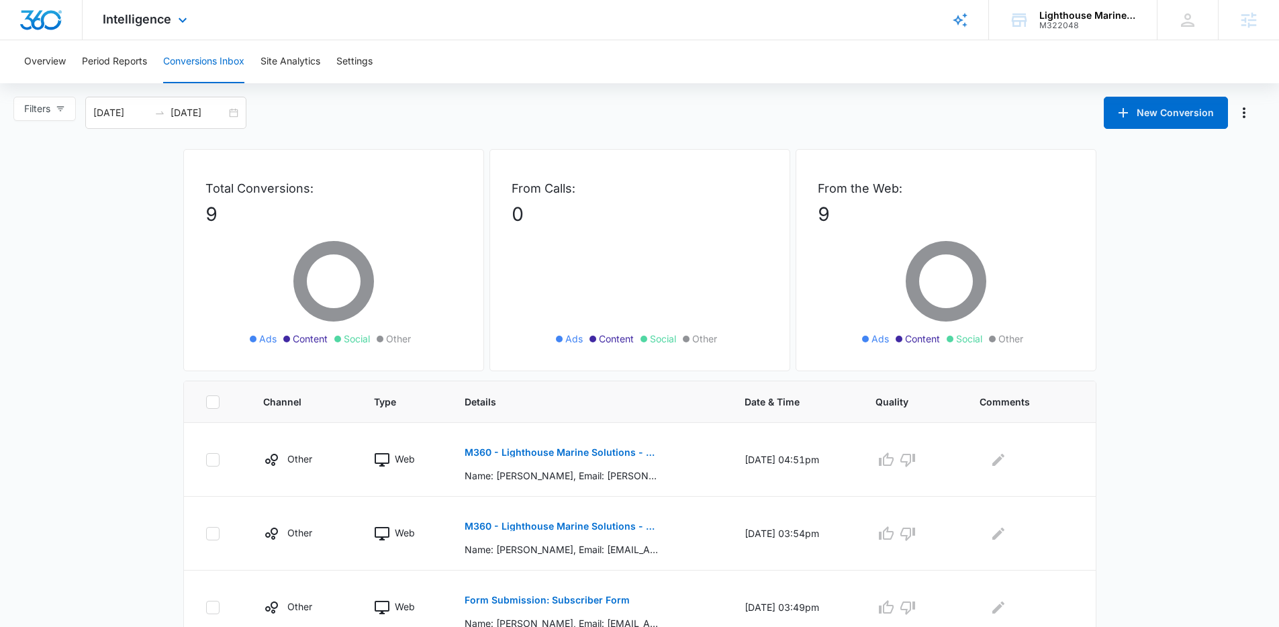
click at [169, 32] on div "Intelligence Apps Reputation Websites Forms CRM Email Social Payments POS Conte…" at bounding box center [147, 20] width 128 height 40
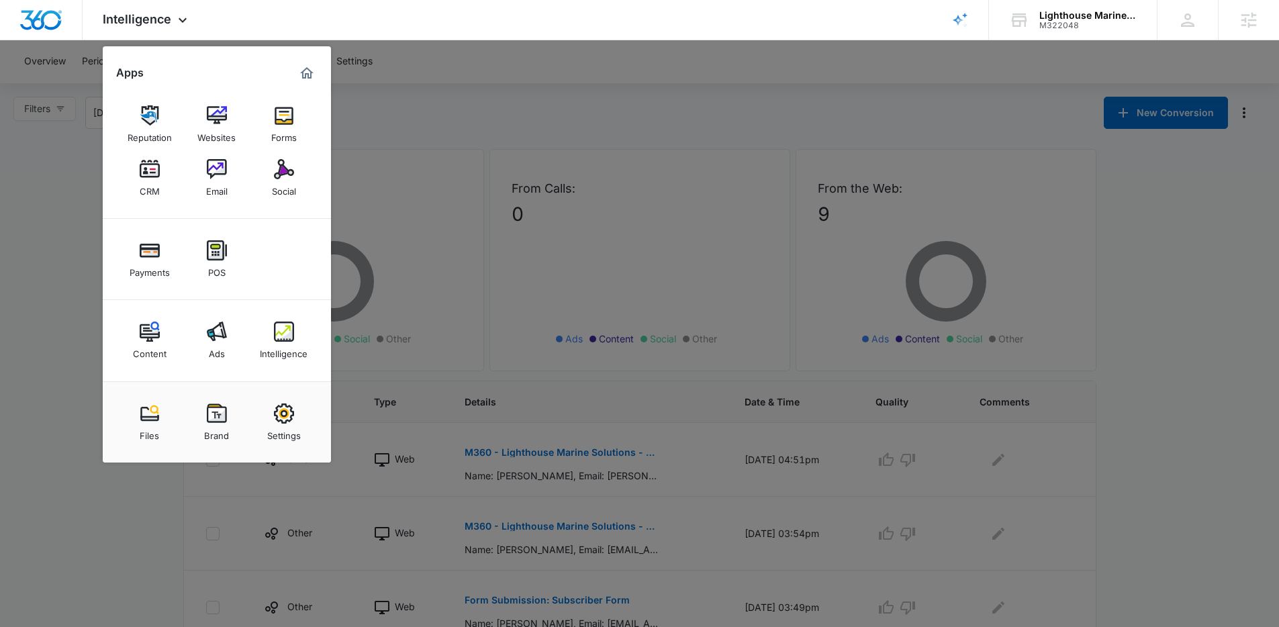
click at [650, 126] on div at bounding box center [639, 313] width 1279 height 627
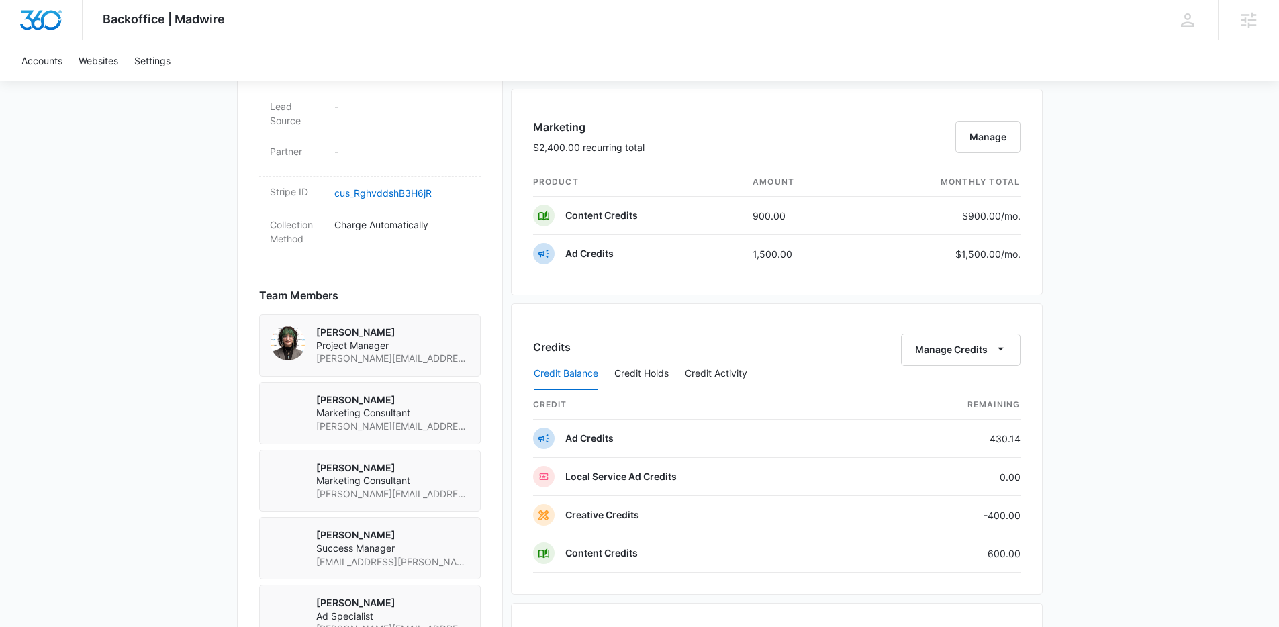
scroll to position [567, 0]
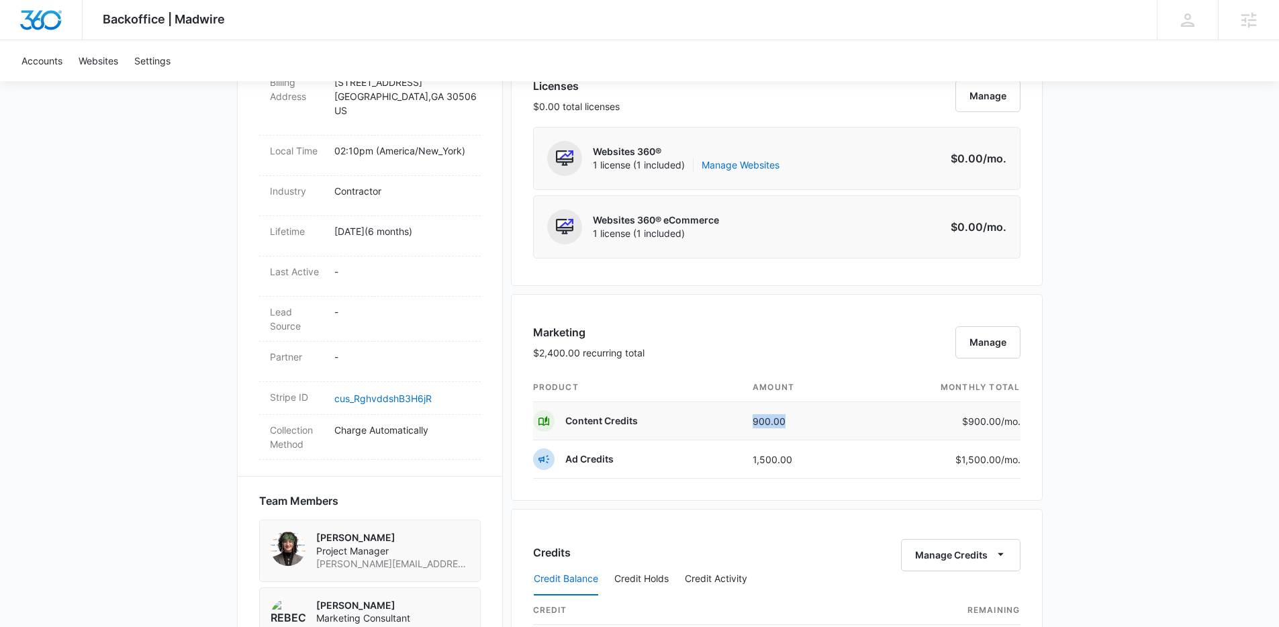
drag, startPoint x: 797, startPoint y: 429, endPoint x: 742, endPoint y: 420, distance: 55.9
click at [742, 420] on td "900.00" at bounding box center [799, 421] width 115 height 38
drag, startPoint x: 817, startPoint y: 460, endPoint x: 738, endPoint y: 463, distance: 78.6
click at [738, 463] on tr "Ad Credits 1,500.00 $1,500.00 /mo." at bounding box center [776, 459] width 487 height 38
drag, startPoint x: 798, startPoint y: 422, endPoint x: 739, endPoint y: 422, distance: 59.1
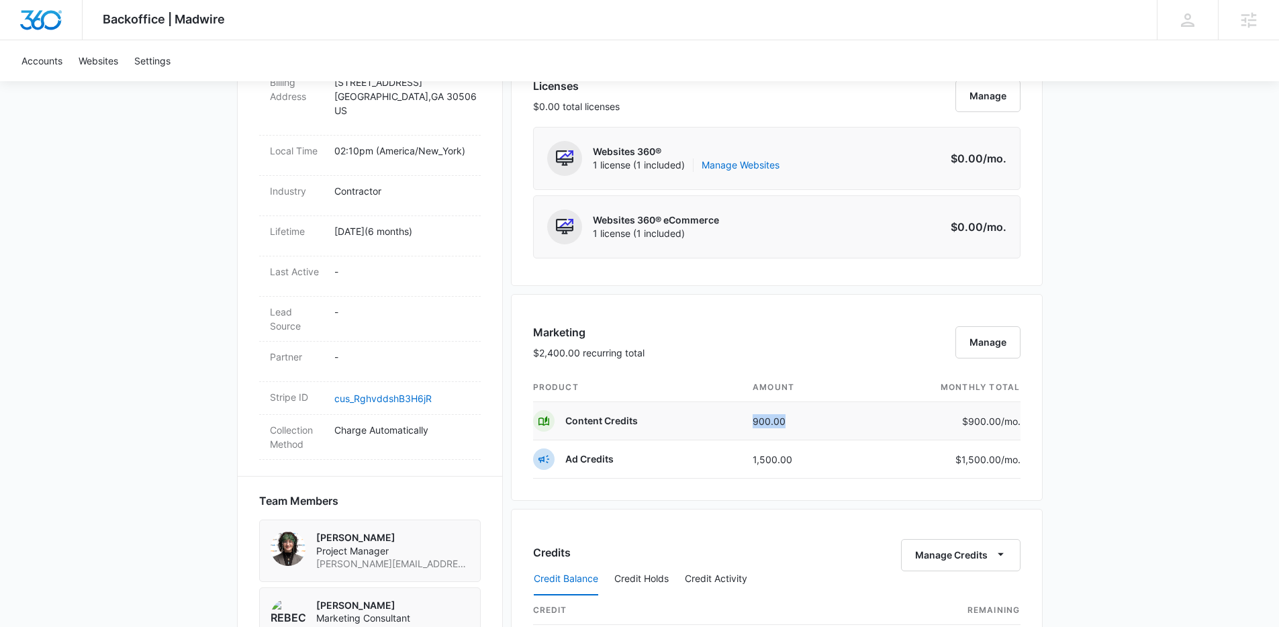
click at [739, 422] on tr "Content Credits 900.00 $900.00 /mo." at bounding box center [776, 421] width 487 height 38
click at [794, 409] on td "900.00" at bounding box center [799, 421] width 115 height 38
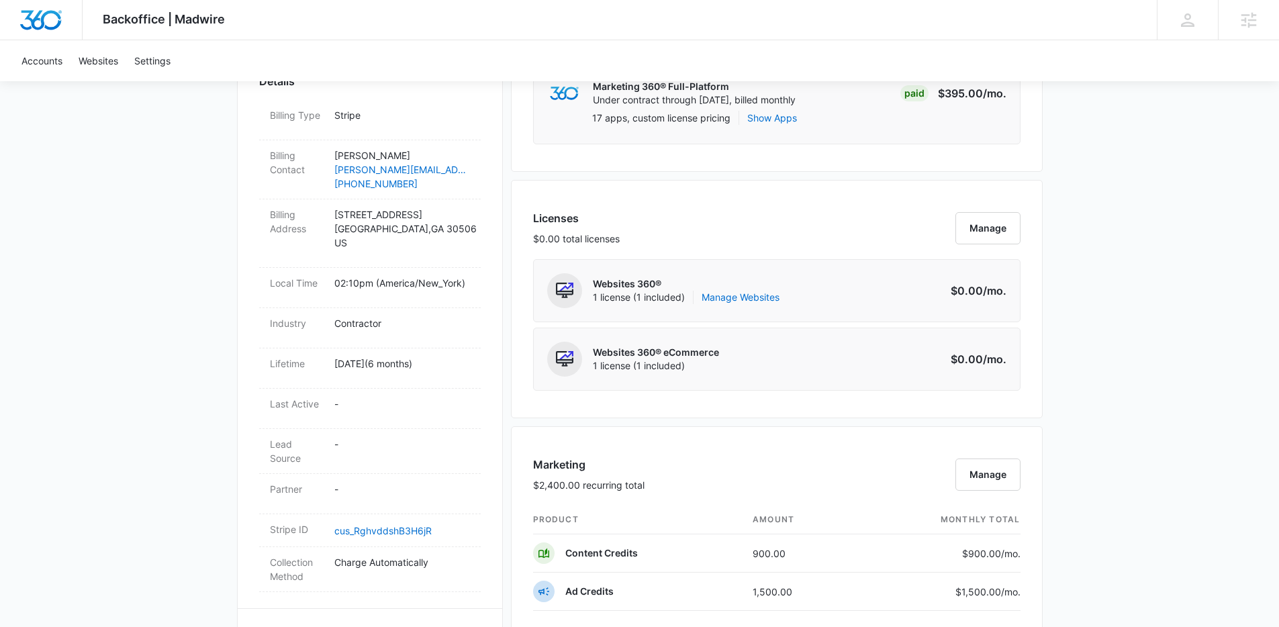
scroll to position [444, 0]
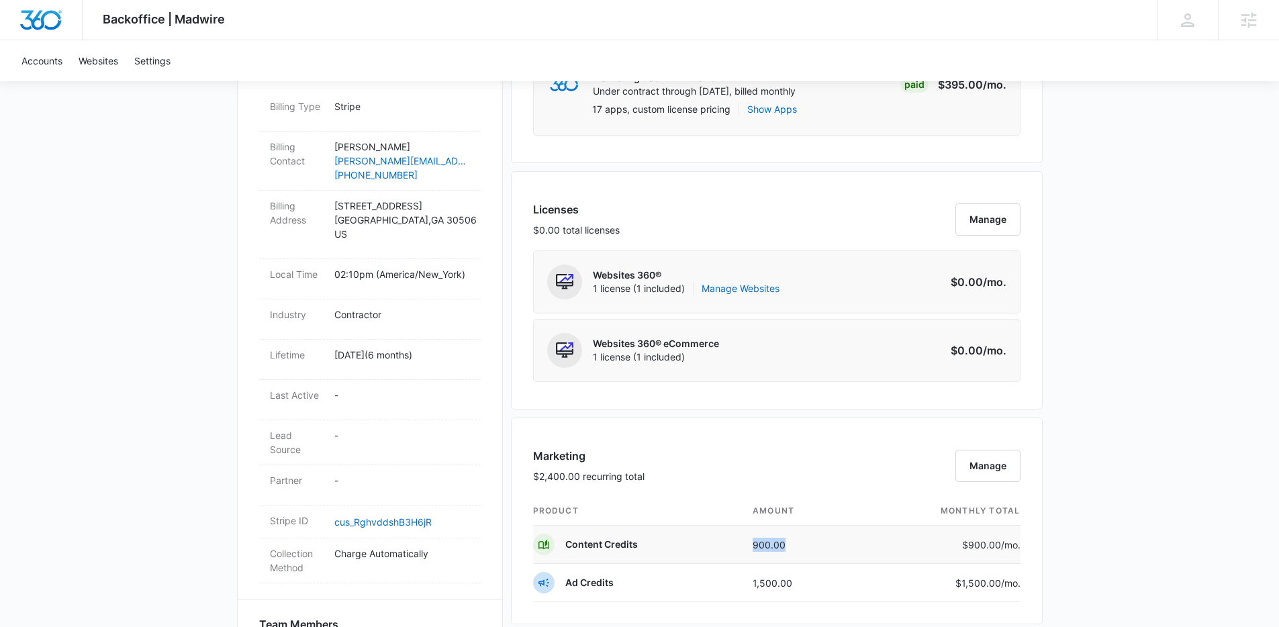
drag, startPoint x: 803, startPoint y: 543, endPoint x: 738, endPoint y: 539, distance: 65.2
click at [738, 539] on tr "Content Credits 900.00 $900.00 /mo." at bounding box center [776, 545] width 487 height 38
click at [843, 538] on td "900.00" at bounding box center [799, 545] width 115 height 38
drag, startPoint x: 833, startPoint y: 545, endPoint x: 729, endPoint y: 545, distance: 103.4
click at [729, 545] on tr "Content Credits 900.00 $900.00 /mo." at bounding box center [776, 545] width 487 height 38
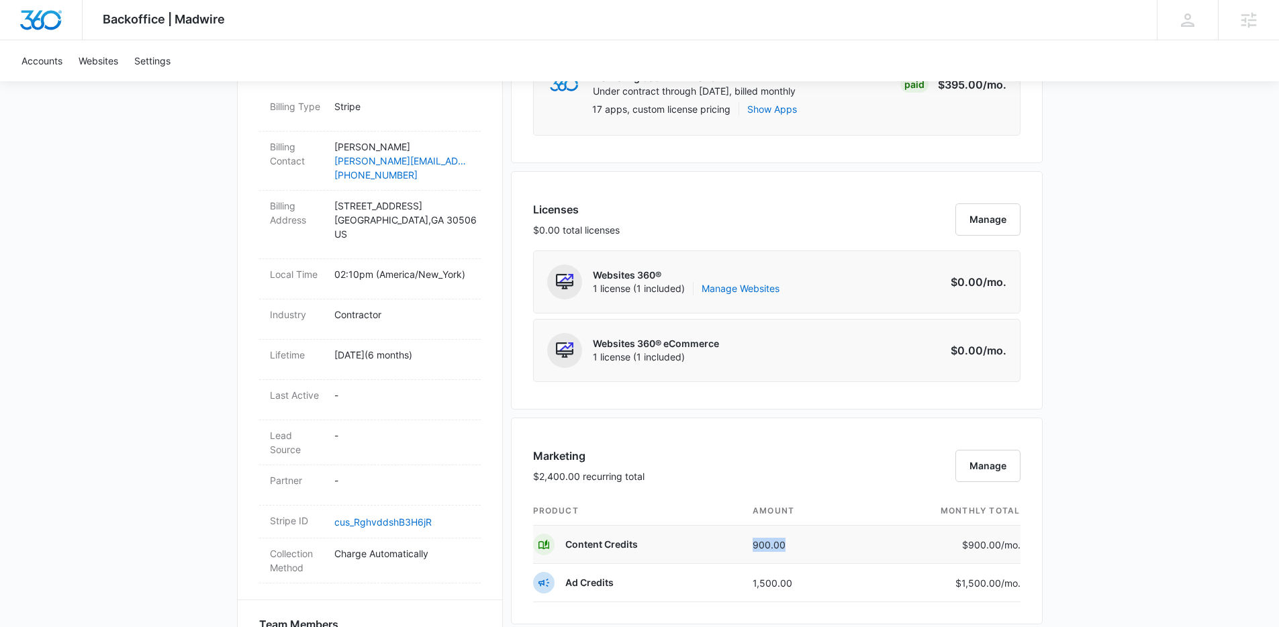
click at [802, 549] on td "900.00" at bounding box center [799, 545] width 115 height 38
drag, startPoint x: 803, startPoint y: 549, endPoint x: 721, endPoint y: 546, distance: 82.0
click at [721, 546] on tr "Content Credits 900.00 $900.00 /mo." at bounding box center [776, 545] width 487 height 38
click at [800, 561] on td "900.00" at bounding box center [799, 545] width 115 height 38
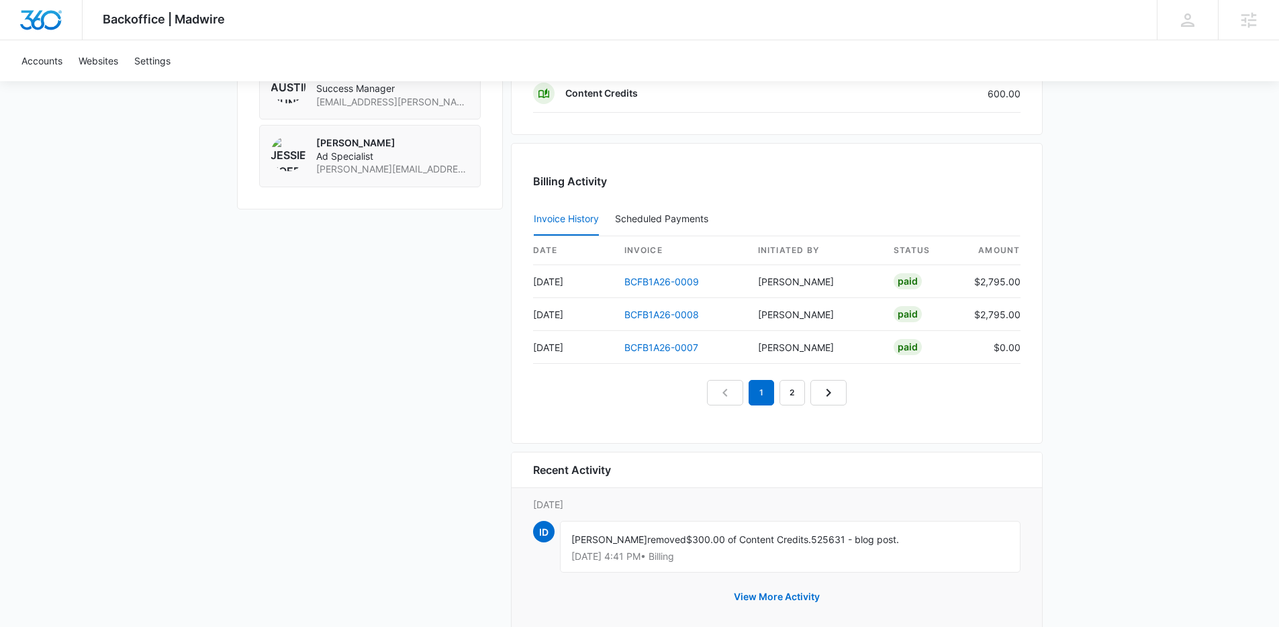
scroll to position [1266, 0]
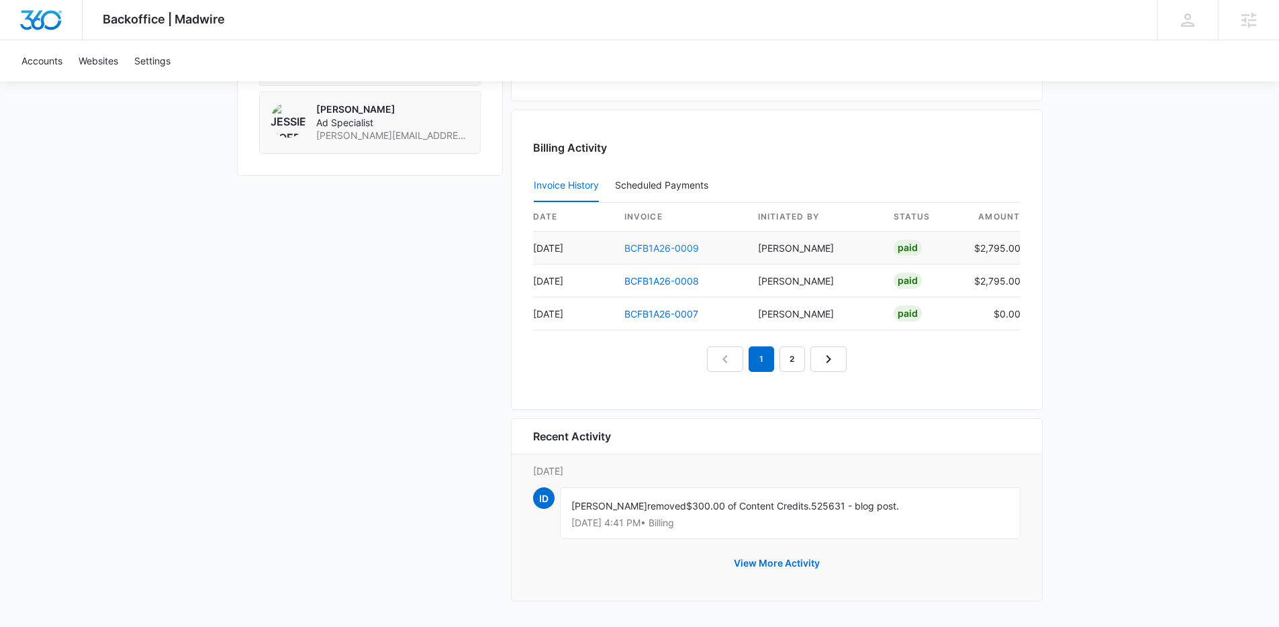
click at [665, 244] on link "BCFB1A26-0009" at bounding box center [661, 247] width 75 height 11
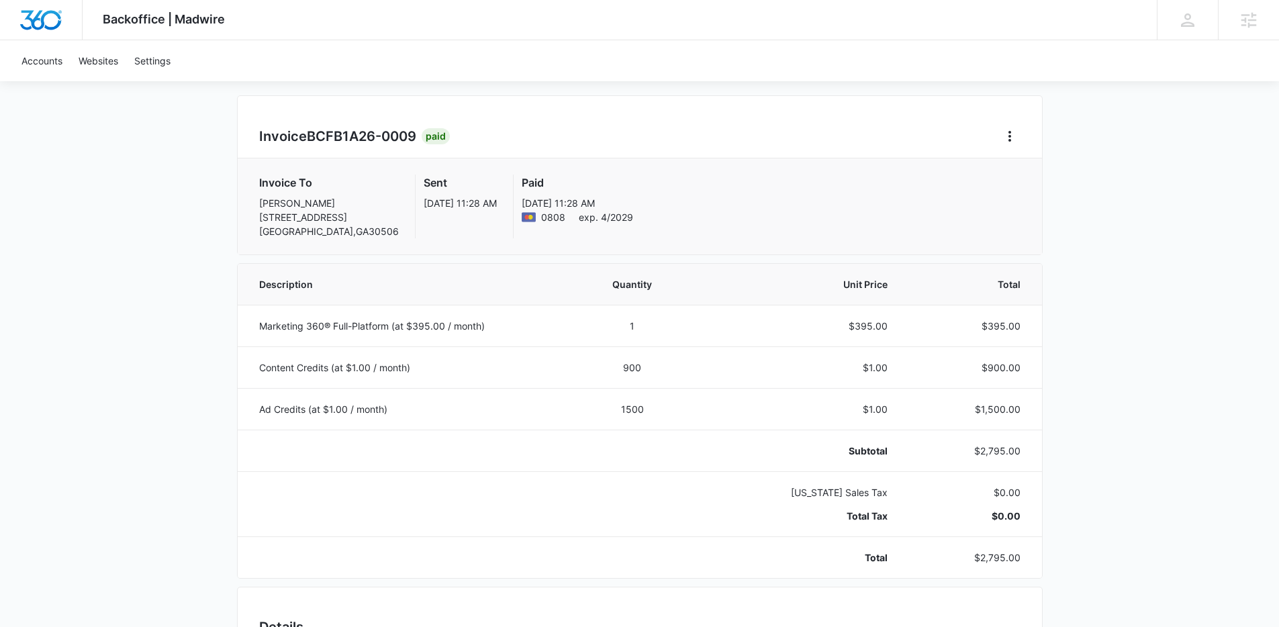
scroll to position [111, 0]
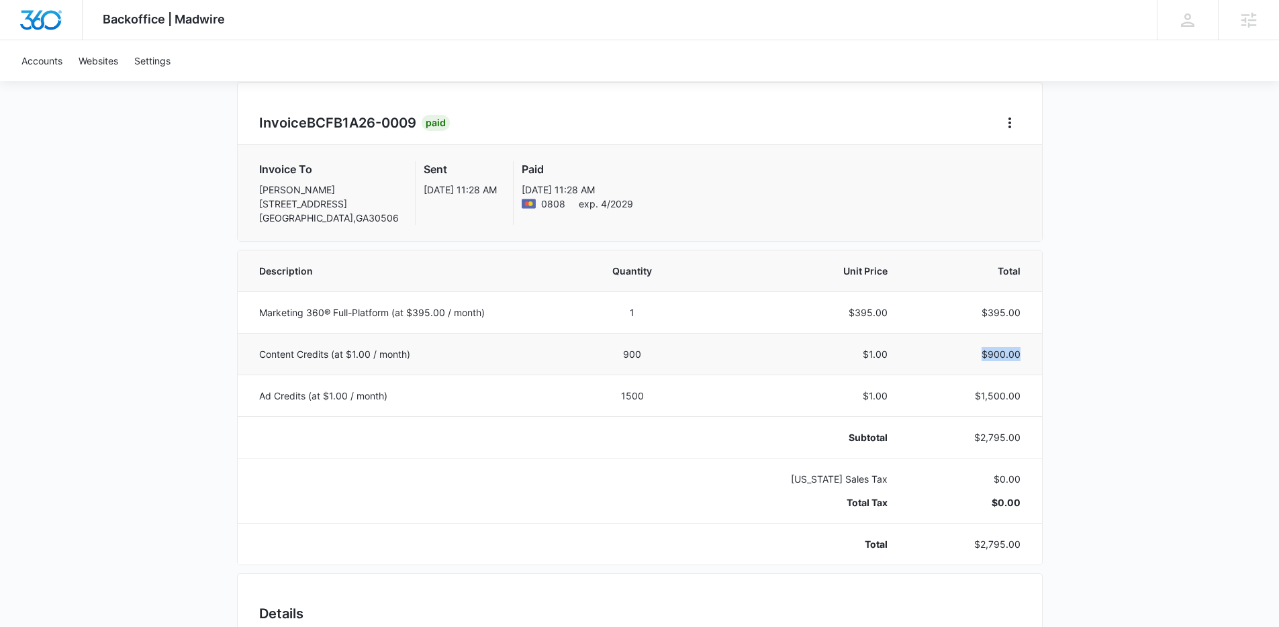
drag, startPoint x: 994, startPoint y: 361, endPoint x: 980, endPoint y: 361, distance: 13.4
click at [980, 361] on td "$900.00" at bounding box center [973, 354] width 138 height 42
drag, startPoint x: 1028, startPoint y: 402, endPoint x: 984, endPoint y: 405, distance: 43.7
click at [984, 405] on td "$1,500.00" at bounding box center [973, 396] width 138 height 42
drag, startPoint x: 1032, startPoint y: 392, endPoint x: 976, endPoint y: 397, distance: 56.6
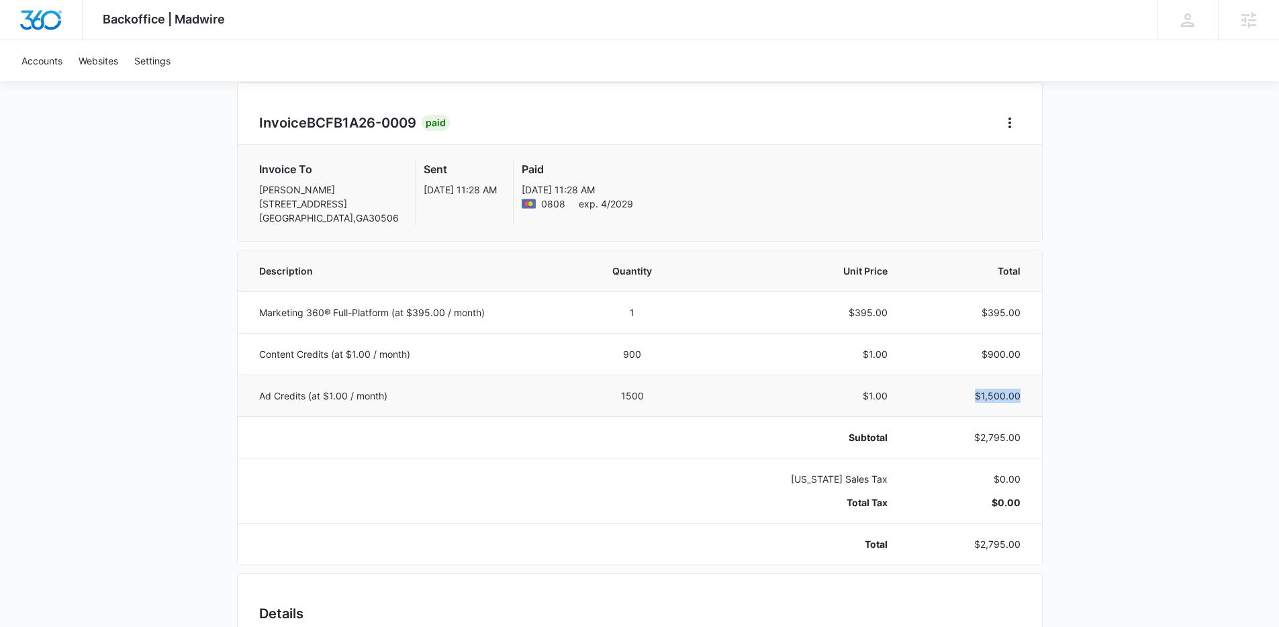
click at [976, 397] on td "$1,500.00" at bounding box center [973, 396] width 138 height 42
drag, startPoint x: 1024, startPoint y: 356, endPoint x: 977, endPoint y: 357, distance: 47.0
click at [977, 357] on td "$900.00" at bounding box center [973, 354] width 138 height 42
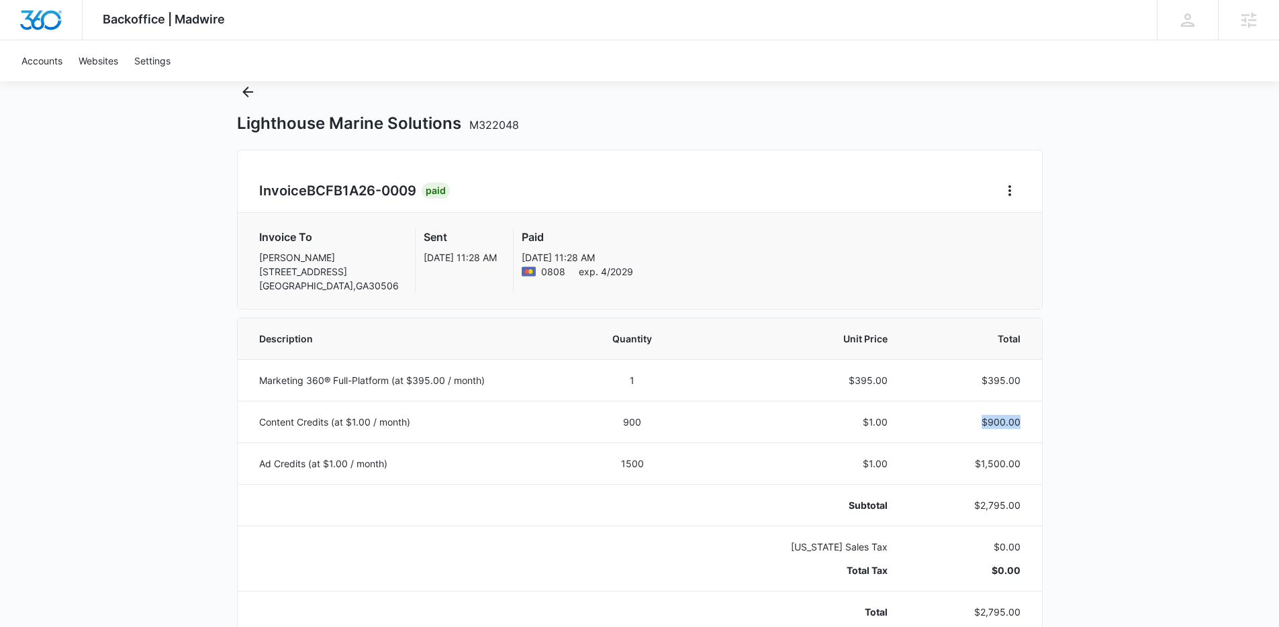
scroll to position [0, 0]
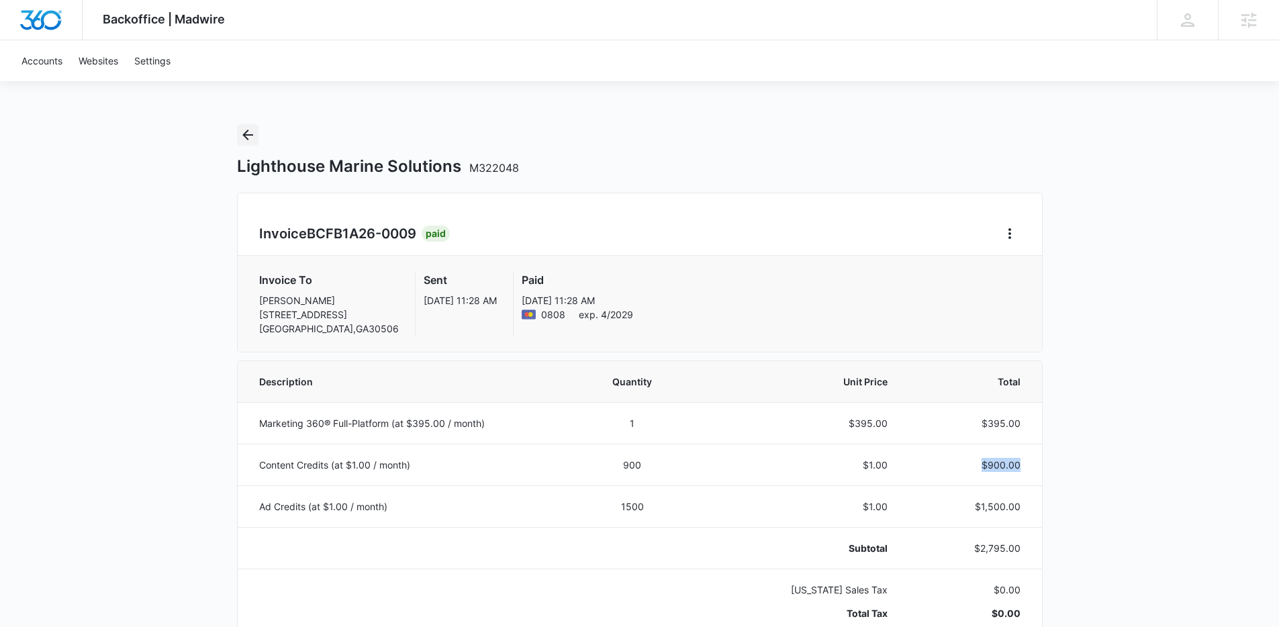
click at [250, 134] on icon "Back" at bounding box center [248, 135] width 16 height 16
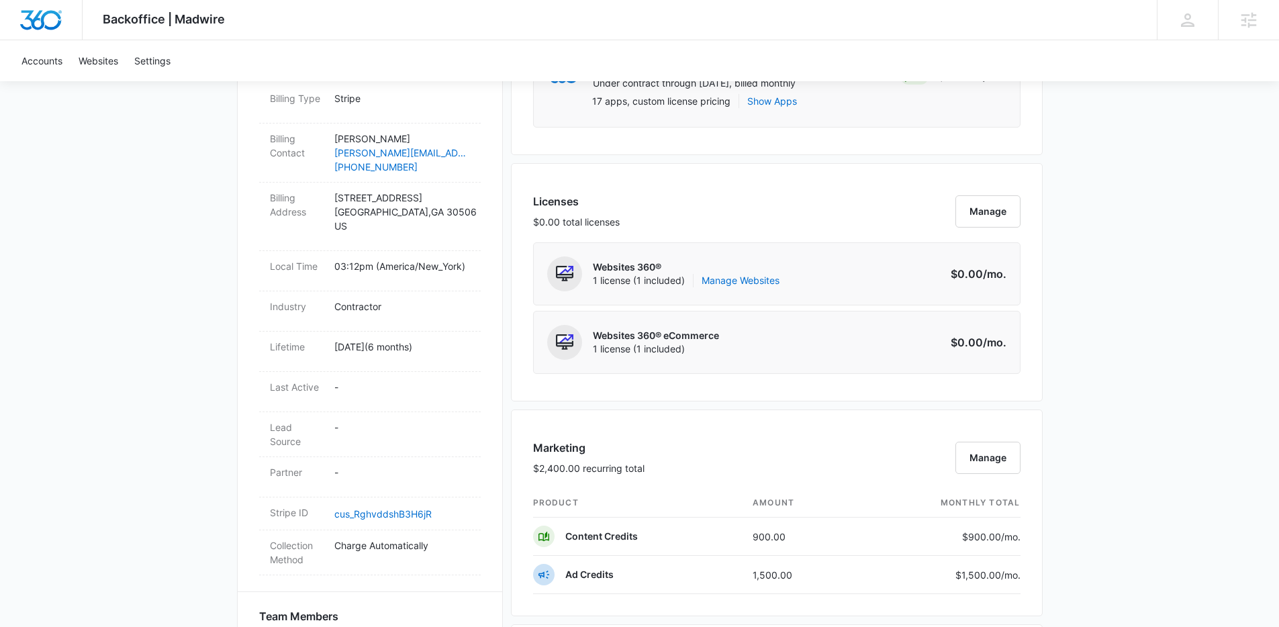
scroll to position [567, 0]
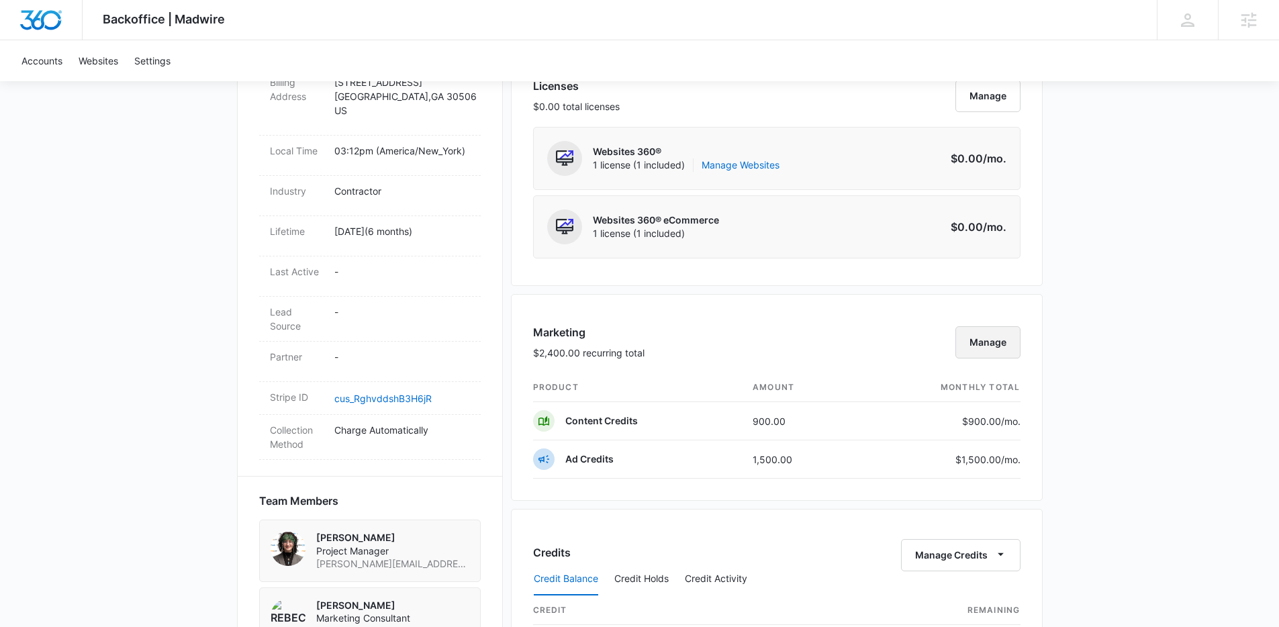
click at [996, 346] on button "Manage" at bounding box center [987, 342] width 65 height 32
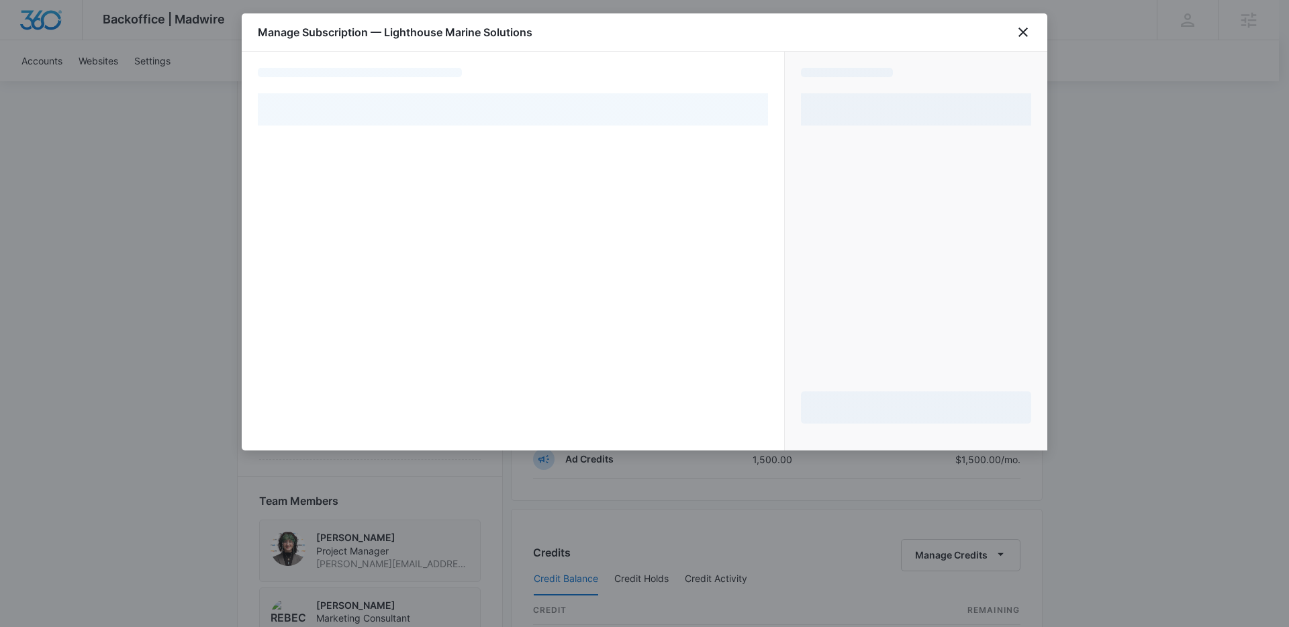
select select "pm_1QuFnuA4n8RTgNjUdhscy1Ne"
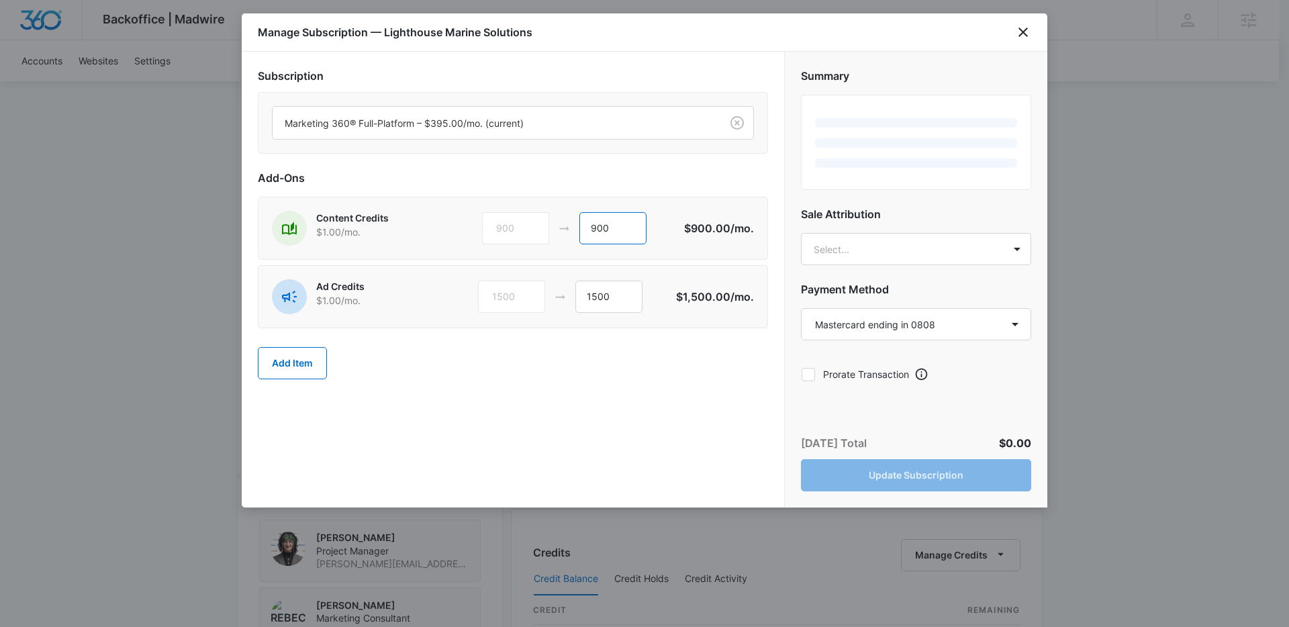
drag, startPoint x: 624, startPoint y: 223, endPoint x: 563, endPoint y: 220, distance: 61.2
click at [563, 220] on div "900 900" at bounding box center [583, 228] width 202 height 32
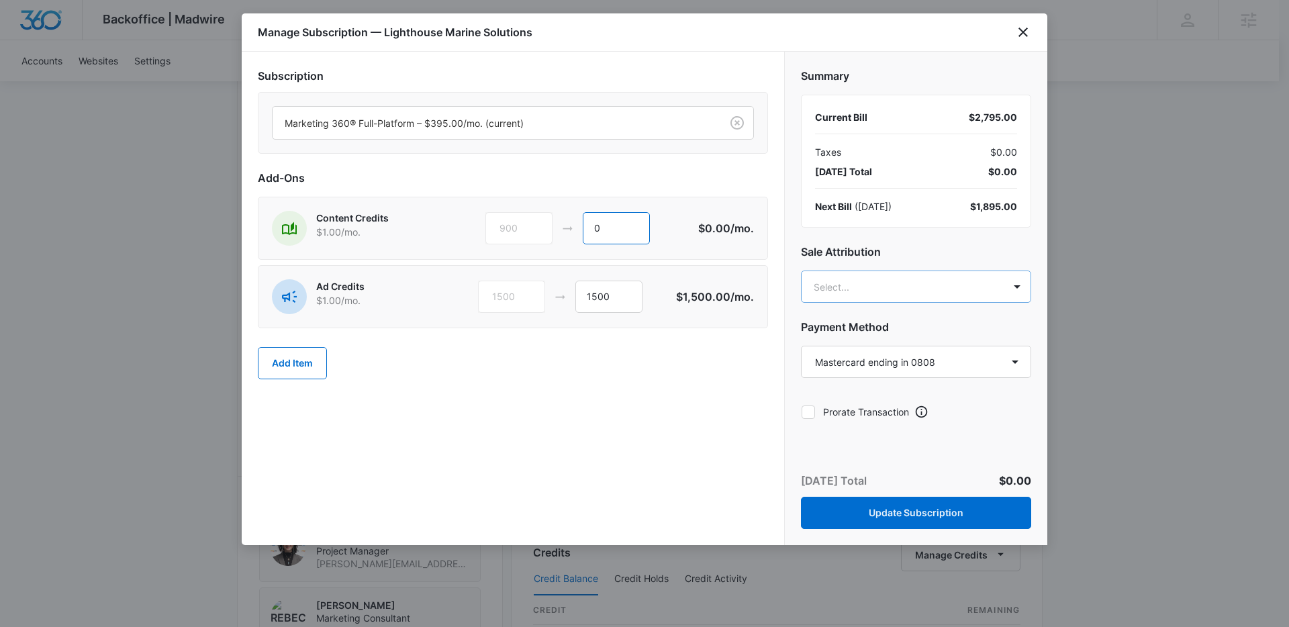
type input "0"
click at [875, 279] on body "Backoffice | Madwire Apps Settings [PERSON_NAME] Hunt [EMAIL_ADDRESS][PERSON_NA…" at bounding box center [644, 380] width 1289 height 1894
type input "[PERSON_NAME]"
click at [884, 346] on p "[EMAIL_ADDRESS][PERSON_NAME][DOMAIN_NAME]" at bounding box center [914, 355] width 195 height 28
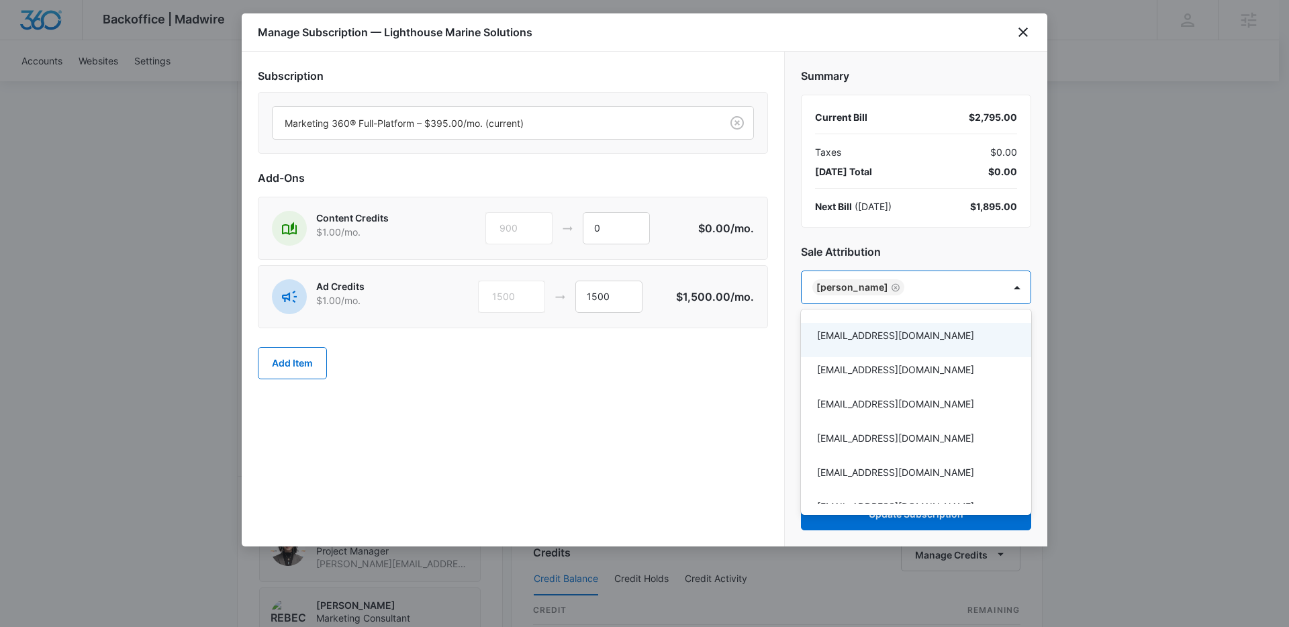
click at [745, 368] on div at bounding box center [644, 313] width 1289 height 627
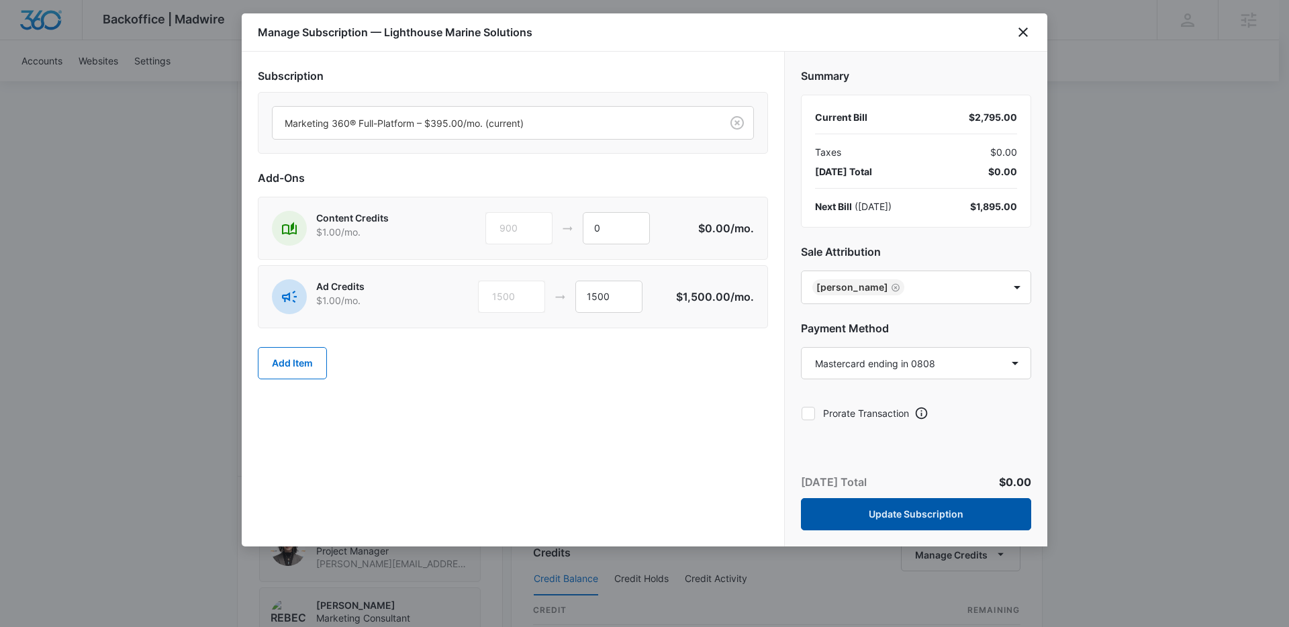
click at [917, 511] on button "Update Subscription" at bounding box center [916, 514] width 230 height 32
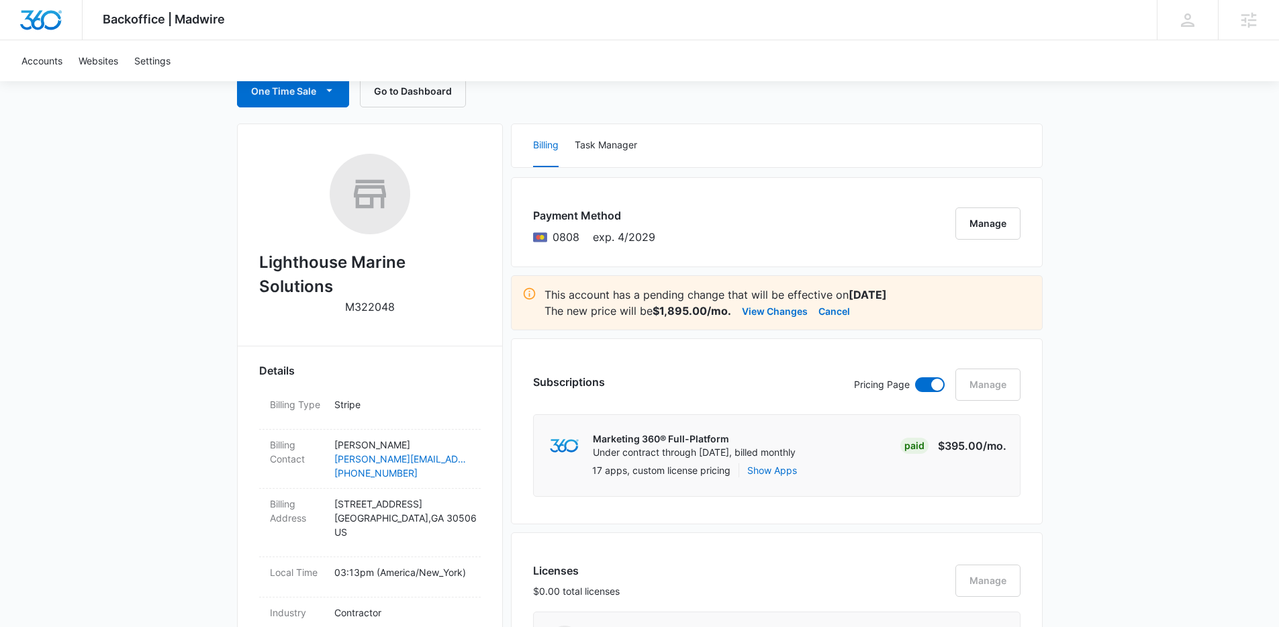
scroll to position [0, 0]
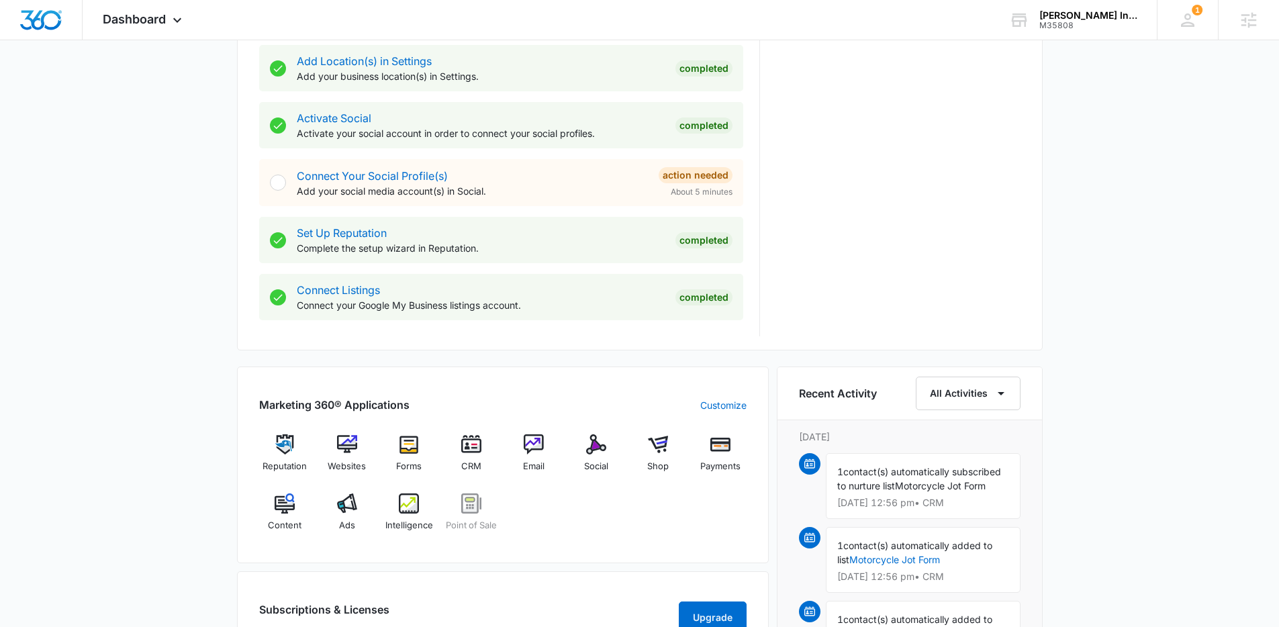
scroll to position [649, 0]
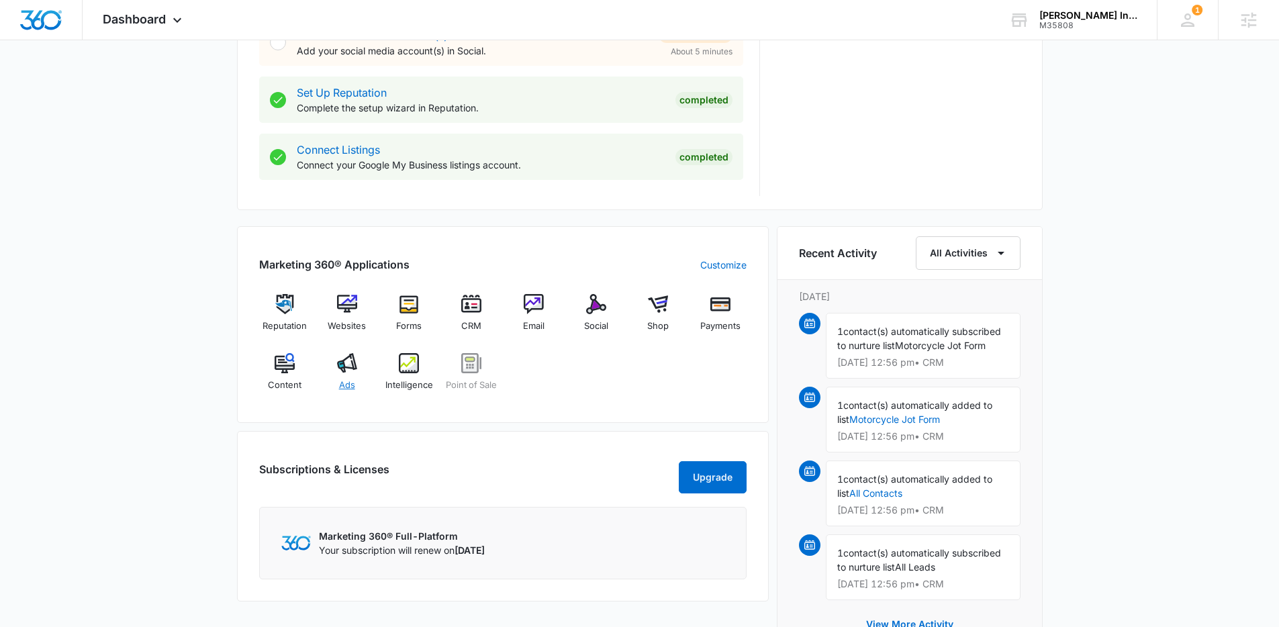
click at [351, 381] on span "Ads" at bounding box center [347, 385] width 16 height 13
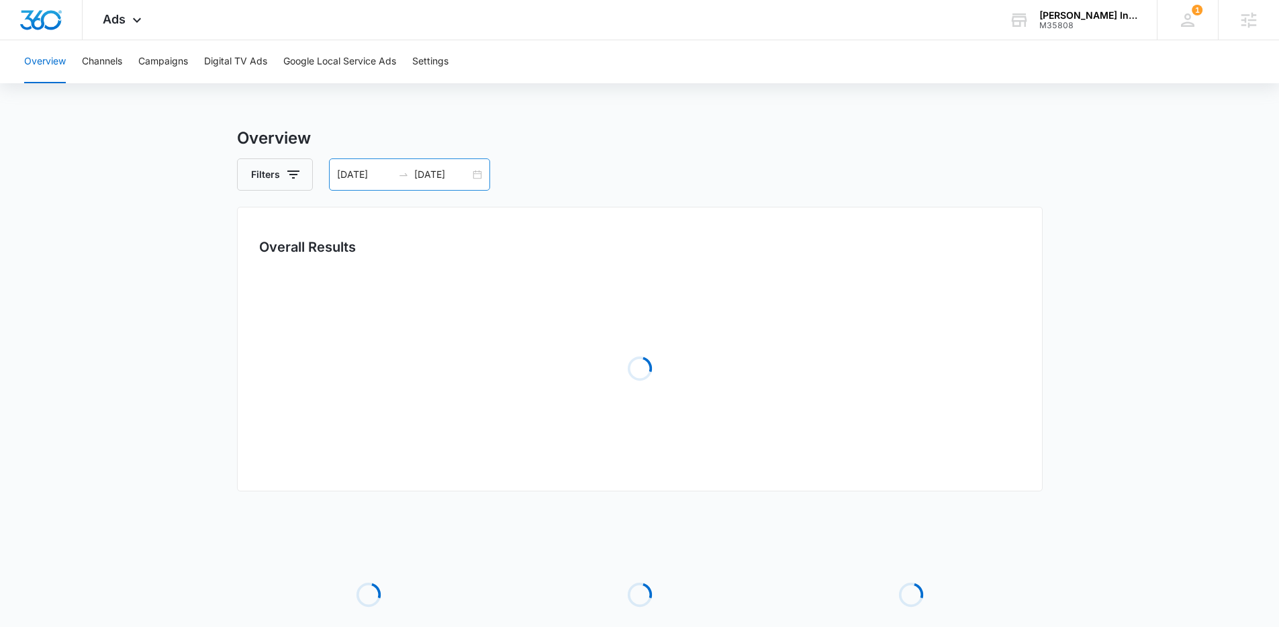
click at [479, 177] on div "07/11/2025 07/31/2025" at bounding box center [409, 174] width 161 height 32
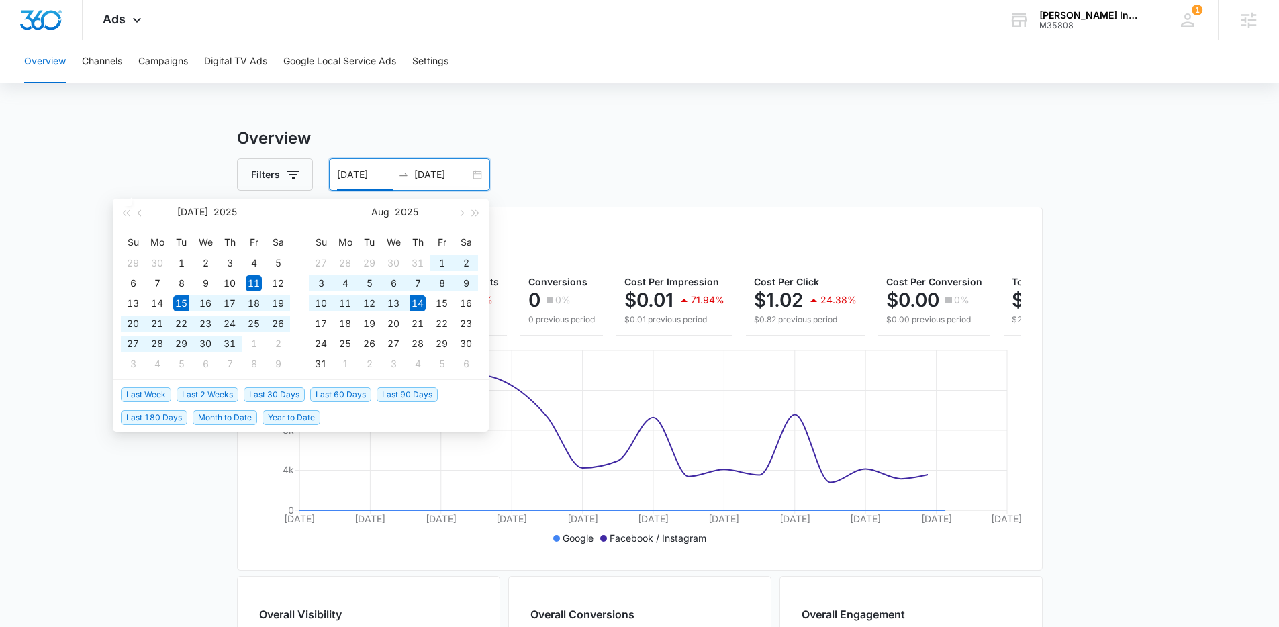
click at [282, 397] on span "Last 30 Days" at bounding box center [274, 394] width 61 height 15
type input "07/15/2025"
type input "08/14/2025"
